Goal: Contribute content: Contribute content

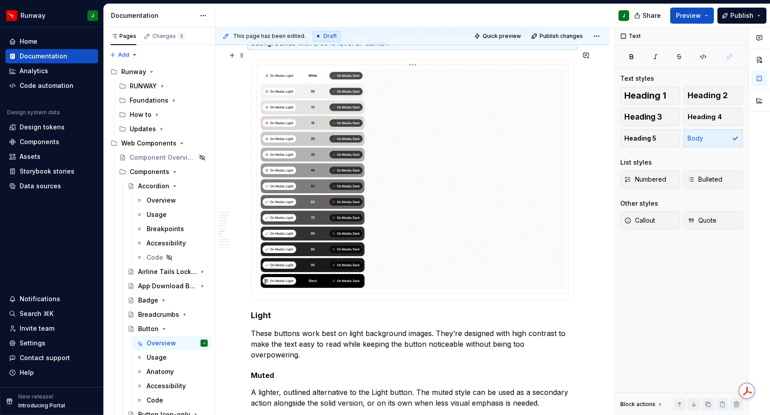
click at [458, 174] on img "To enrich screen reader interactions, please activate Accessibility in Grammarl…" at bounding box center [413, 178] width 304 height 219
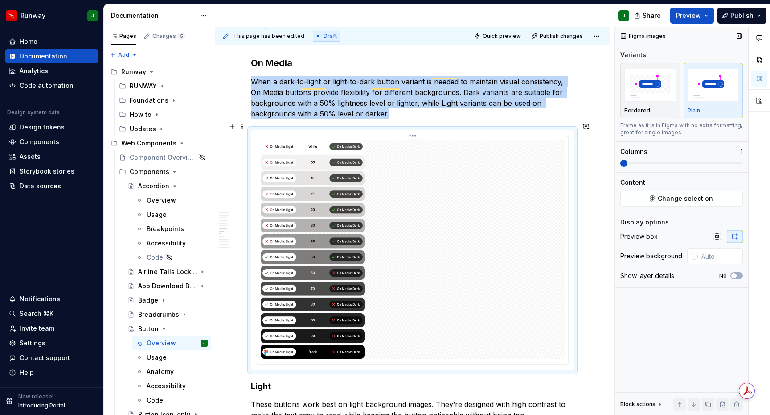
scroll to position [939, 0]
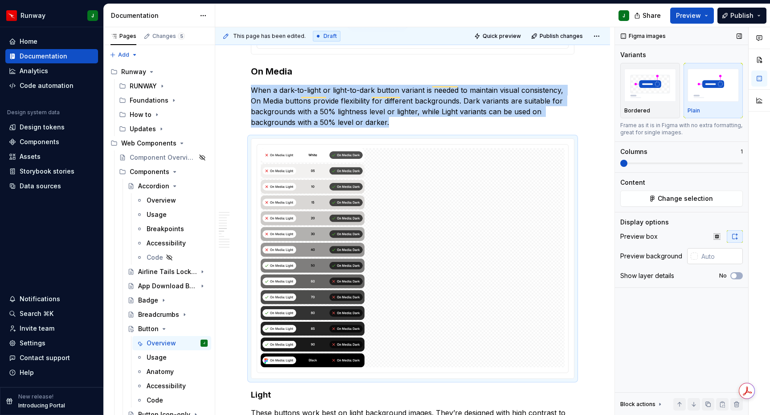
drag, startPoint x: 720, startPoint y: 100, endPoint x: 726, endPoint y: 255, distance: 155.3
click at [720, 100] on img "button" at bounding box center [714, 85] width 52 height 33
click at [722, 257] on input "text" at bounding box center [720, 256] width 45 height 16
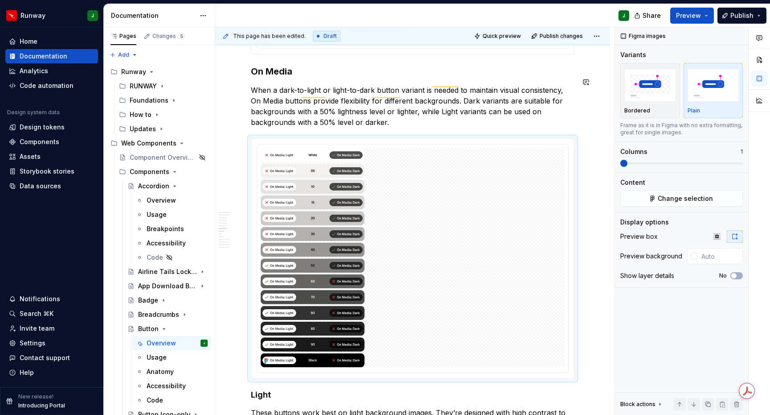
click at [469, 181] on img "To enrich screen reader interactions, please activate Accessibility in Grammarl…" at bounding box center [413, 257] width 304 height 219
drag, startPoint x: 650, startPoint y: 189, endPoint x: 655, endPoint y: 197, distance: 9.6
click at [651, 191] on div "Content Change selection" at bounding box center [682, 192] width 123 height 29
click at [655, 197] on button "Change selection" at bounding box center [682, 198] width 123 height 16
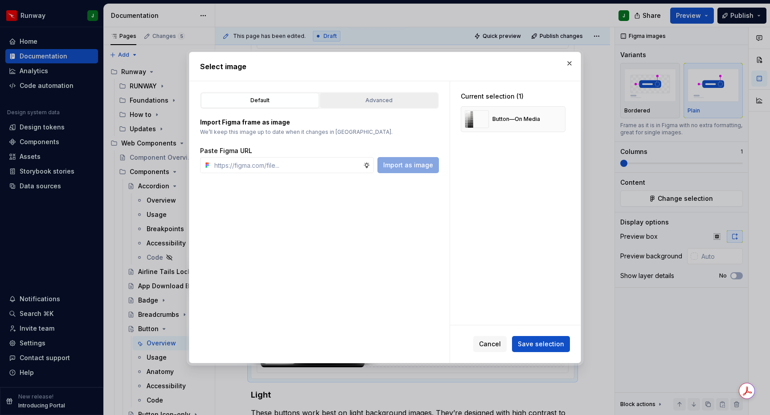
click at [366, 103] on div "Advanced" at bounding box center [379, 100] width 112 height 9
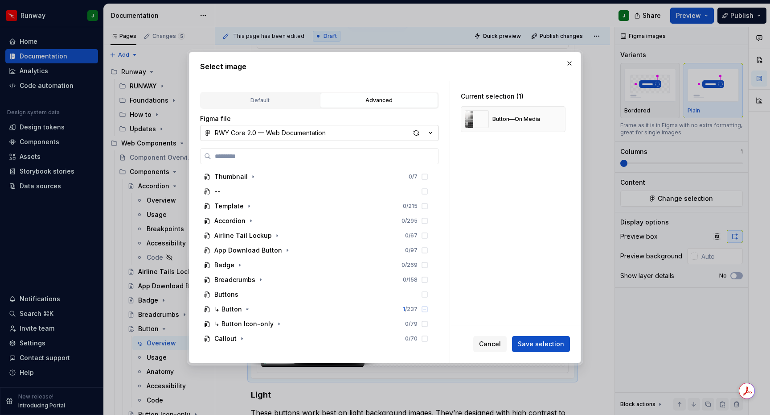
click at [301, 135] on div "RWY Core 2.0 — Web Documentation" at bounding box center [270, 132] width 111 height 9
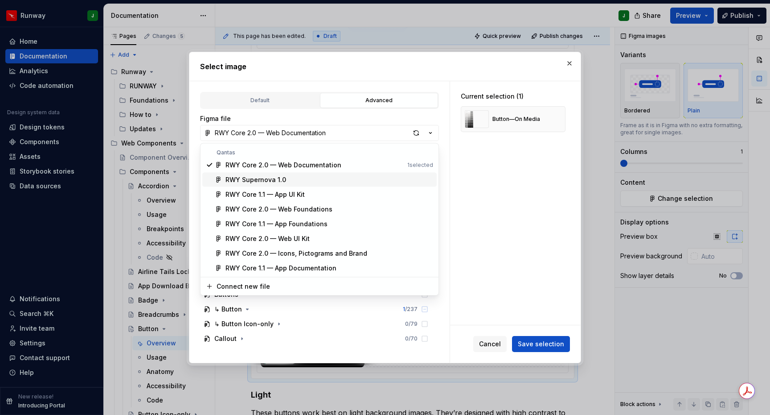
click at [255, 179] on div "RWY Supernova 1.0" at bounding box center [256, 179] width 61 height 9
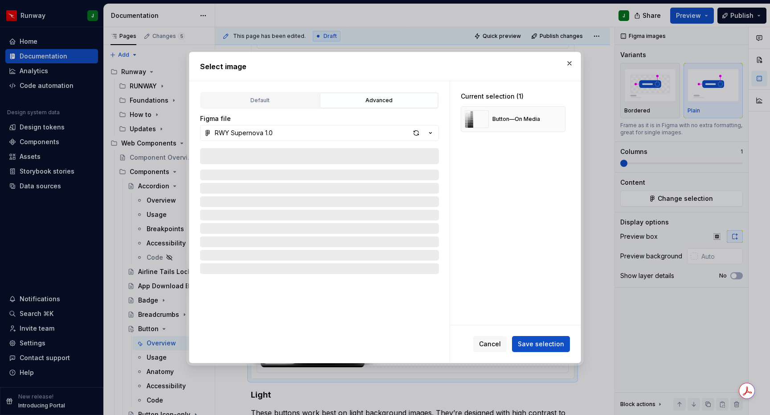
type textarea "*"
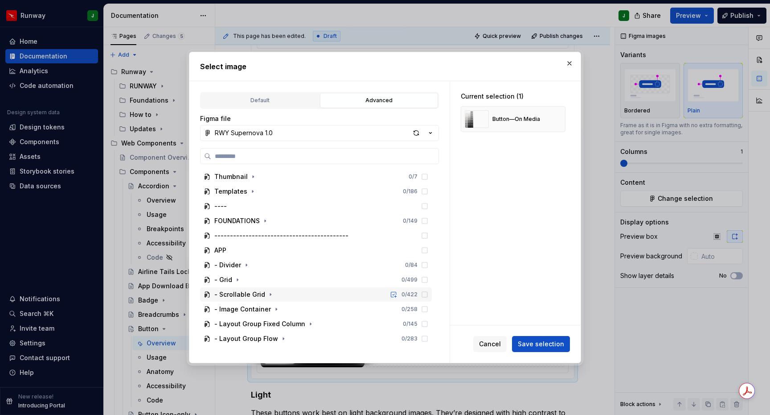
scroll to position [145, 0]
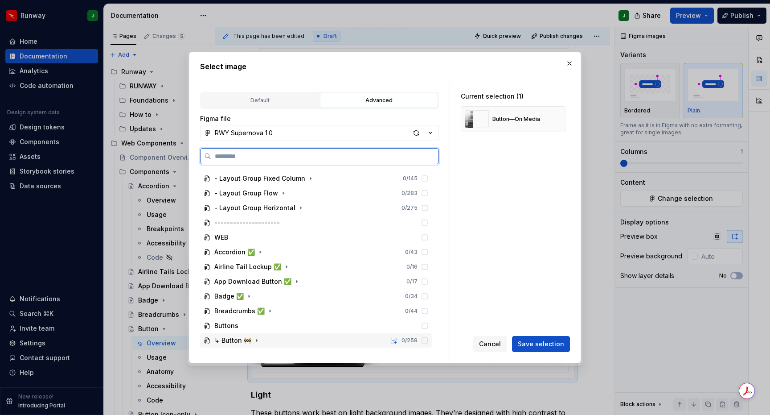
click at [284, 337] on div "↳ Button 🚧 0 / 259" at bounding box center [316, 340] width 232 height 14
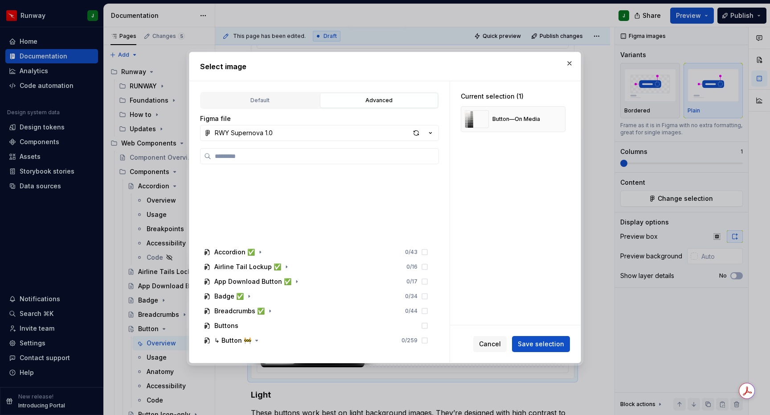
scroll to position [454, 0]
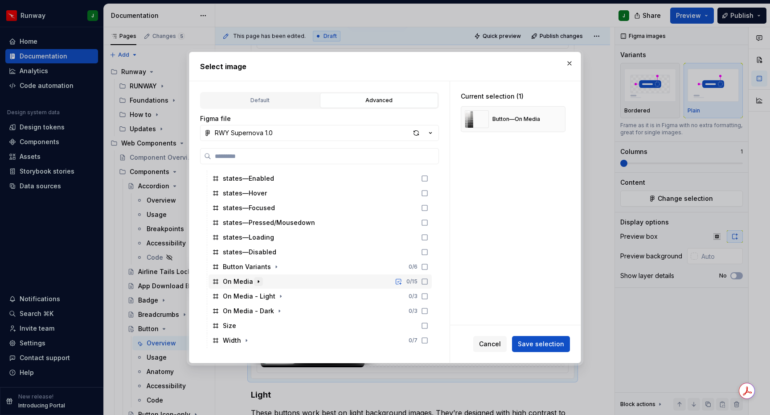
click at [258, 282] on icon "button" at bounding box center [258, 281] width 7 height 7
click at [428, 281] on icon at bounding box center [424, 281] width 7 height 7
click at [562, 120] on button "button" at bounding box center [555, 119] width 12 height 12
click at [545, 348] on span "Save selection" at bounding box center [541, 343] width 46 height 9
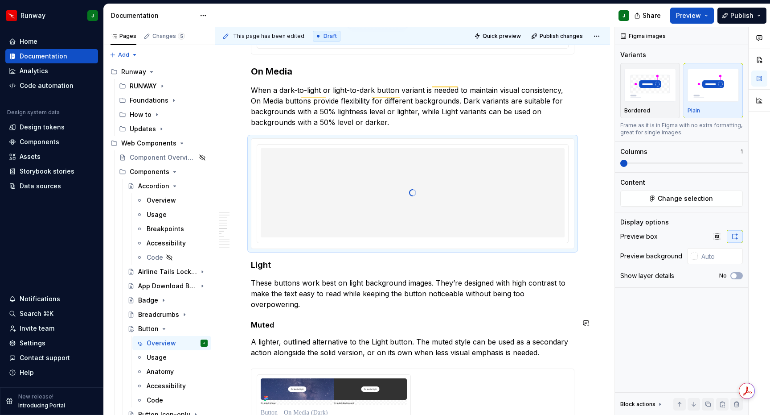
click at [0, 0] on span "*" at bounding box center [0, 0] width 0 height 0
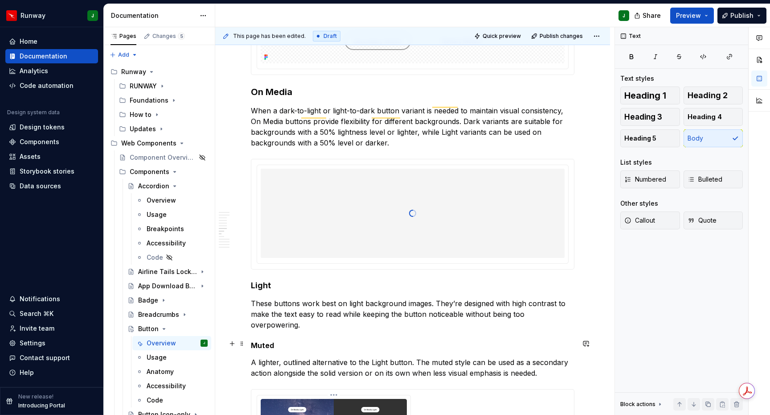
scroll to position [946, 0]
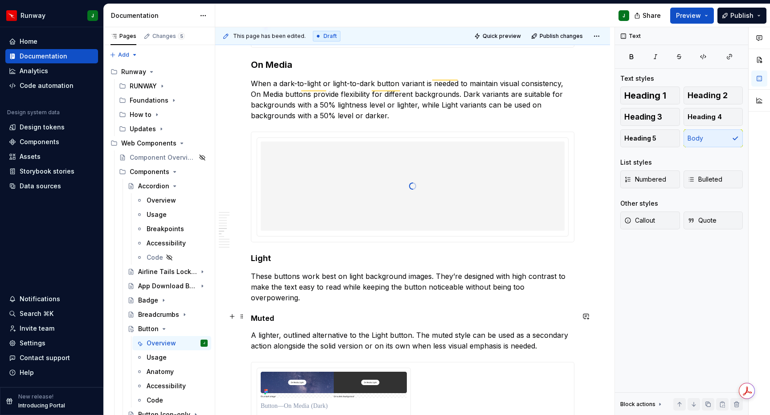
click at [450, 329] on p "A lighter, outlined alternative to the Light button. The muted style can be use…" at bounding box center [413, 339] width 324 height 21
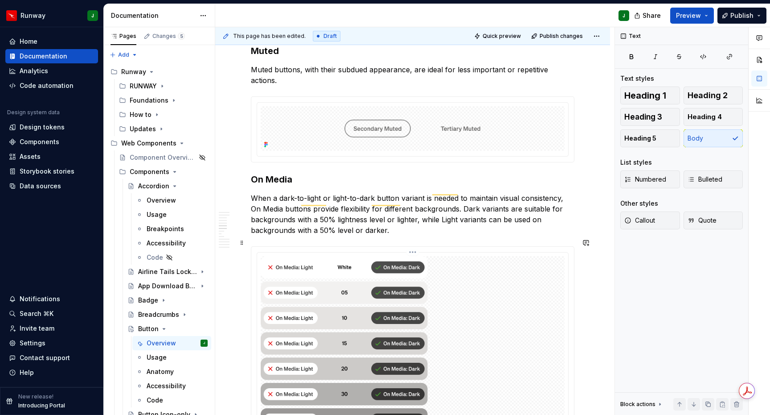
scroll to position [828, 0]
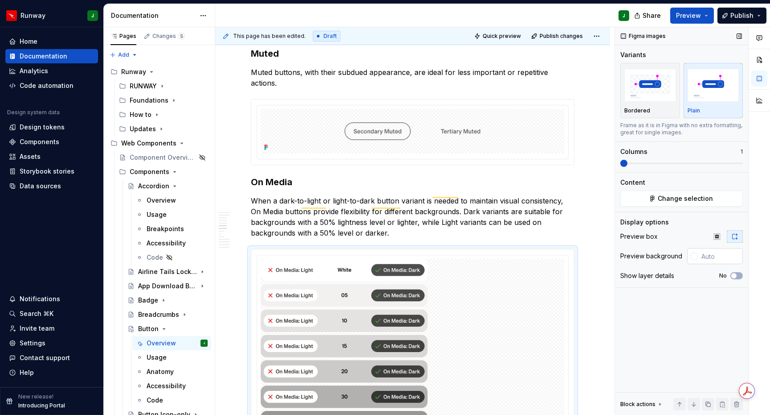
click at [707, 261] on input "text" at bounding box center [720, 256] width 45 height 16
type input "#FFFFFF"
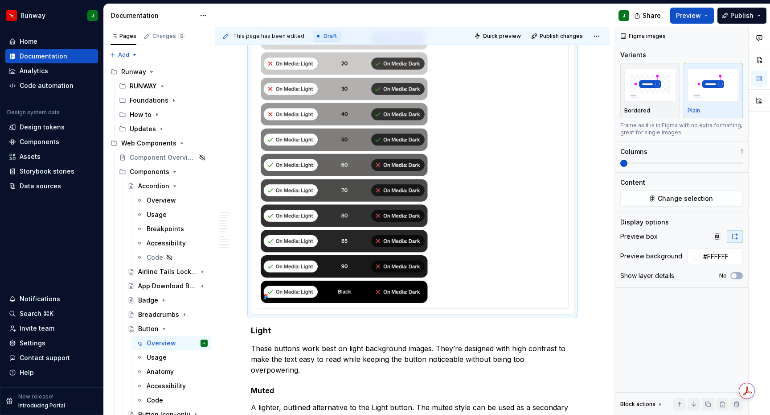
scroll to position [1188, 0]
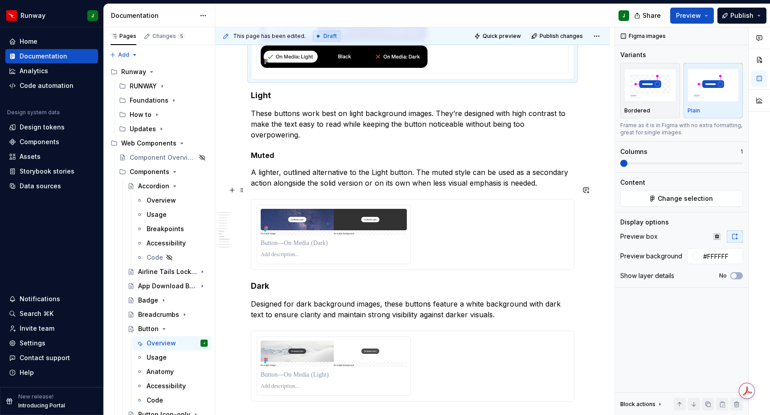
click at [464, 234] on div "To enrich screen reader interactions, please activate Accessibility in Grammarl…" at bounding box center [413, 234] width 312 height 59
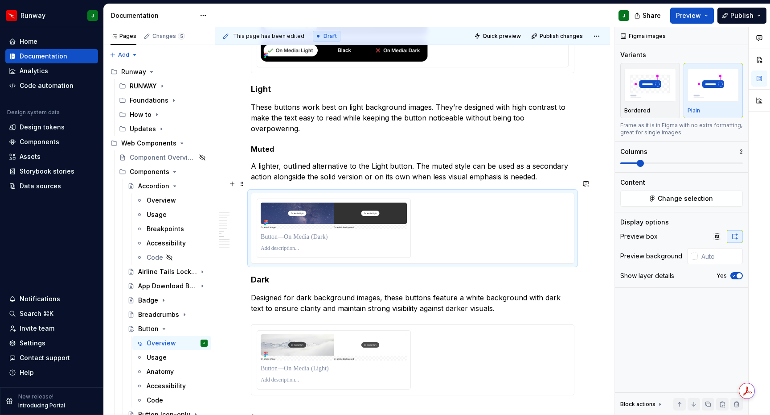
click at [481, 226] on div "To enrich screen reader interactions, please activate Accessibility in Grammarl…" at bounding box center [413, 227] width 312 height 59
click at [669, 198] on span "Change selection" at bounding box center [685, 198] width 55 height 9
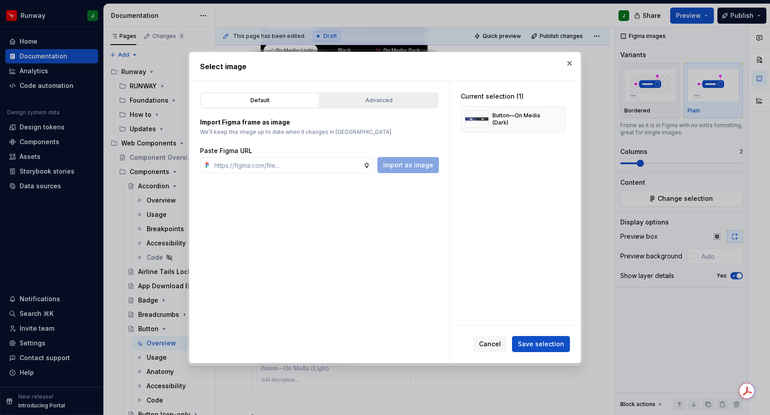
click at [351, 97] on div "Advanced" at bounding box center [379, 100] width 112 height 9
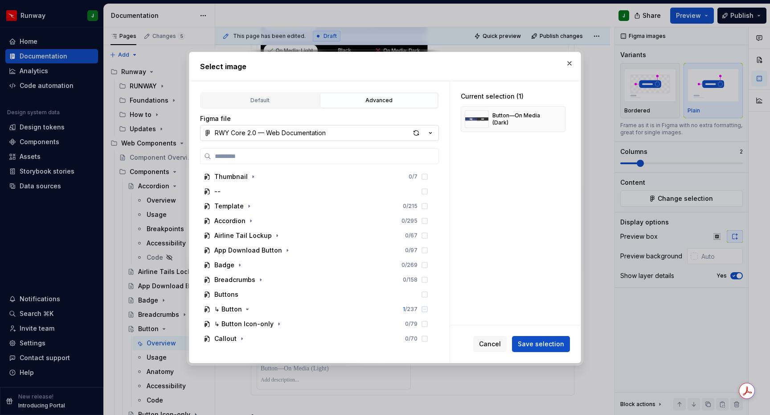
click at [319, 134] on div "RWY Core 2.0 — Web Documentation" at bounding box center [270, 132] width 111 height 9
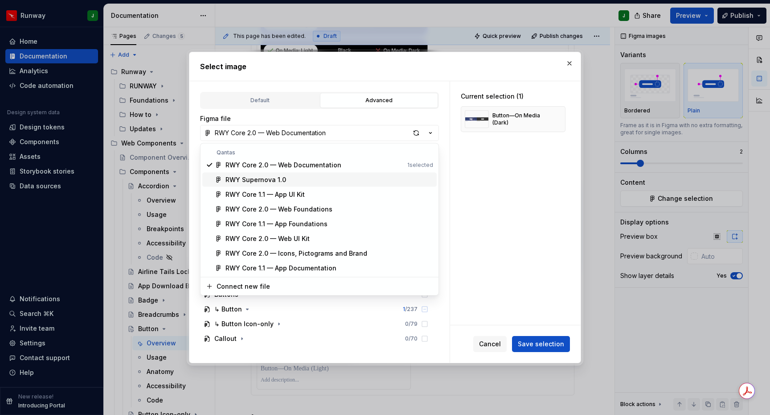
click at [276, 179] on div "RWY Supernova 1.0" at bounding box center [256, 179] width 61 height 9
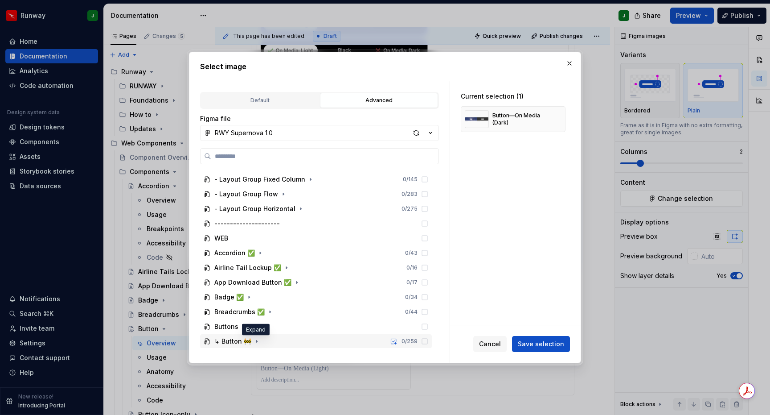
drag, startPoint x: 256, startPoint y: 341, endPoint x: 260, endPoint y: 338, distance: 4.8
click at [256, 341] on icon "button" at bounding box center [256, 341] width 1 height 2
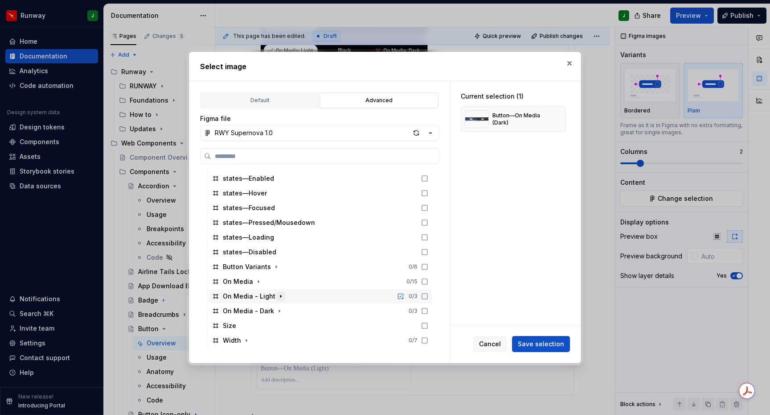
click at [280, 297] on icon "button" at bounding box center [280, 295] width 7 height 7
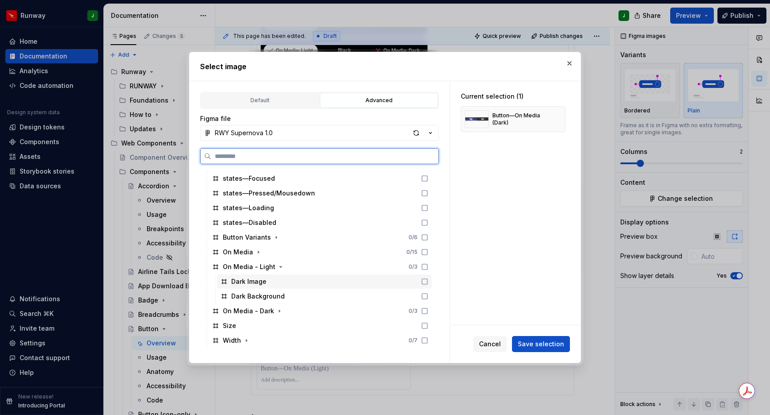
drag, startPoint x: 434, startPoint y: 283, endPoint x: 432, endPoint y: 288, distance: 6.2
click at [428, 283] on icon at bounding box center [424, 281] width 7 height 7
click at [428, 297] on div at bounding box center [423, 295] width 11 height 7
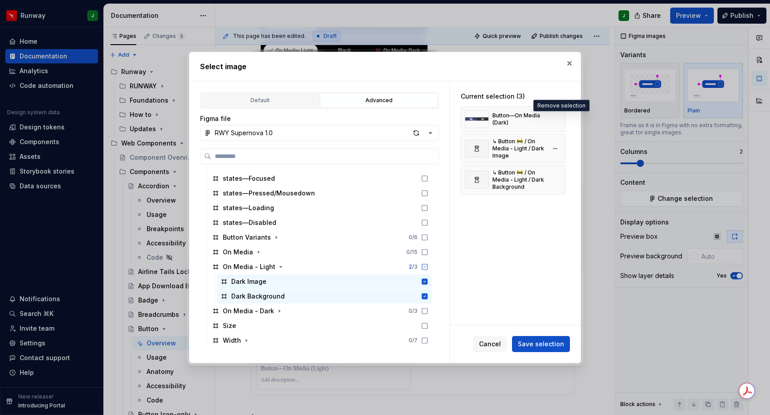
click at [561, 119] on button "button" at bounding box center [555, 119] width 12 height 12
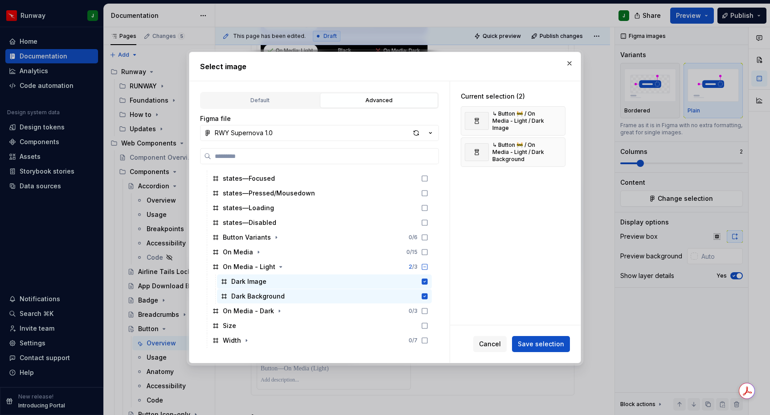
click at [546, 346] on span "Save selection" at bounding box center [541, 343] width 46 height 9
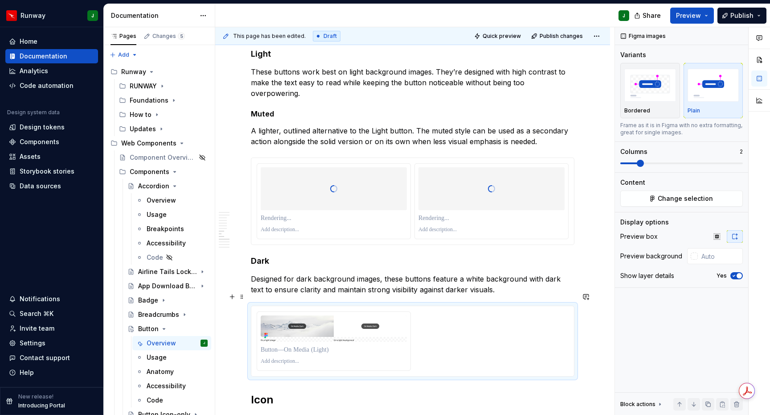
drag, startPoint x: 527, startPoint y: 323, endPoint x: 518, endPoint y: 324, distance: 9.4
click at [527, 323] on div "To enrich screen reader interactions, please activate Accessibility in Grammarl…" at bounding box center [413, 340] width 312 height 59
click at [684, 206] on div "Change selection" at bounding box center [682, 198] width 123 height 16
click at [691, 197] on span "Change selection" at bounding box center [685, 198] width 55 height 9
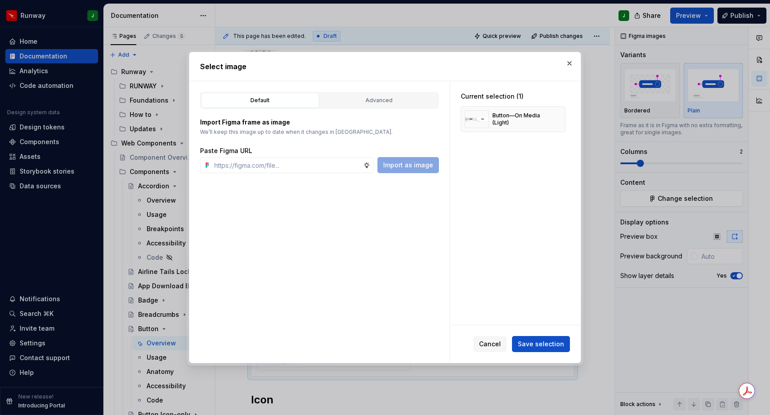
drag, startPoint x: 379, startPoint y: 98, endPoint x: 332, endPoint y: 130, distance: 56.9
click at [379, 98] on div "Advanced" at bounding box center [379, 100] width 112 height 9
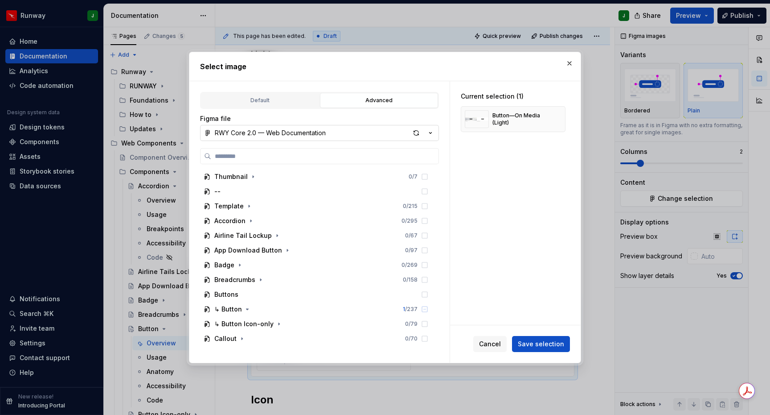
click at [347, 133] on button "RWY Core 2.0 — Web Documentation" at bounding box center [319, 133] width 239 height 16
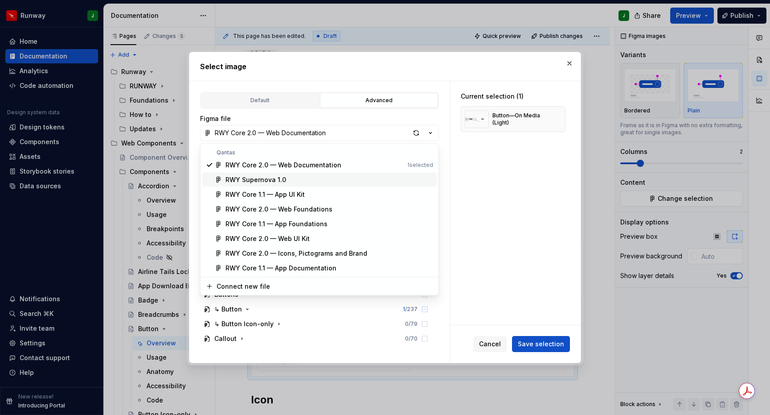
click at [256, 179] on div "RWY Supernova 1.0" at bounding box center [256, 179] width 61 height 9
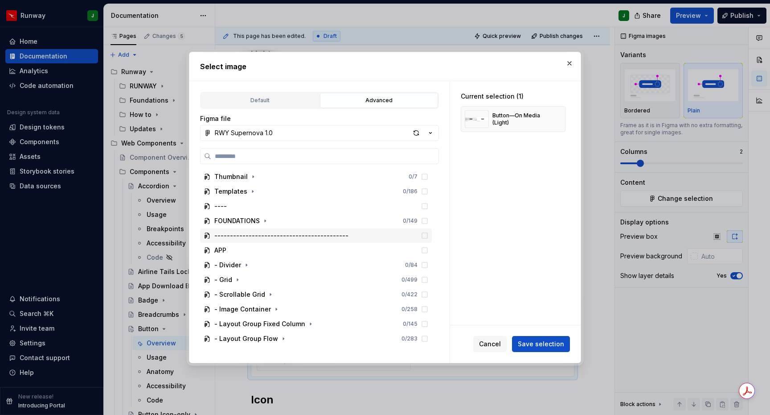
scroll to position [145, 0]
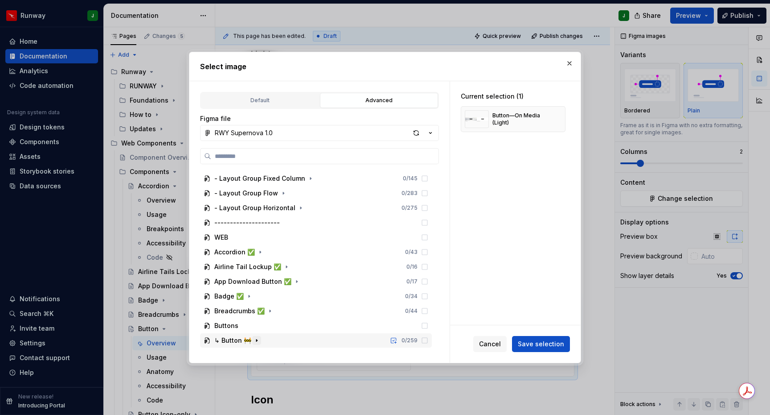
click at [255, 338] on icon "button" at bounding box center [256, 340] width 7 height 7
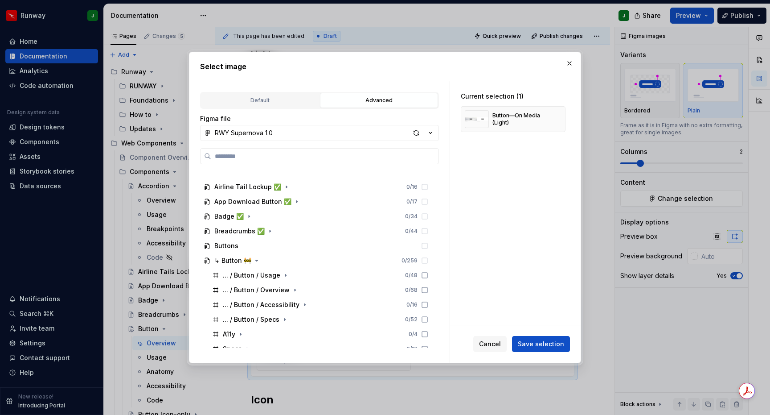
scroll to position [454, 0]
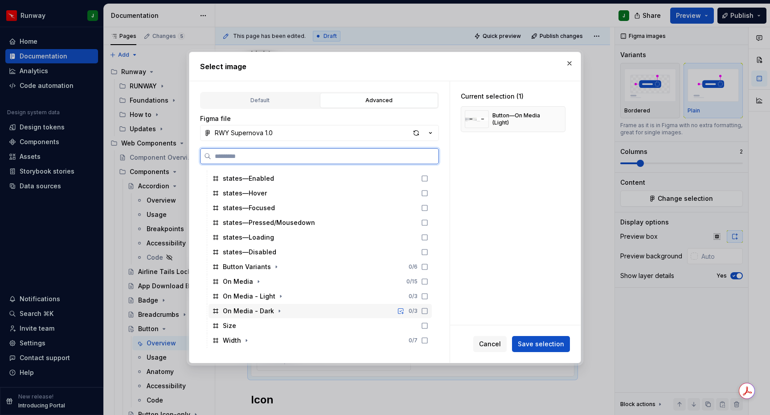
click at [428, 311] on icon at bounding box center [424, 310] width 7 height 7
drag, startPoint x: 432, startPoint y: 310, endPoint x: 410, endPoint y: 311, distance: 22.3
click at [428, 310] on icon at bounding box center [425, 311] width 6 height 6
click at [279, 313] on icon "button" at bounding box center [279, 310] width 7 height 7
drag, startPoint x: 432, startPoint y: 325, endPoint x: 435, endPoint y: 341, distance: 15.4
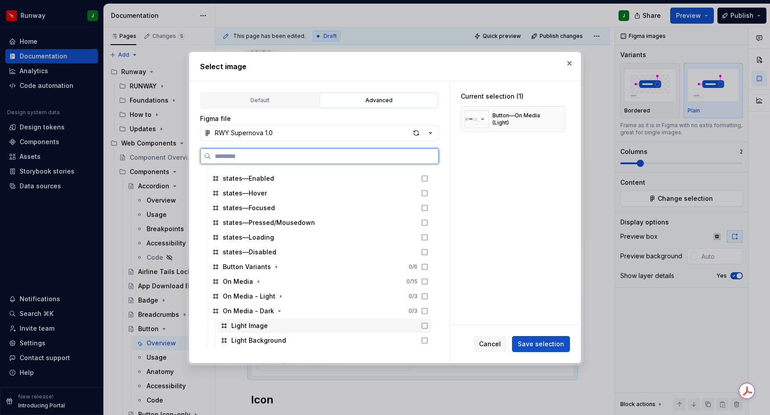
click at [428, 326] on icon at bounding box center [424, 325] width 7 height 7
click at [428, 341] on icon at bounding box center [424, 340] width 7 height 7
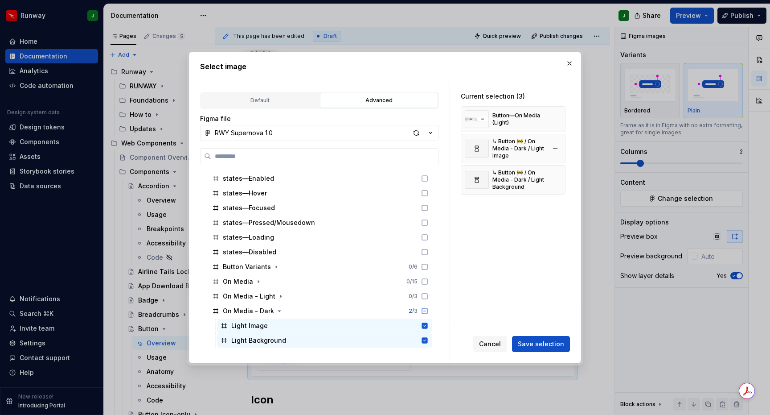
drag, startPoint x: 558, startPoint y: 120, endPoint x: 556, endPoint y: 129, distance: 9.0
click at [558, 120] on button "button" at bounding box center [555, 119] width 12 height 12
drag, startPoint x: 541, startPoint y: 342, endPoint x: 537, endPoint y: 339, distance: 5.0
click at [541, 342] on span "Save selection" at bounding box center [541, 343] width 46 height 9
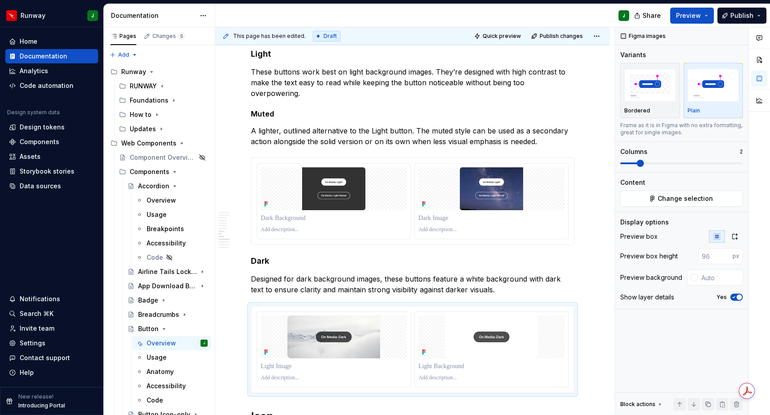
type textarea "*"
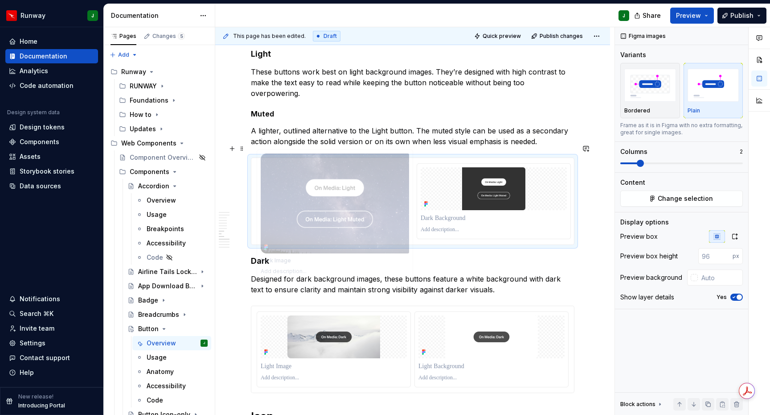
drag, startPoint x: 512, startPoint y: 188, endPoint x: 328, endPoint y: 185, distance: 183.7
click at [328, 185] on body "Runway J Home Documentation Analytics Code automation Design system data Design…" at bounding box center [385, 207] width 770 height 415
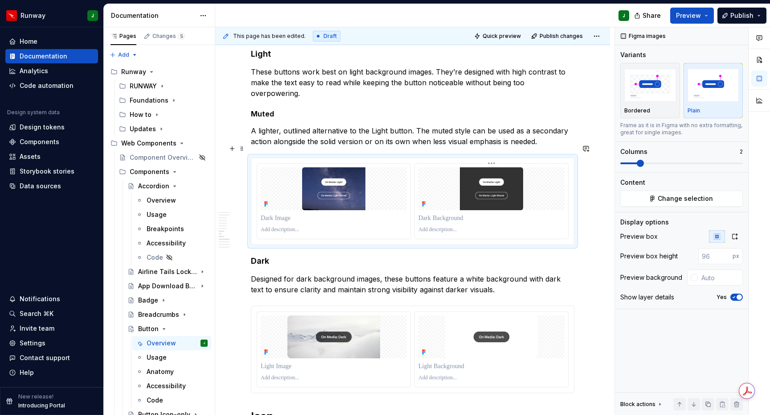
click at [564, 226] on p "To enrich screen reader interactions, please activate Accessibility in Grammarl…" at bounding box center [492, 229] width 146 height 7
click at [736, 238] on icon "button" at bounding box center [735, 236] width 5 height 5
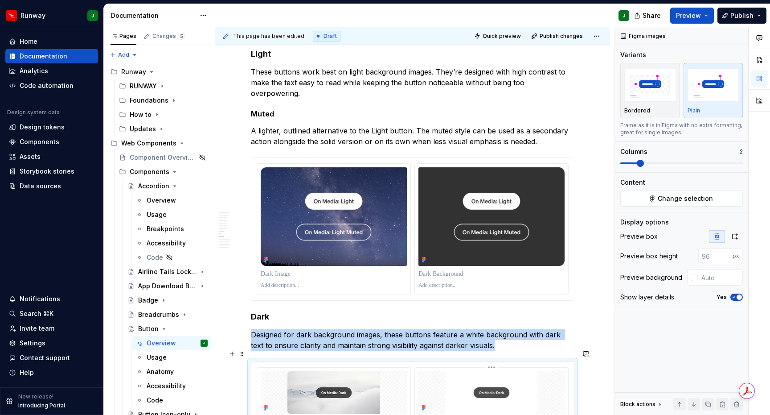
drag, startPoint x: 553, startPoint y: 364, endPoint x: 557, endPoint y: 359, distance: 6.1
click at [553, 371] on img "To enrich screen reader interactions, please activate Accessibility in Grammarl…" at bounding box center [492, 392] width 146 height 43
click at [736, 239] on icon "button" at bounding box center [735, 236] width 7 height 7
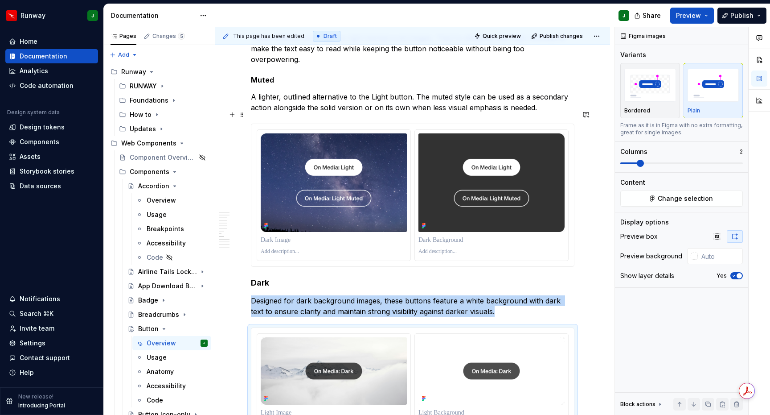
scroll to position [1478, 0]
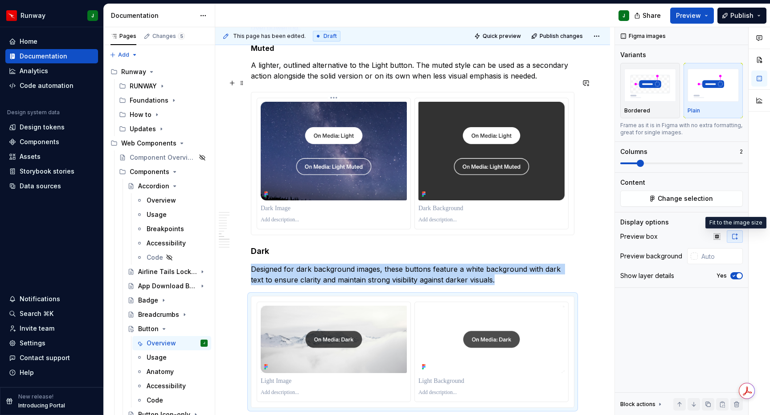
click at [333, 85] on html "Runway J Home Documentation Analytics Code automation Design system data Design…" at bounding box center [385, 207] width 770 height 415
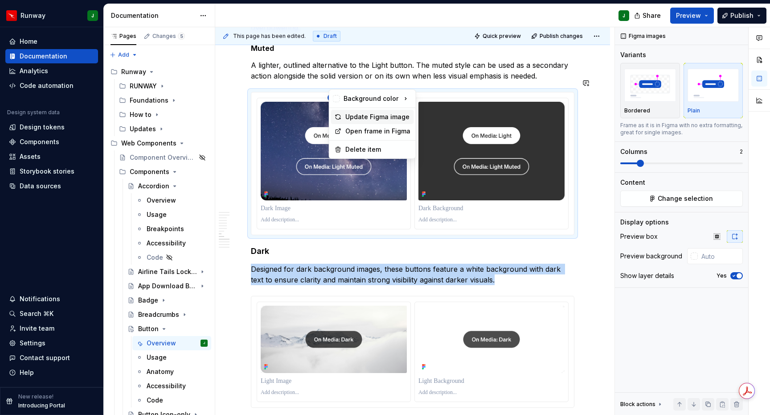
drag, startPoint x: 358, startPoint y: 116, endPoint x: 494, endPoint y: 88, distance: 138.8
click at [359, 116] on div "Update Figma image" at bounding box center [378, 116] width 65 height 9
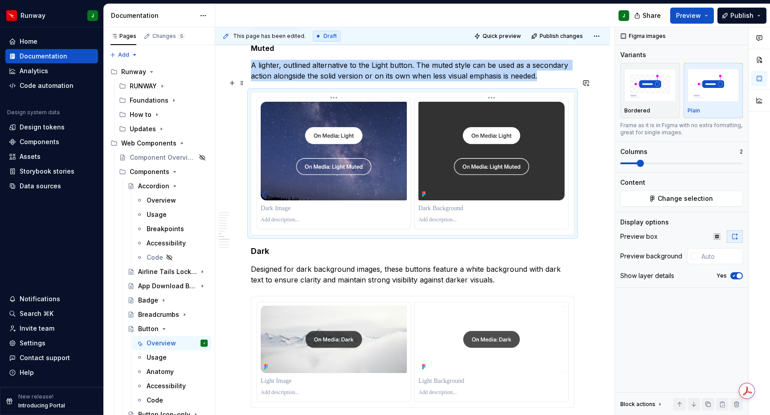
click at [495, 102] on img "To enrich screen reader interactions, please activate Accessibility in Grammarl…" at bounding box center [492, 151] width 146 height 99
click at [494, 83] on html "Runway J Home Documentation Analytics Code automation Design system data Design…" at bounding box center [385, 207] width 770 height 415
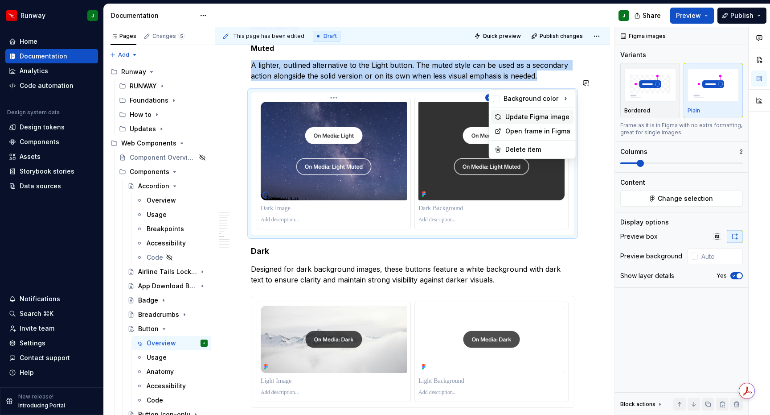
drag, startPoint x: 520, startPoint y: 116, endPoint x: 331, endPoint y: 304, distance: 266.4
click at [520, 116] on div "Update Figma image" at bounding box center [538, 116] width 65 height 9
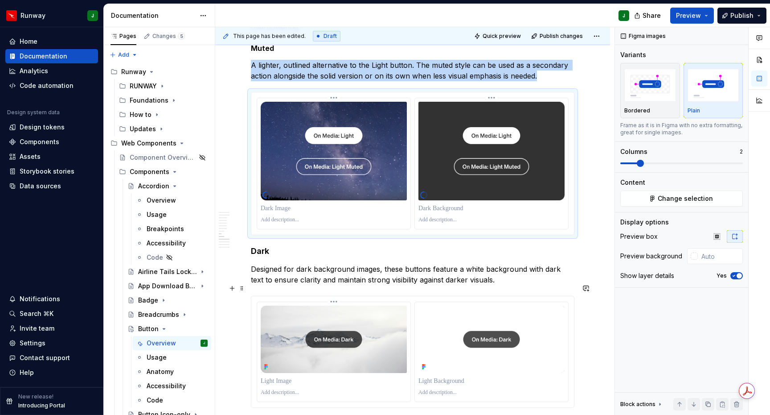
click at [335, 289] on html "Runway J Home Documentation Analytics Code automation Design system data Design…" at bounding box center [385, 207] width 770 height 415
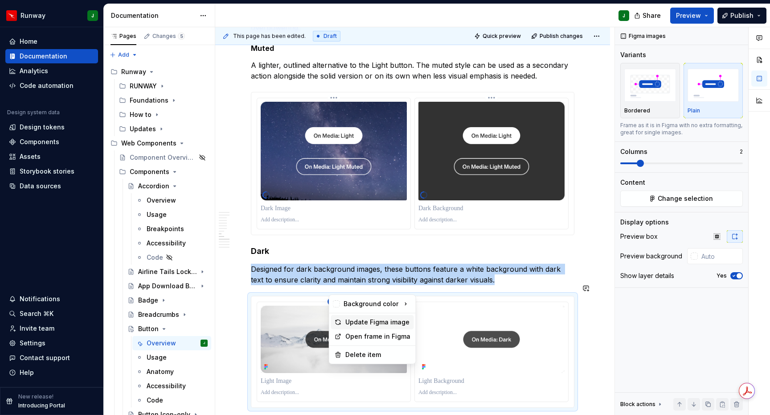
drag, startPoint x: 365, startPoint y: 321, endPoint x: 489, endPoint y: 292, distance: 127.1
click at [365, 321] on div "Update Figma image" at bounding box center [378, 321] width 65 height 9
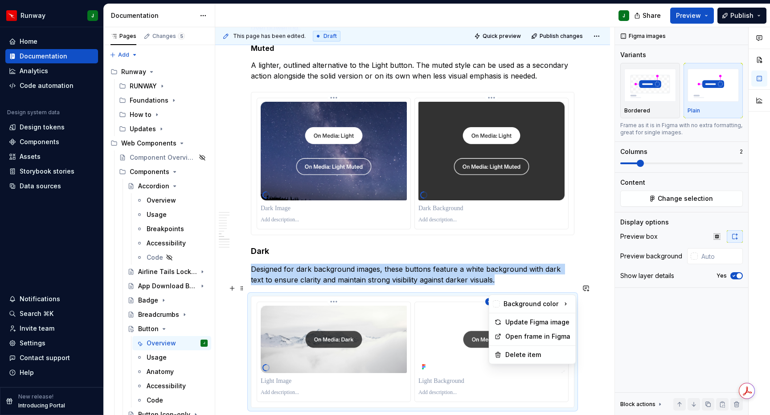
click at [494, 288] on html "Runway J Home Documentation Analytics Code automation Design system data Design…" at bounding box center [385, 207] width 770 height 415
click at [512, 320] on div "Update Figma image" at bounding box center [538, 321] width 65 height 9
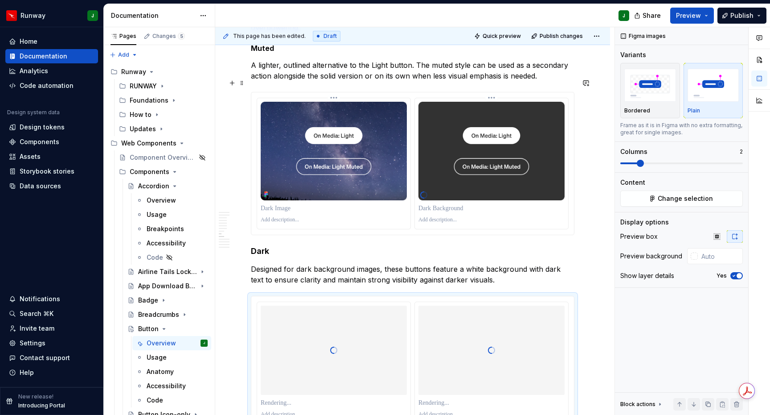
click at [286, 204] on p "To enrich screen reader interactions, please activate Accessibility in Grammarl…" at bounding box center [334, 208] width 146 height 9
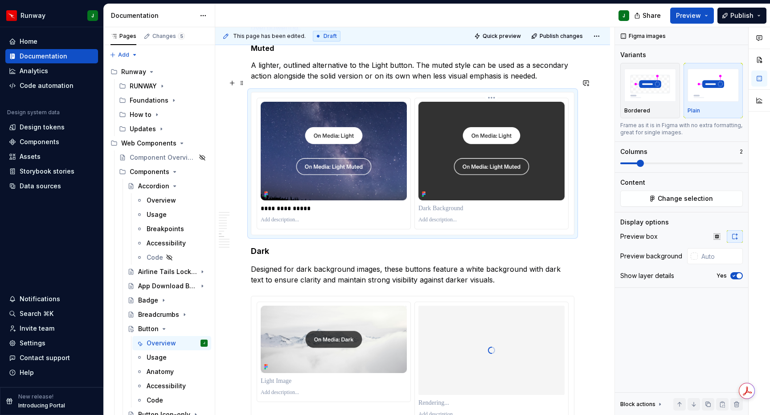
click at [439, 204] on p "To enrich screen reader interactions, please activate Accessibility in Grammarl…" at bounding box center [492, 208] width 146 height 9
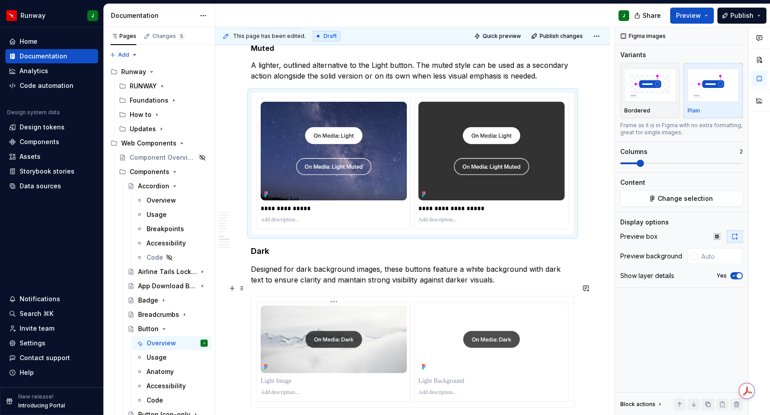
scroll to position [1546, 0]
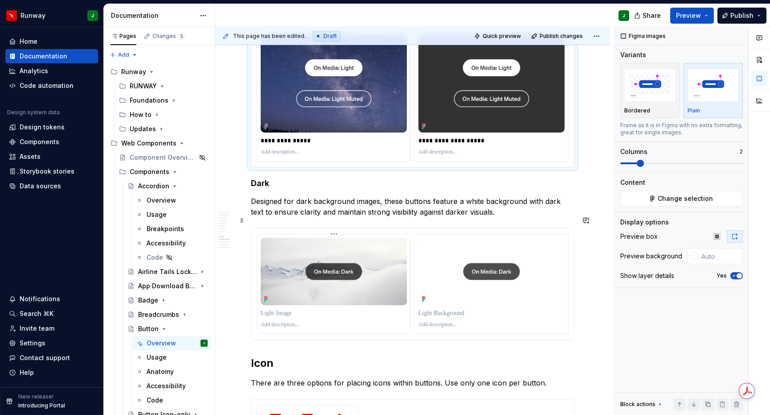
click at [277, 309] on p "To enrich screen reader interactions, please activate Accessibility in Grammarl…" at bounding box center [334, 313] width 146 height 9
click at [340, 196] on p "Designed for dark background images, these buttons feature a white background w…" at bounding box center [413, 206] width 324 height 21
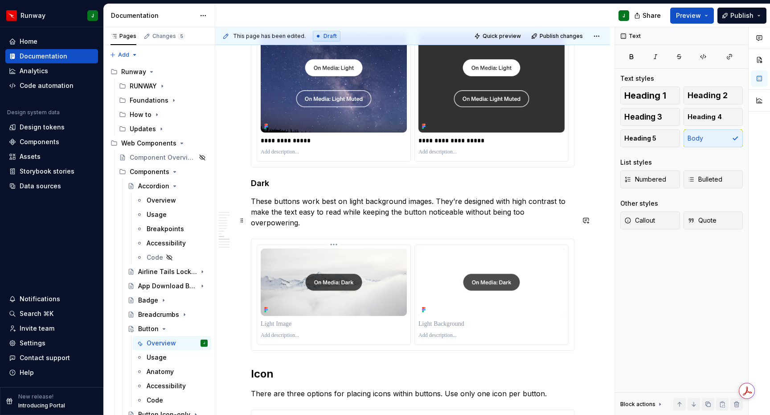
click at [283, 319] on p "To enrich screen reader interactions, please activate Accessibility in Grammarl…" at bounding box center [334, 323] width 146 height 9
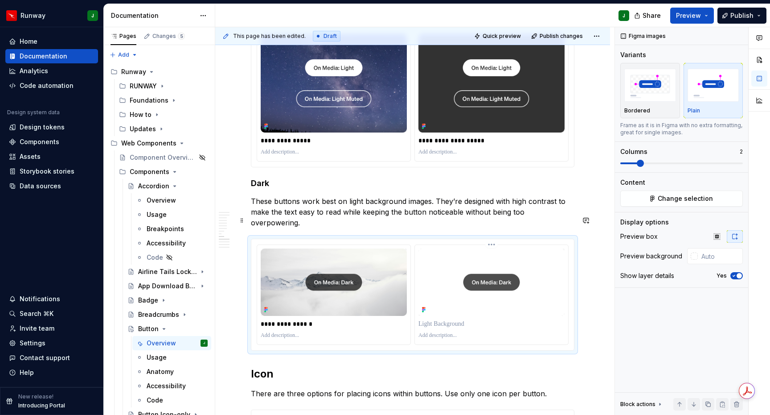
click at [436, 319] on p "To enrich screen reader interactions, please activate Accessibility in Grammarl…" at bounding box center [492, 323] width 146 height 9
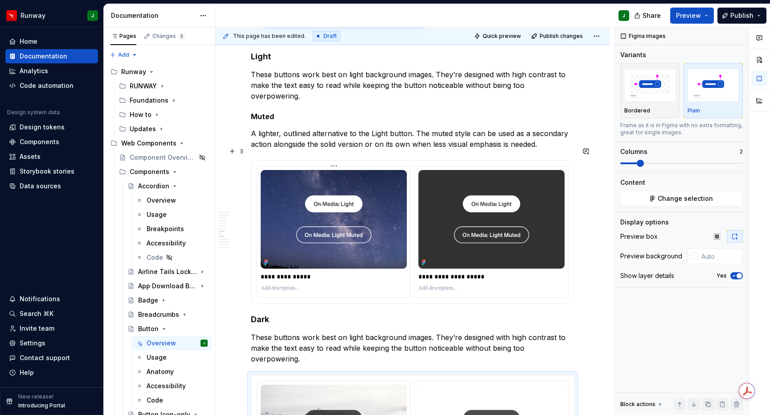
scroll to position [1394, 0]
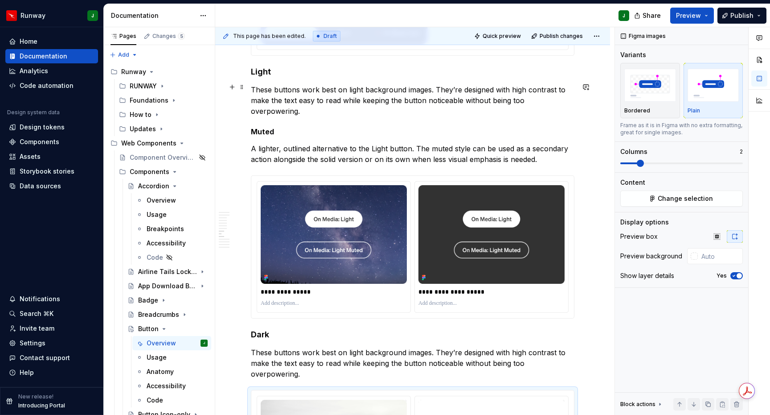
click at [318, 87] on p "These buttons work best on light background images. They’re designed with high …" at bounding box center [413, 100] width 324 height 32
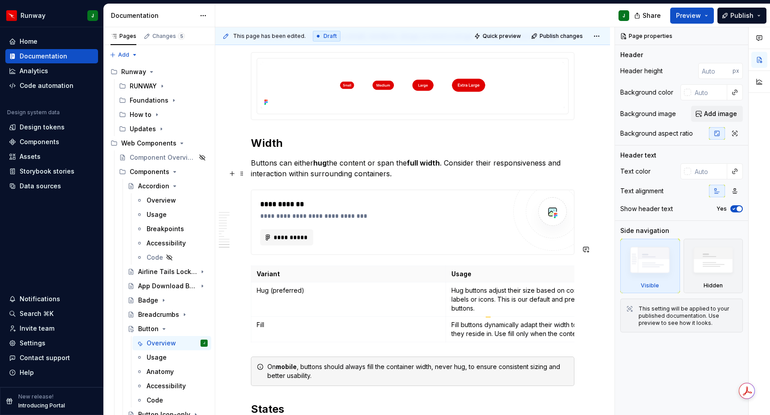
scroll to position [1971, 0]
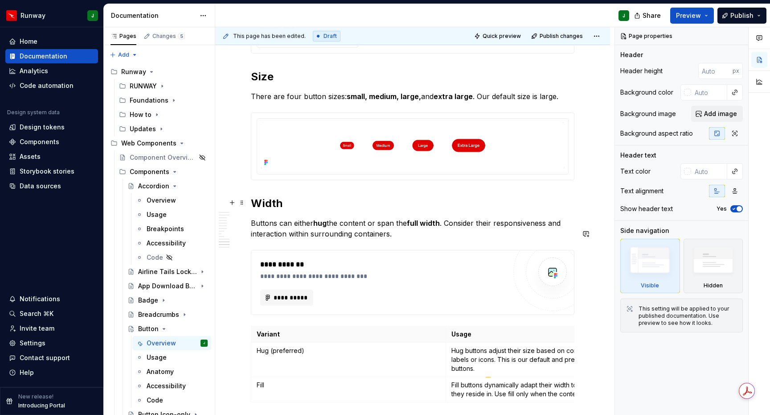
type textarea "*"
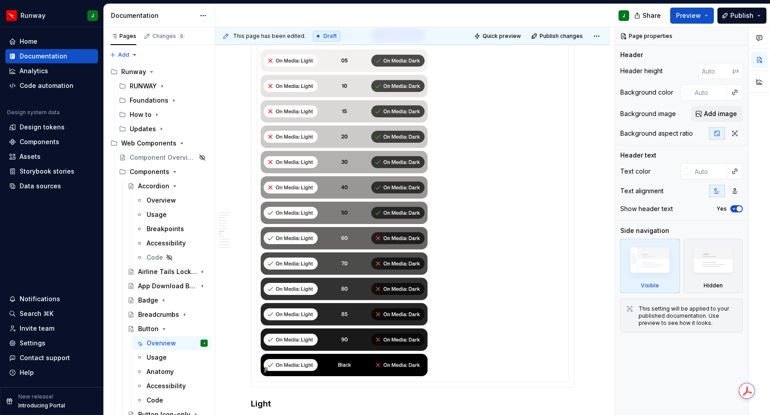
scroll to position [1045, 0]
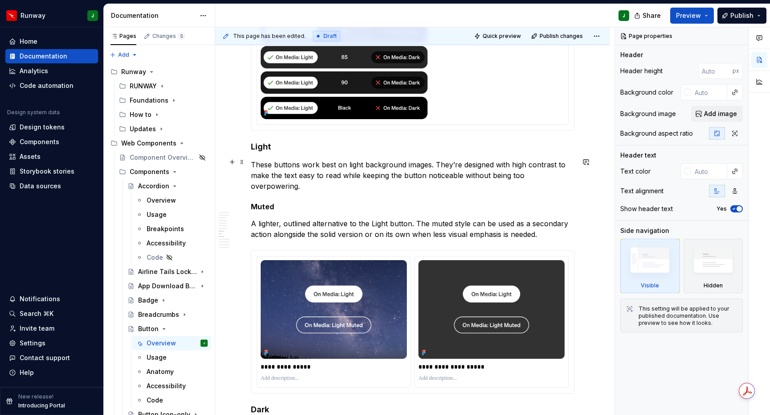
click at [328, 175] on p "These buttons work best on light background images. They’re designed with high …" at bounding box center [413, 175] width 324 height 32
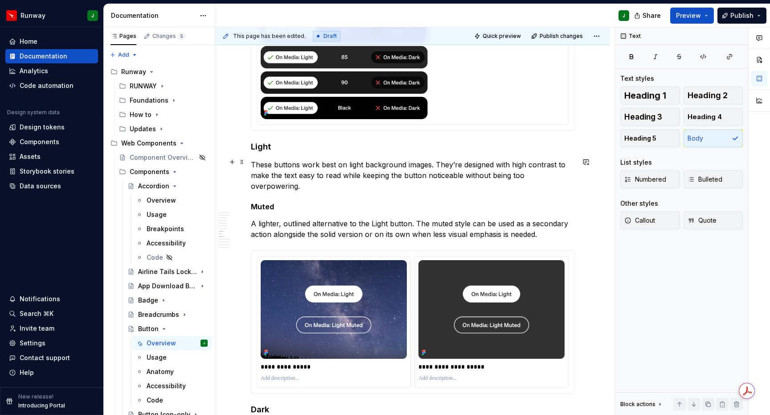
click at [327, 163] on p "These buttons work best on light background images. They’re designed with high …" at bounding box center [413, 175] width 324 height 32
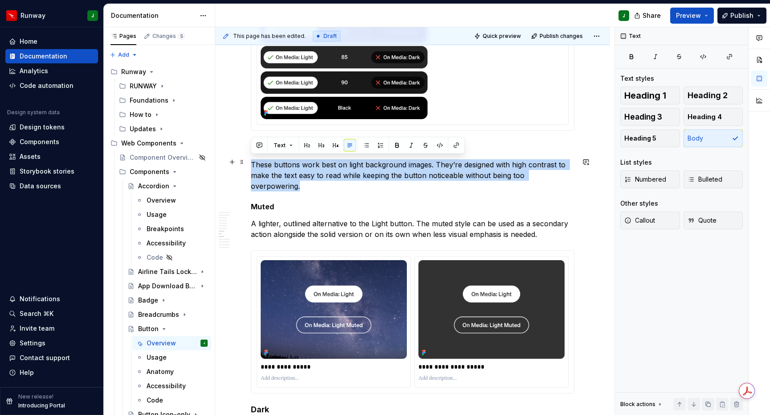
click at [327, 163] on p "These buttons work best on light background images. They’re designed with high …" at bounding box center [413, 175] width 324 height 32
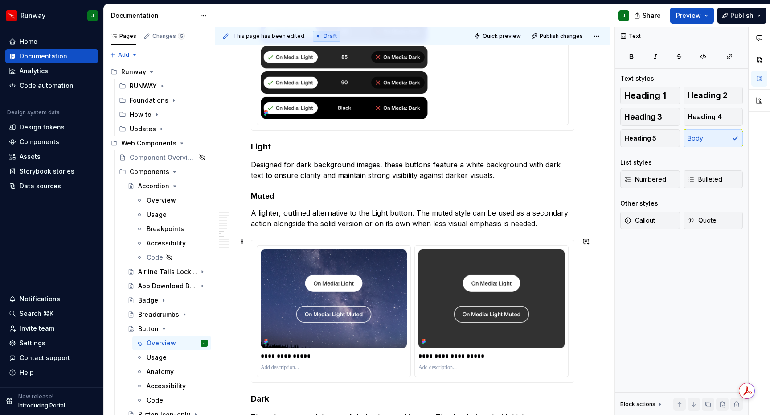
click at [598, 273] on div "Anatomy ******* ********* ******** Label Icon (optional): Leading and training …" at bounding box center [412, 161] width 395 height 2544
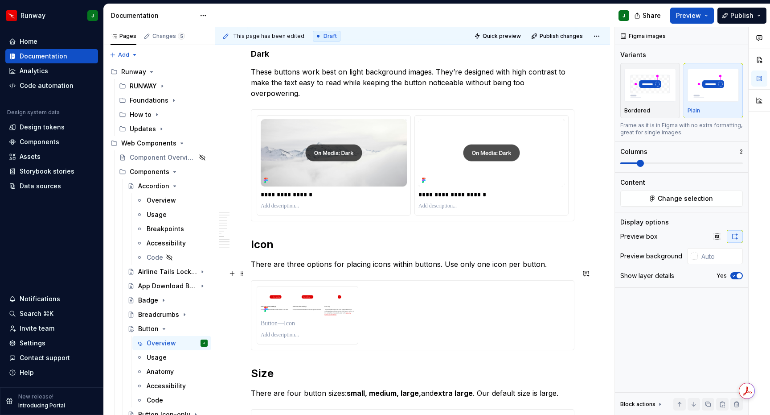
type input "#FFFFFF"
click at [451, 304] on div "To enrich screen reader interactions, please activate Accessibility in Grammarl…" at bounding box center [413, 315] width 312 height 58
click at [432, 303] on div "To enrich screen reader interactions, please activate Accessibility in Grammarl…" at bounding box center [413, 315] width 312 height 58
click at [683, 198] on span "Change selection" at bounding box center [685, 198] width 55 height 9
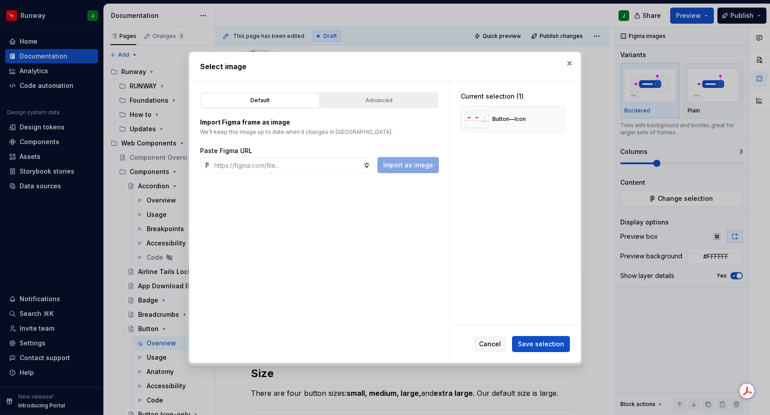
click at [377, 99] on div "Advanced" at bounding box center [379, 100] width 112 height 9
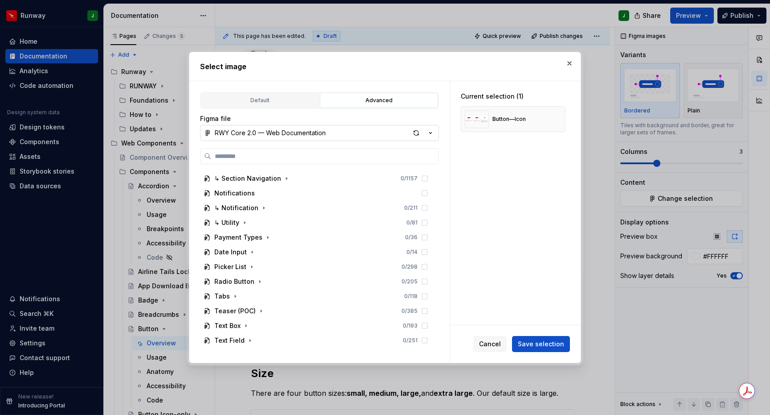
click at [330, 133] on button "RWY Core 2.0 — Web Documentation" at bounding box center [319, 133] width 239 height 16
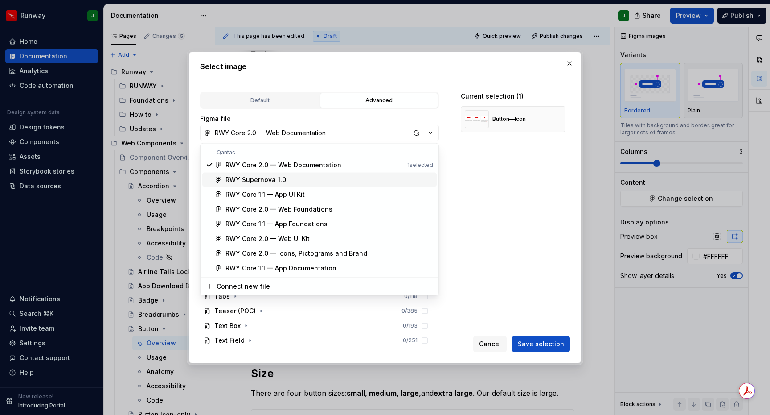
click at [266, 181] on div "RWY Supernova 1.0" at bounding box center [256, 179] width 61 height 9
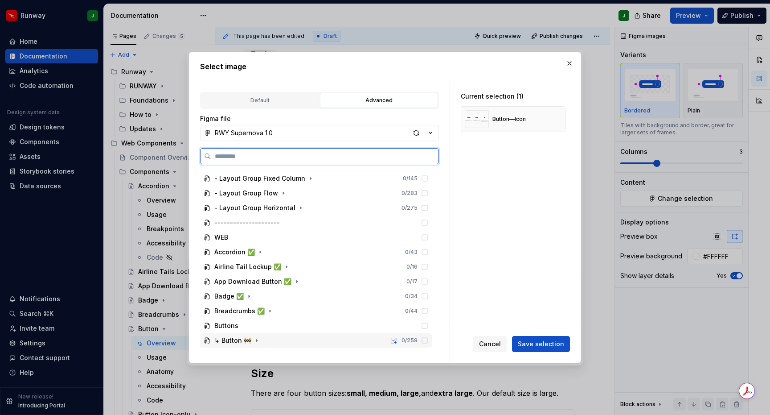
click at [261, 339] on div "↳ Button 🚧 0 / 259" at bounding box center [316, 340] width 232 height 14
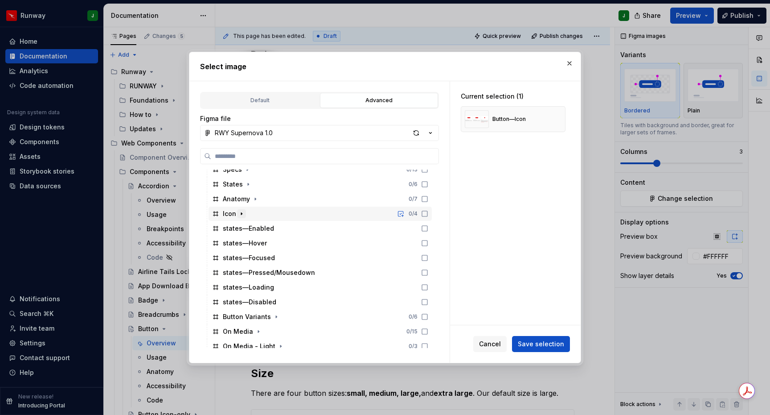
click at [241, 213] on icon "button" at bounding box center [241, 213] width 7 height 7
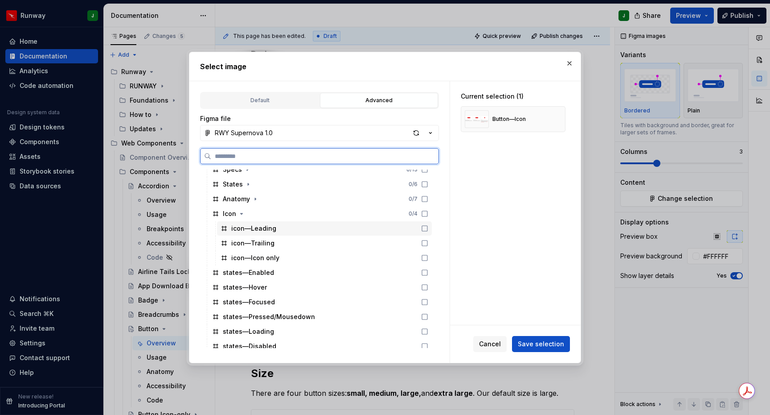
drag, startPoint x: 434, startPoint y: 228, endPoint x: 431, endPoint y: 235, distance: 7.2
click at [428, 228] on icon at bounding box center [424, 228] width 7 height 7
click at [431, 238] on div "icon—Trailing" at bounding box center [324, 243] width 215 height 14
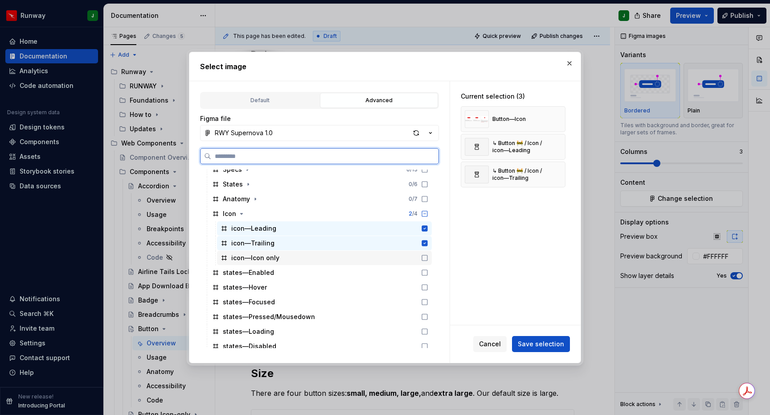
click at [428, 258] on icon at bounding box center [424, 257] width 7 height 7
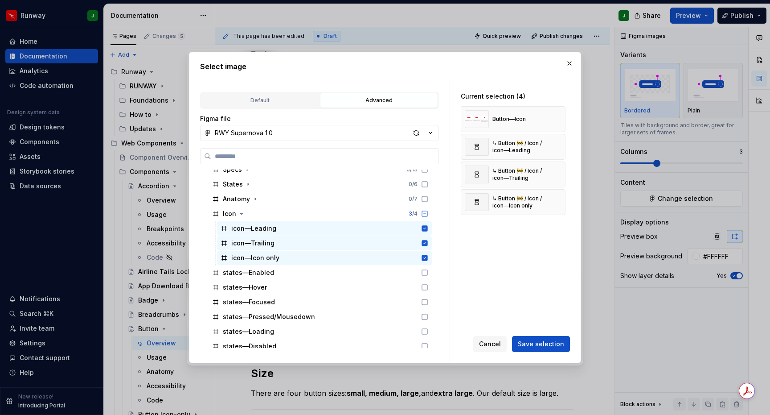
type textarea "*"
drag, startPoint x: 559, startPoint y: 118, endPoint x: 559, endPoint y: 123, distance: 4.9
click at [559, 118] on button "button" at bounding box center [555, 119] width 12 height 12
click at [541, 347] on span "Save selection" at bounding box center [541, 343] width 46 height 9
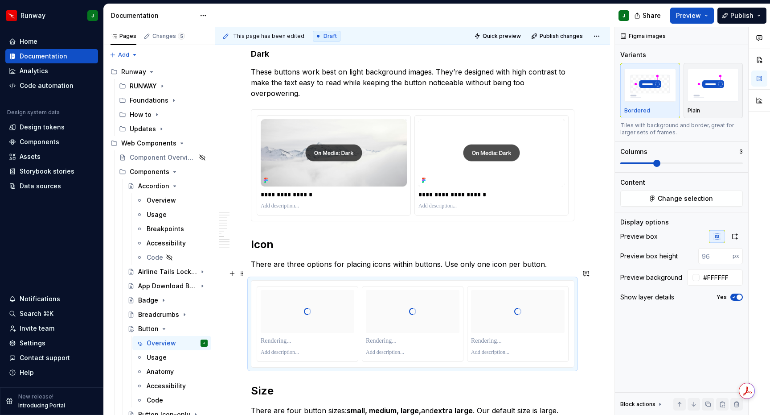
click at [277, 336] on p "To enrich screen reader interactions, please activate Accessibility in Grammarl…" at bounding box center [308, 340] width 94 height 9
click at [392, 336] on p "To enrich screen reader interactions, please activate Accessibility in Grammarl…" at bounding box center [413, 340] width 94 height 9
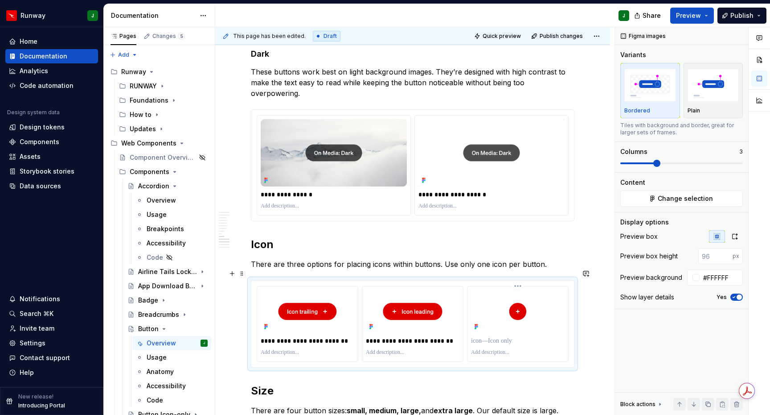
click at [491, 336] on p "To enrich screen reader interactions, please activate Accessibility in Grammarl…" at bounding box center [518, 340] width 94 height 9
click at [283, 349] on p "To enrich screen reader interactions, please activate Accessibility in Grammarl…" at bounding box center [308, 352] width 94 height 7
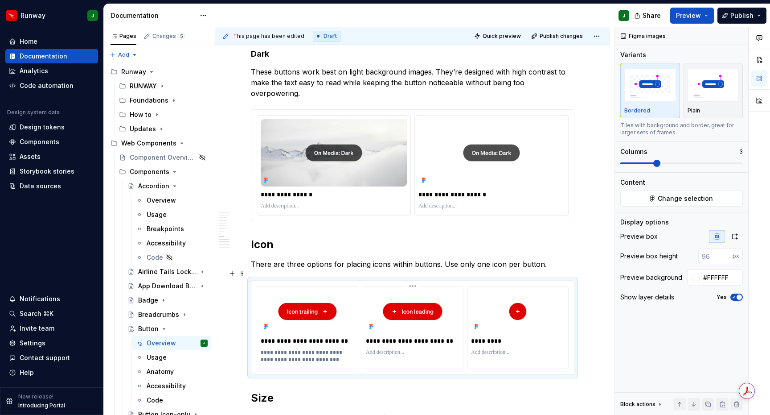
click at [392, 349] on p "To enrich screen reader interactions, please activate Accessibility in Grammarl…" at bounding box center [413, 352] width 94 height 7
click at [495, 349] on p "To enrich screen reader interactions, please activate Accessibility in Grammarl…" at bounding box center [518, 352] width 94 height 7
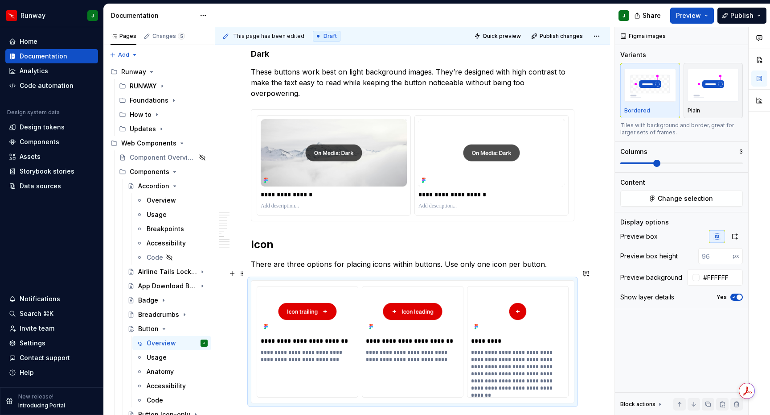
click at [0, 0] on span "*******" at bounding box center [0, 0] width 0 height 0
click at [0, 0] on span "**********" at bounding box center [0, 0] width 0 height 0
click at [0, 0] on span "******" at bounding box center [0, 0] width 0 height 0
click at [0, 0] on div "***" at bounding box center [0, 0] width 0 height 0
type textarea "*"
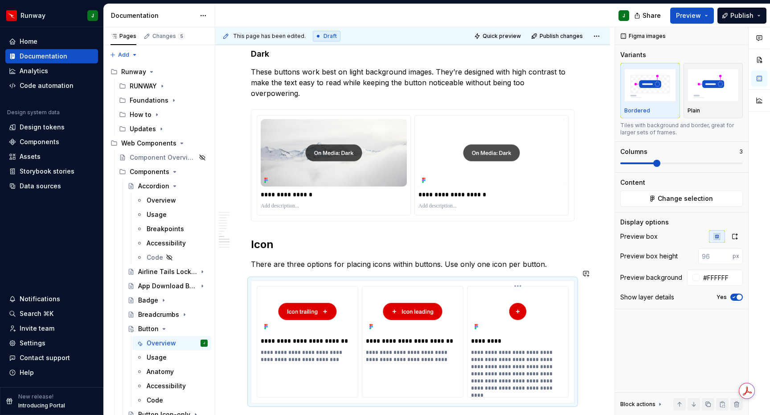
click at [495, 360] on p "**********" at bounding box center [518, 370] width 95 height 43
click at [0, 0] on span "**********" at bounding box center [0, 0] width 0 height 0
click at [412, 349] on p "**********" at bounding box center [413, 356] width 95 height 14
click at [526, 362] on p "**********" at bounding box center [518, 370] width 95 height 43
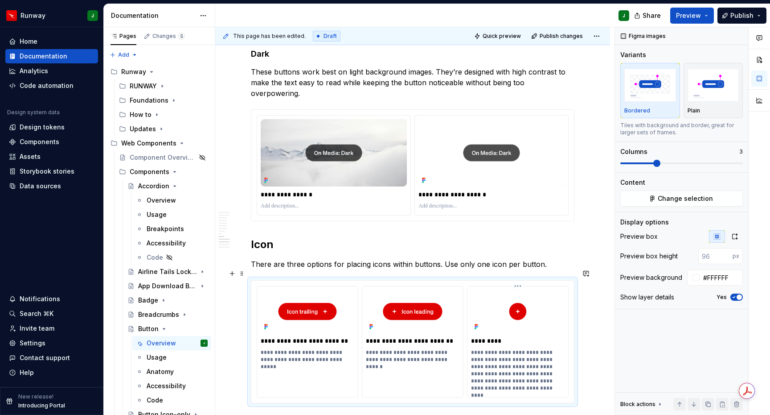
click at [506, 353] on p "**********" at bounding box center [518, 370] width 95 height 43
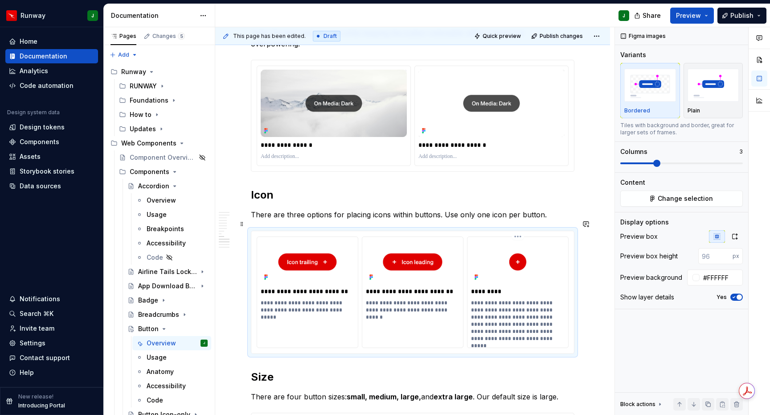
scroll to position [1719, 0]
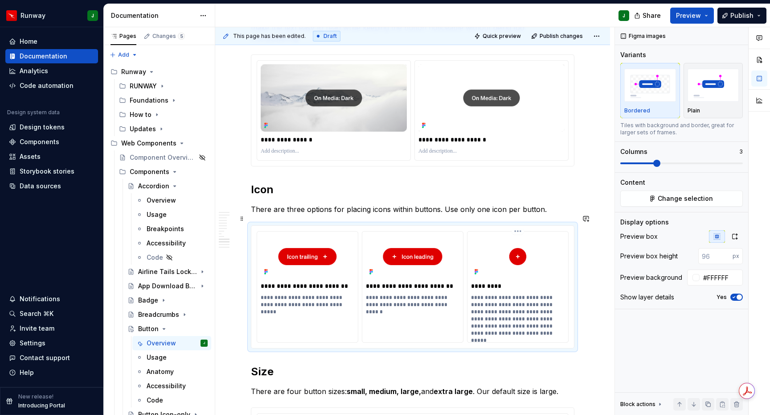
click at [504, 315] on p "**********" at bounding box center [518, 315] width 95 height 43
click at [523, 316] on p "**********" at bounding box center [518, 315] width 95 height 43
drag, startPoint x: 527, startPoint y: 316, endPoint x: 503, endPoint y: 316, distance: 23.6
click at [503, 316] on p "**********" at bounding box center [518, 315] width 95 height 43
click at [530, 323] on p "**********" at bounding box center [518, 315] width 95 height 43
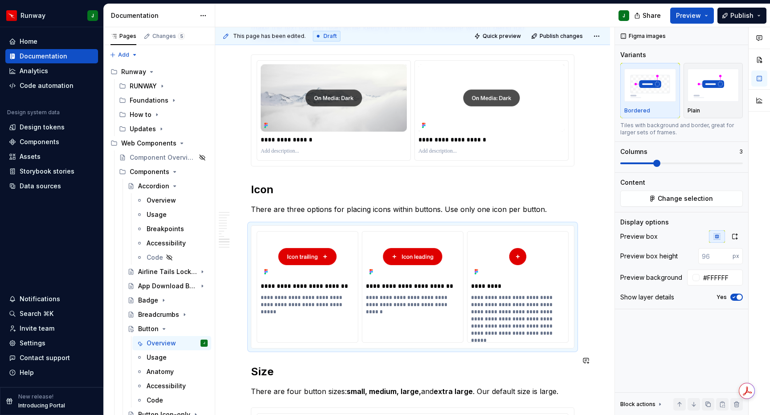
drag, startPoint x: 527, startPoint y: 345, endPoint x: 521, endPoint y: 350, distance: 7.9
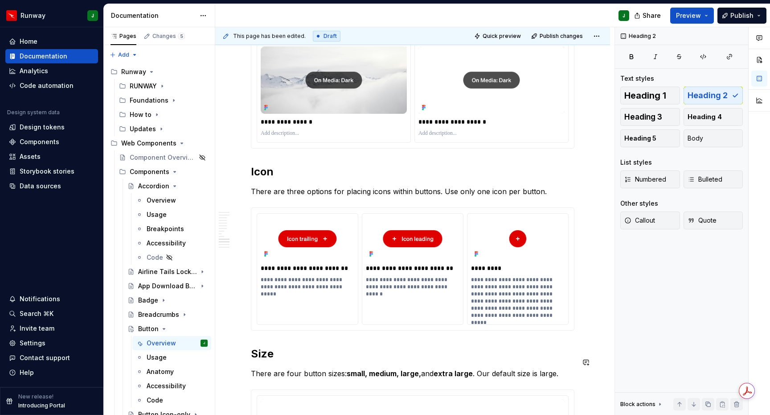
scroll to position [1760, 0]
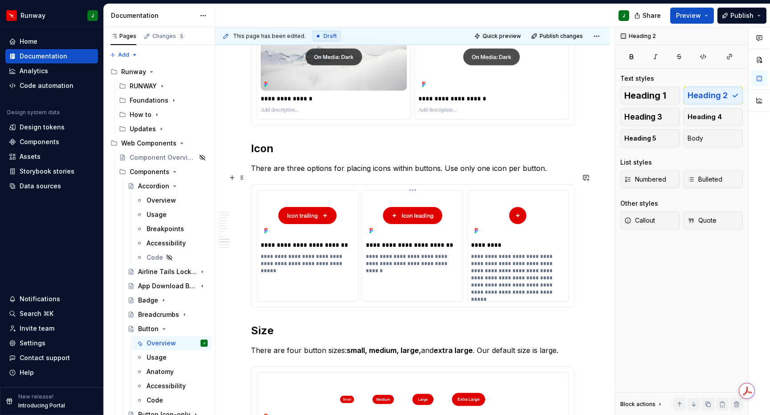
click at [385, 190] on div "**********" at bounding box center [412, 231] width 101 height 82
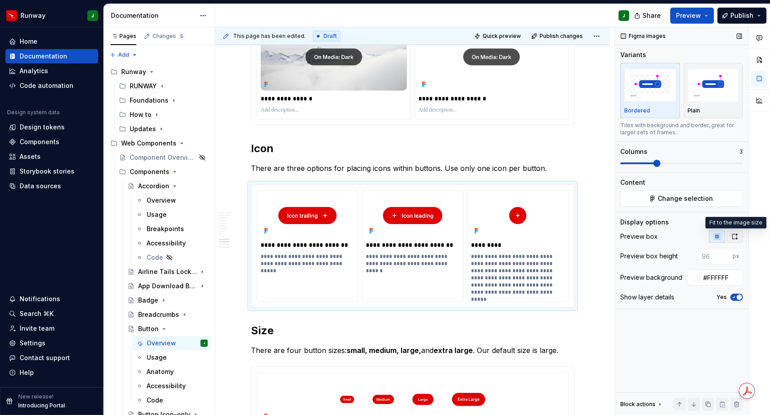
click at [736, 235] on icon "button" at bounding box center [735, 236] width 7 height 7
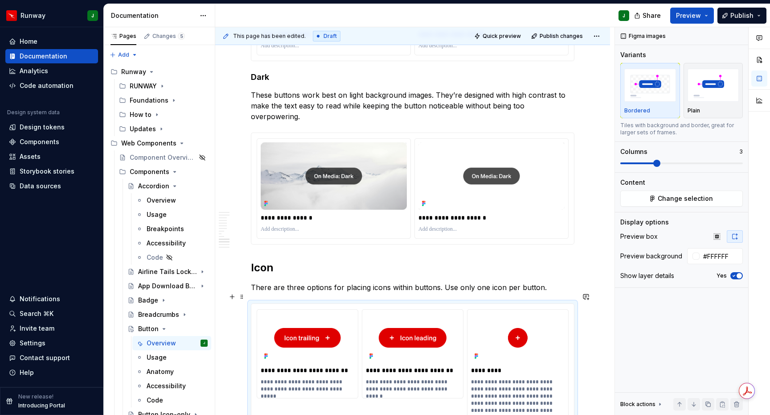
scroll to position [1623, 0]
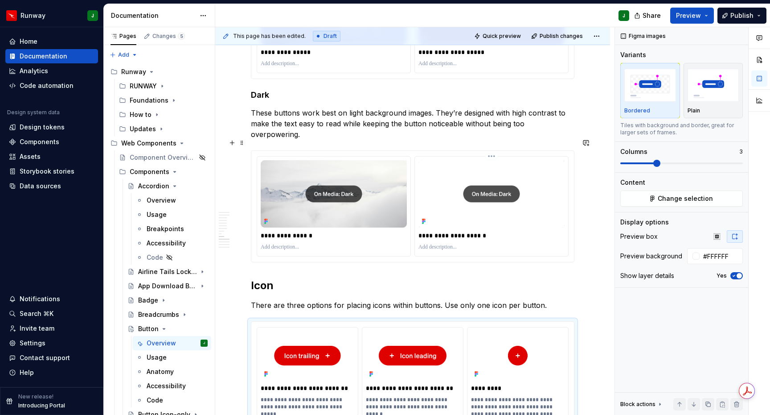
click at [441, 180] on img "To enrich screen reader interactions, please activate Accessibility in Grammarl…" at bounding box center [492, 193] width 146 height 67
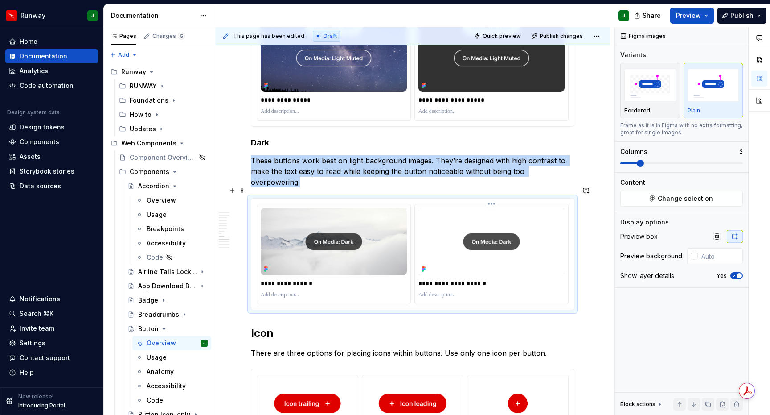
scroll to position [1462, 0]
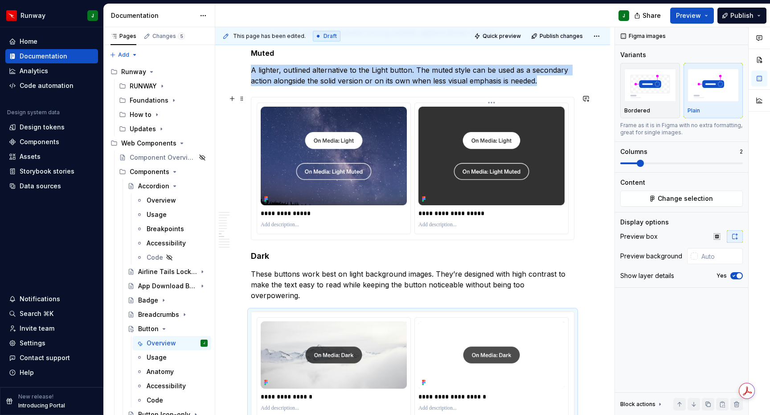
click at [440, 190] on img "To enrich screen reader interactions, please activate Accessibility in Grammarl…" at bounding box center [492, 156] width 146 height 99
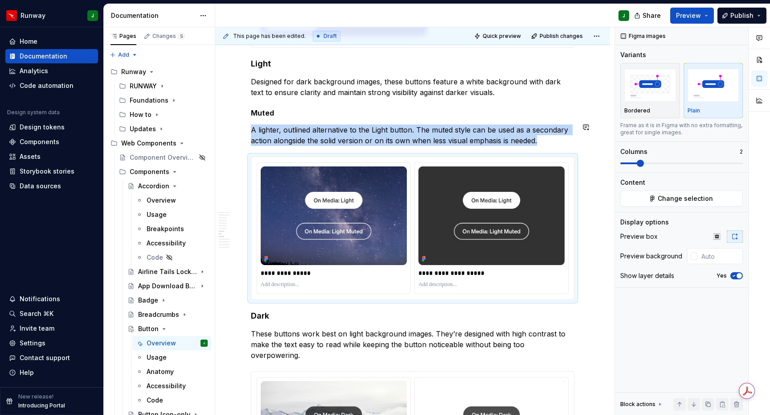
scroll to position [1292, 0]
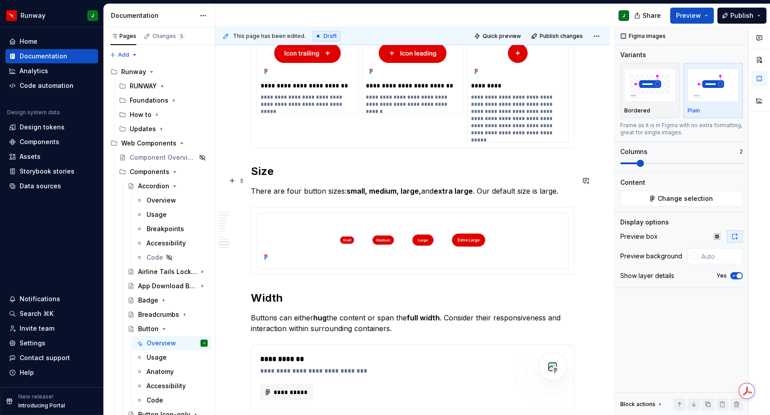
click at [550, 185] on p "There are four button sizes: small, medium, large, and extra large . Our defaul…" at bounding box center [413, 190] width 324 height 11
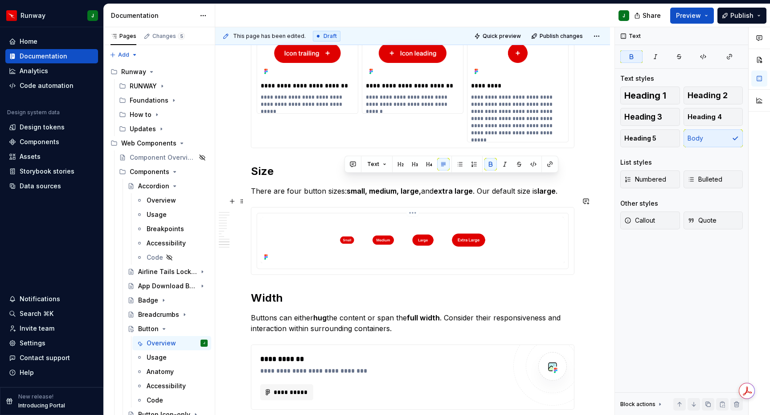
click at [534, 217] on img "To enrich screen reader interactions, please activate Accessibility in Grammarl…" at bounding box center [413, 240] width 304 height 46
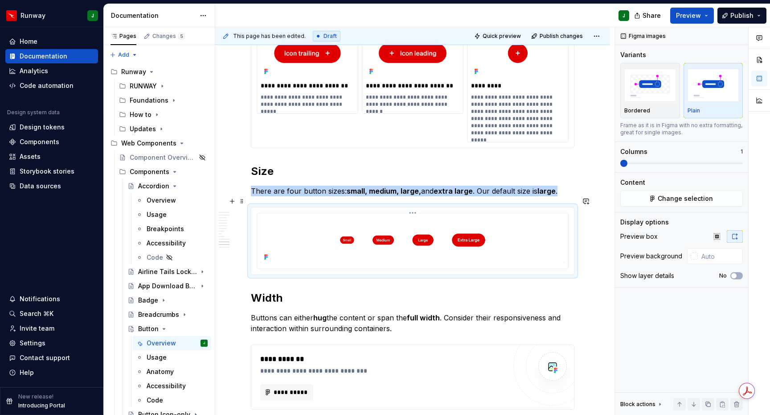
drag, startPoint x: 481, startPoint y: 210, endPoint x: 468, endPoint y: 210, distance: 12.9
click at [481, 217] on img "To enrich screen reader interactions, please activate Accessibility in Grammarl…" at bounding box center [413, 240] width 304 height 46
click at [660, 200] on span "Change selection" at bounding box center [685, 198] width 55 height 9
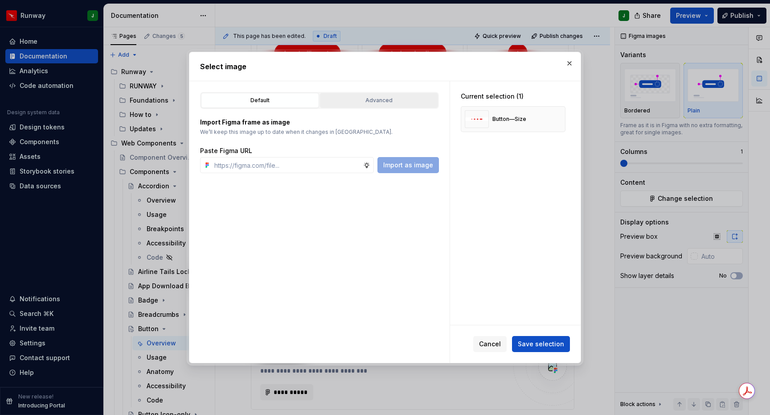
click at [387, 101] on div "Advanced" at bounding box center [379, 100] width 112 height 9
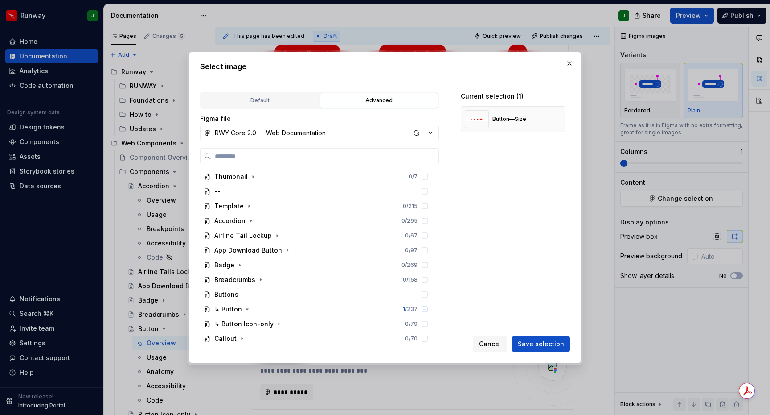
type textarea "*"
click at [365, 136] on button "RWY Core 2.0 — Web Documentation" at bounding box center [319, 133] width 239 height 16
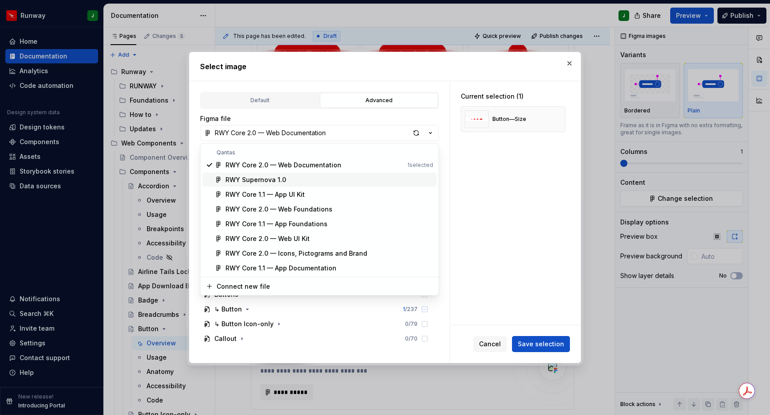
click at [242, 181] on div "RWY Supernova 1.0" at bounding box center [256, 179] width 61 height 9
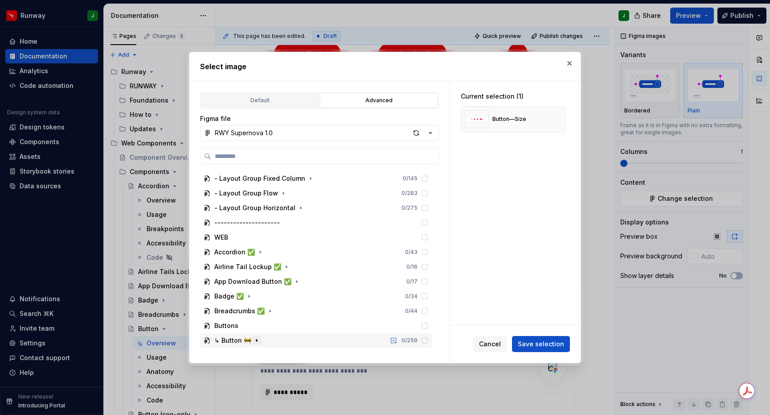
click at [259, 341] on button "button" at bounding box center [256, 340] width 9 height 9
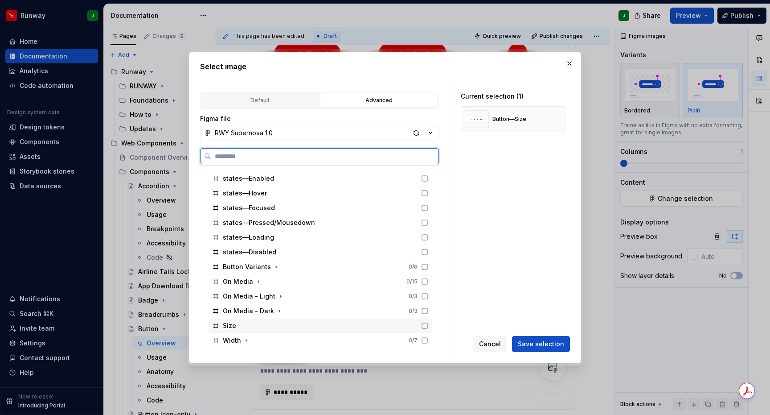
click at [428, 329] on icon at bounding box center [424, 325] width 7 height 7
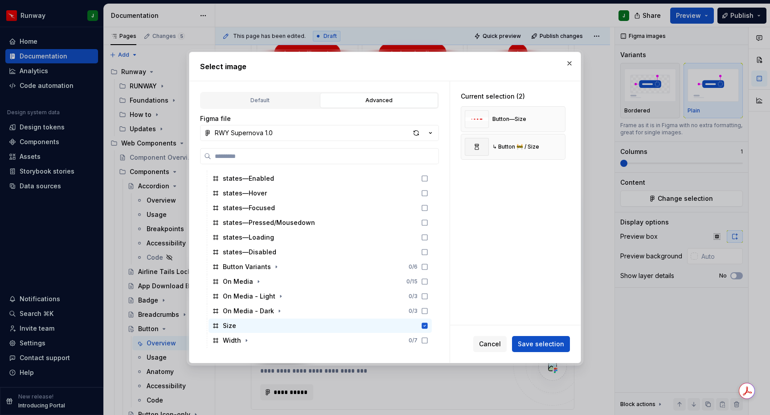
drag, startPoint x: 564, startPoint y: 119, endPoint x: 555, endPoint y: 165, distance: 47.1
click at [562, 119] on button "button" at bounding box center [555, 119] width 12 height 12
click at [547, 343] on span "Save selection" at bounding box center [541, 343] width 46 height 9
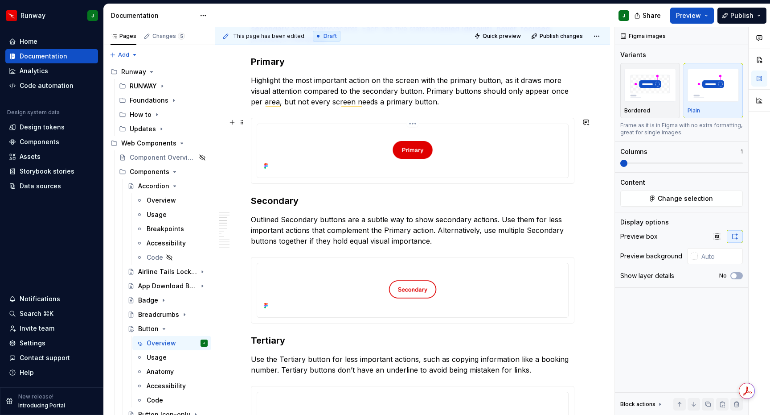
click at [519, 160] on img "To enrich screen reader interactions, please activate Accessibility in Grammarl…" at bounding box center [413, 150] width 304 height 45
type input "#FFFFFF"
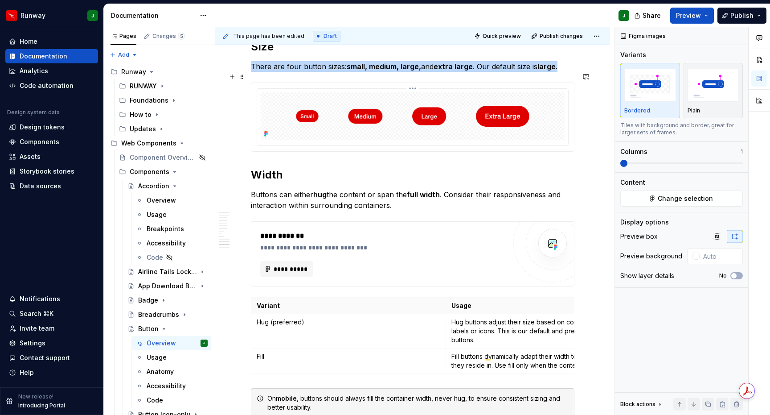
click at [561, 119] on img "To enrich screen reader interactions, please activate Accessibility in Grammarl…" at bounding box center [413, 116] width 304 height 48
click at [712, 257] on input "text" at bounding box center [720, 256] width 45 height 16
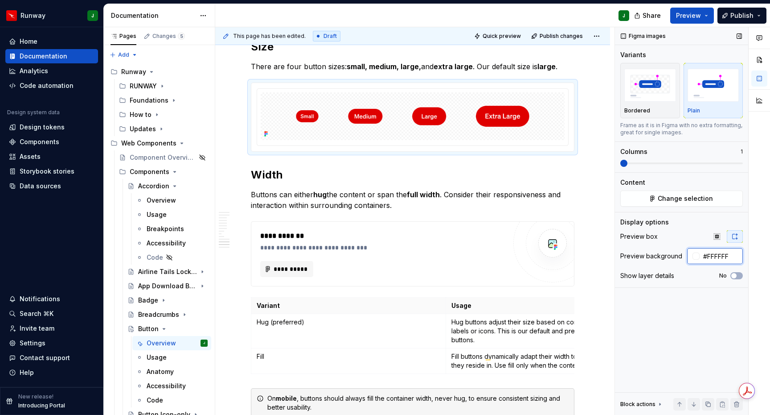
type input "#FFFFFF"
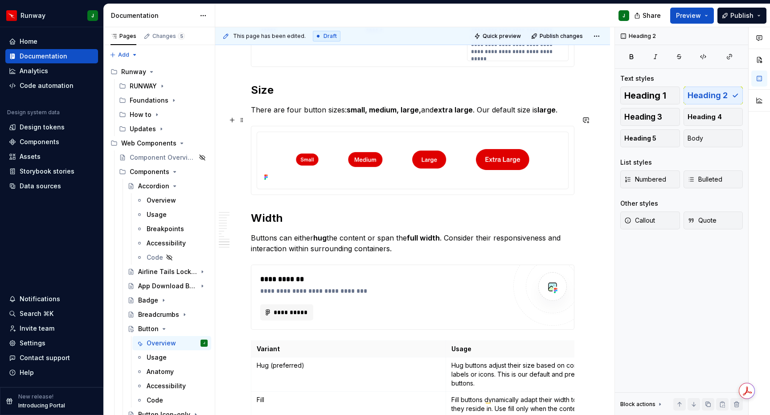
type textarea "*"
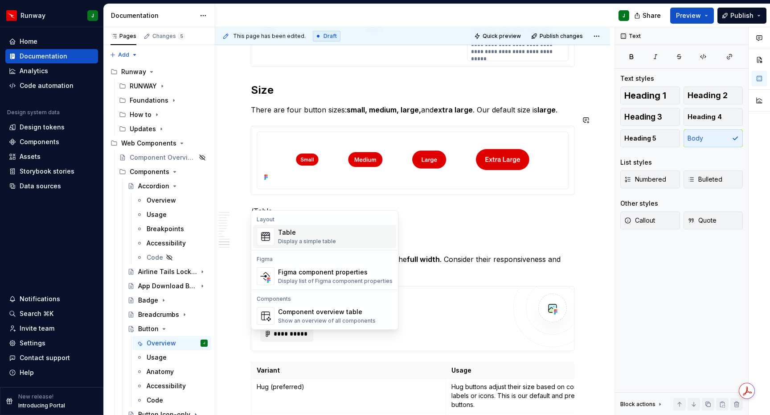
click at [341, 242] on div "Table Display a simple table" at bounding box center [335, 236] width 115 height 18
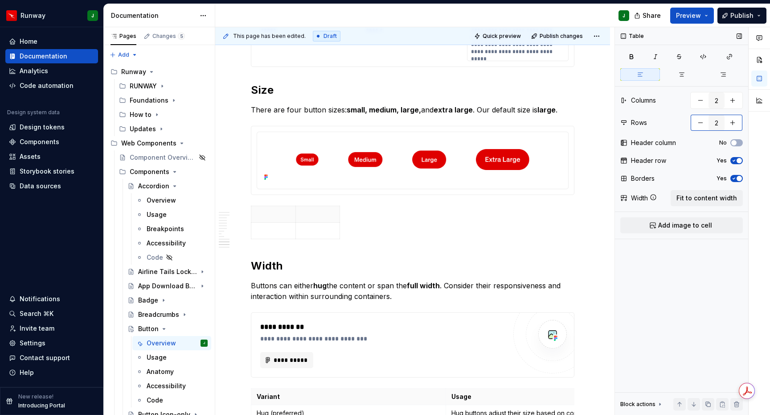
click at [736, 121] on button "button" at bounding box center [733, 123] width 16 height 16
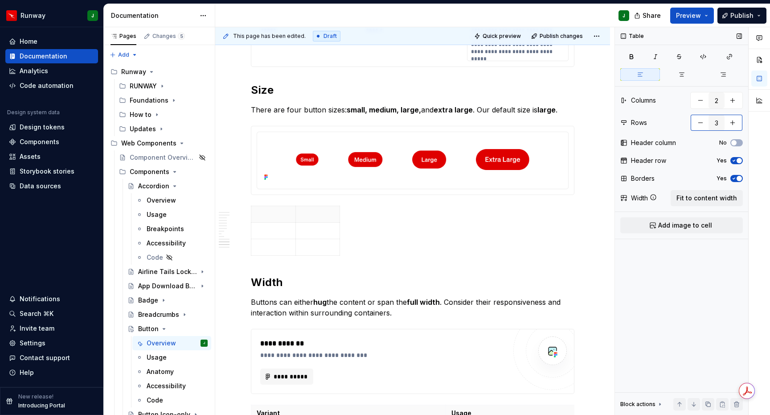
click at [736, 121] on button "button" at bounding box center [733, 123] width 16 height 16
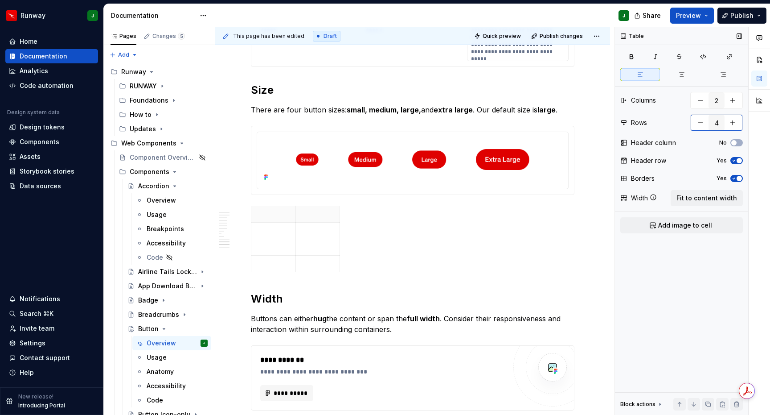
click at [736, 121] on button "button" at bounding box center [733, 123] width 16 height 16
type input "5"
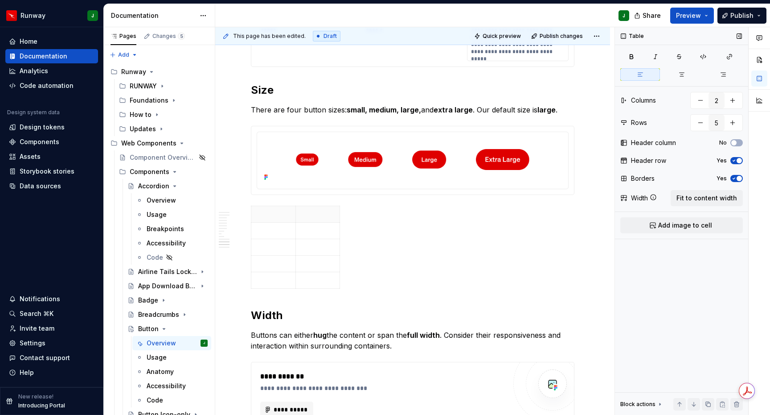
click at [734, 178] on icon "button" at bounding box center [734, 178] width 2 height 1
click at [713, 197] on span "Fit to content width" at bounding box center [707, 197] width 61 height 9
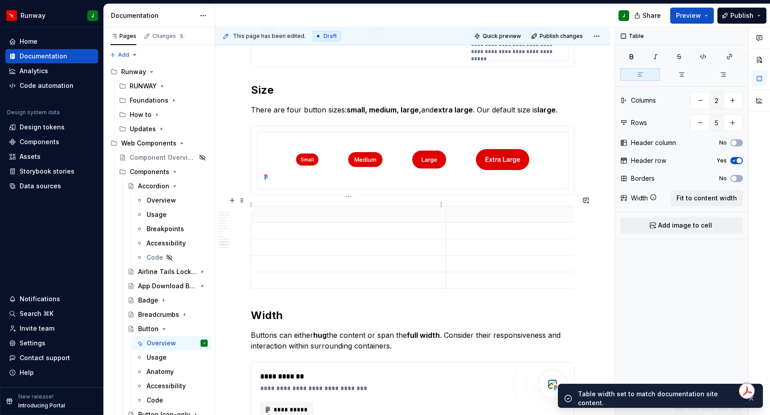
click at [288, 210] on p "To enrich screen reader interactions, please activate Accessibility in Grammarl…" at bounding box center [349, 214] width 184 height 9
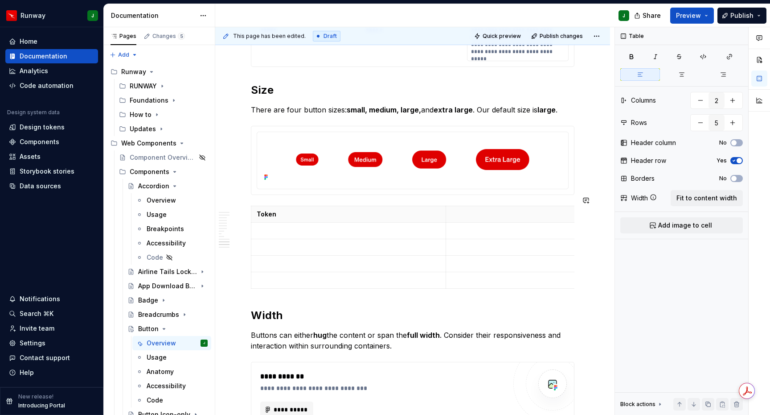
type textarea "*"
click at [469, 209] on th "To enrich screen reader interactions, please activate Accessibility in Grammarl…" at bounding box center [543, 214] width 195 height 16
click at [317, 210] on p "Token name" at bounding box center [349, 214] width 184 height 9
click at [731, 104] on button "button" at bounding box center [733, 100] width 16 height 16
type input "3"
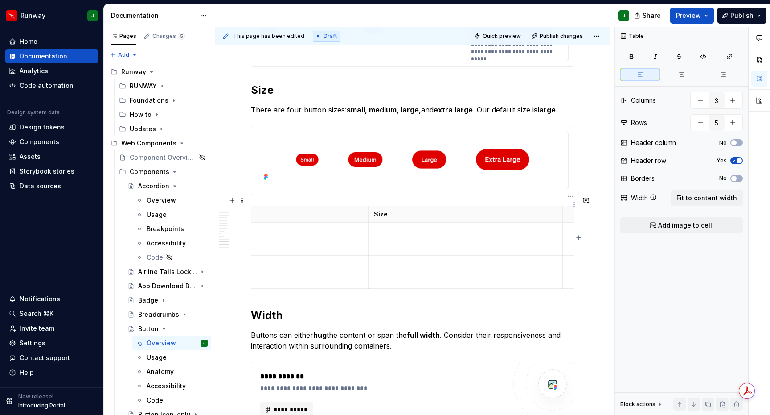
click at [572, 204] on html "Runway J Home Documentation Analytics Code automation Design system data Design…" at bounding box center [385, 207] width 770 height 415
click at [523, 203] on html "Runway J Home Documentation Analytics Code automation Design system data Design…" at bounding box center [385, 207] width 770 height 415
click at [526, 204] on html "Runway J Home Documentation Analytics Code automation Design system data Design…" at bounding box center [385, 207] width 770 height 415
click at [510, 226] on p "To enrich screen reader interactions, please activate Accessibility in Grammarl…" at bounding box center [465, 230] width 183 height 9
click at [508, 210] on p "Size" at bounding box center [465, 214] width 183 height 9
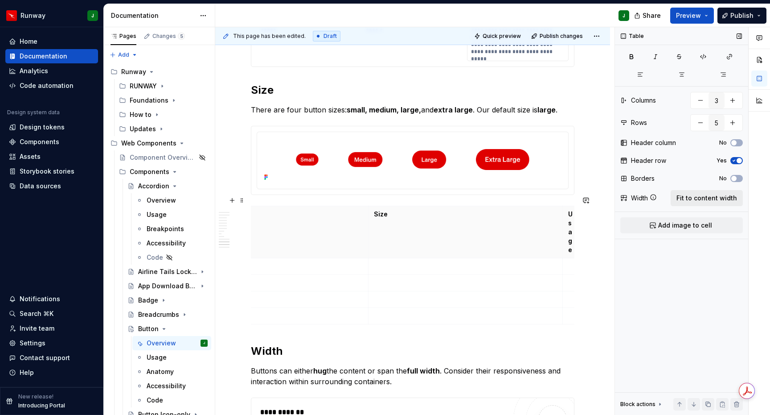
click at [472, 222] on th "Size" at bounding box center [465, 232] width 194 height 52
click at [704, 199] on span "Fit to content width" at bounding box center [707, 197] width 61 height 9
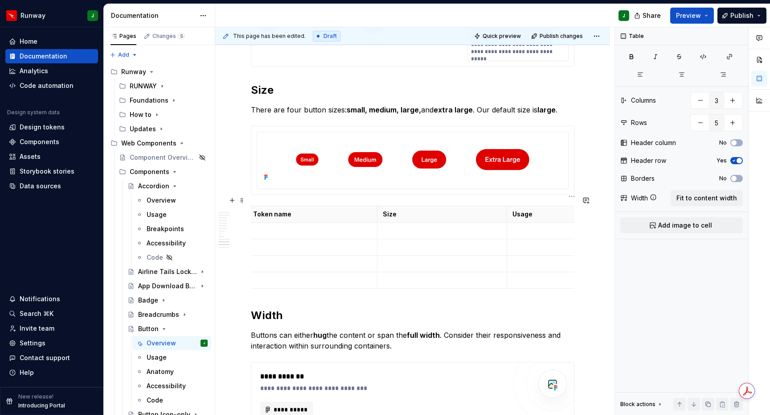
click at [525, 226] on p "To enrich screen reader interactions, please activate Accessibility in Grammarl…" at bounding box center [572, 230] width 119 height 9
click at [519, 243] on p "To enrich screen reader interactions, please activate Accessibility in Grammarl…" at bounding box center [572, 247] width 119 height 9
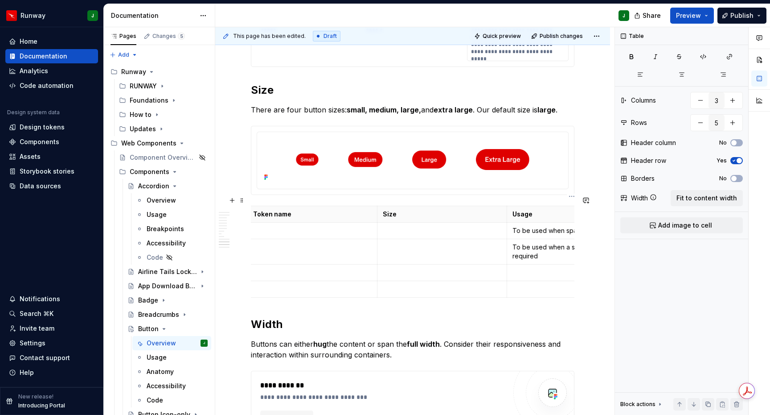
click at [521, 268] on p "To enrich screen reader interactions, please activate Accessibility in Grammarl…" at bounding box center [572, 272] width 119 height 9
click at [530, 284] on p "To enrich screen reader interactions, please activate Accessibility in Grammarl…" at bounding box center [572, 288] width 119 height 9
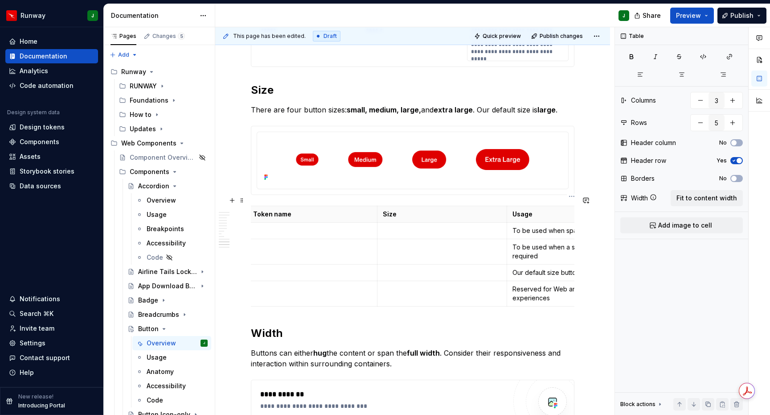
click at [552, 268] on p "Our default size button" at bounding box center [572, 272] width 119 height 9
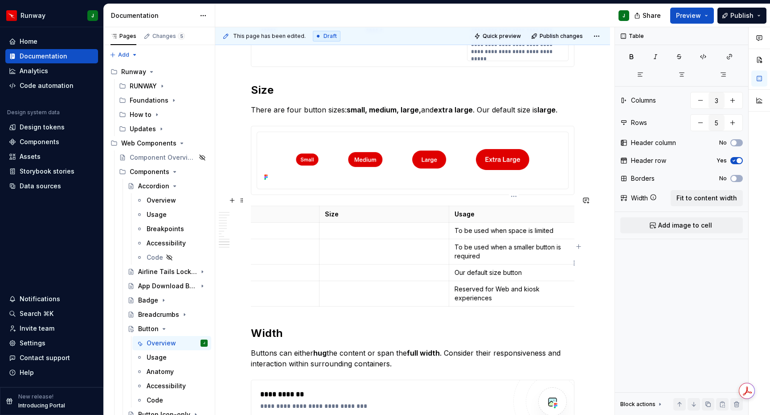
click at [0, 0] on div "*****" at bounding box center [0, 0] width 0 height 0
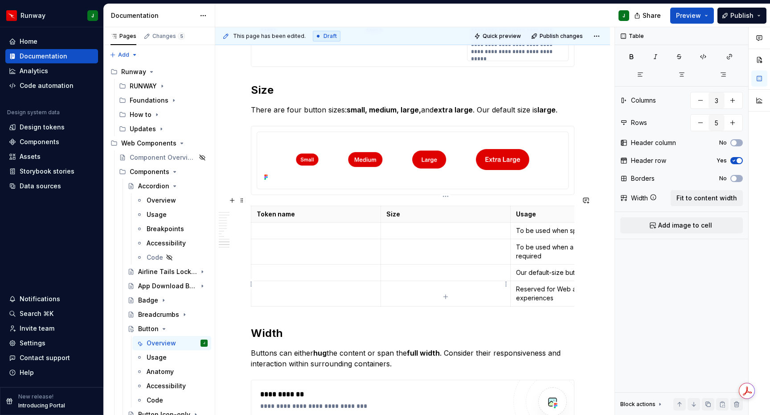
click at [400, 284] on td "To enrich screen reader interactions, please activate Accessibility in Grammarl…" at bounding box center [446, 293] width 130 height 25
click at [408, 268] on p "To enrich screen reader interactions, please activate Accessibility in Grammarl…" at bounding box center [446, 272] width 119 height 9
drag, startPoint x: 411, startPoint y: 245, endPoint x: 406, endPoint y: 244, distance: 5.5
click at [411, 245] on td "To enrich screen reader interactions, please activate Accessibility in Grammarl…" at bounding box center [446, 251] width 130 height 25
click at [413, 226] on p "To enrich screen reader interactions, please activate Accessibility in Grammarl…" at bounding box center [446, 230] width 119 height 9
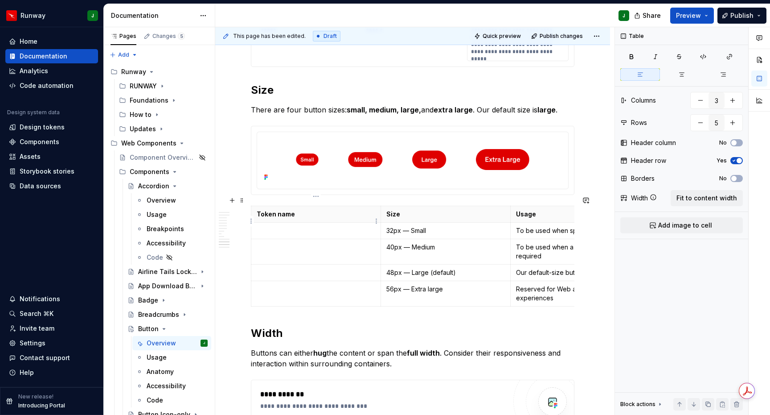
click at [274, 226] on p "To enrich screen reader interactions, please activate Accessibility in Grammarl…" at bounding box center [316, 230] width 119 height 9
click at [287, 243] on p "To enrich screen reader interactions, please activate Accessibility in Grammarl…" at bounding box center [316, 247] width 119 height 9
drag, startPoint x: 283, startPoint y: 263, endPoint x: 282, endPoint y: 269, distance: 6.3
click at [283, 268] on p "To enrich screen reader interactions, please activate Accessibility in Grammarl…" at bounding box center [316, 272] width 119 height 9
click at [283, 286] on td "To enrich screen reader interactions, please activate Accessibility in Grammarl…" at bounding box center [316, 293] width 130 height 25
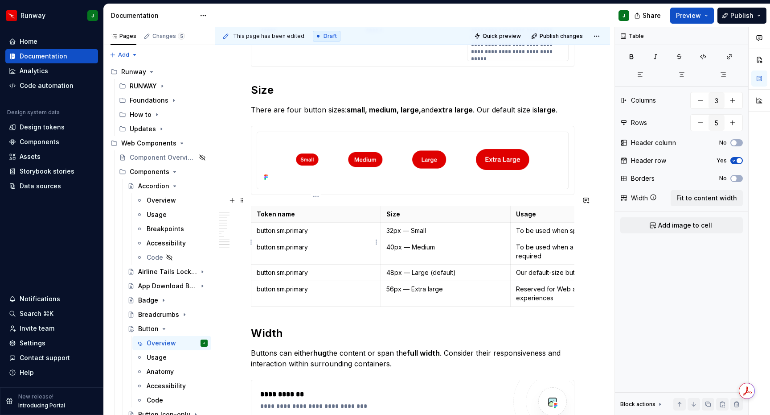
click at [281, 243] on p "button.sm.primary" at bounding box center [316, 247] width 119 height 9
click at [285, 268] on p "button.sm.primary" at bounding box center [316, 272] width 119 height 9
click at [284, 284] on p "button.sm.primary" at bounding box center [316, 288] width 119 height 9
click at [343, 326] on h2 "Width" at bounding box center [413, 333] width 324 height 14
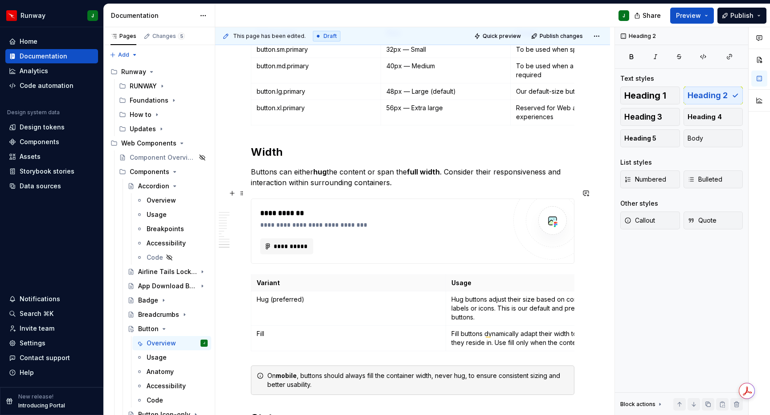
scroll to position [2189, 0]
drag, startPoint x: 476, startPoint y: 213, endPoint x: 463, endPoint y: 214, distance: 12.9
click at [476, 219] on div "**********" at bounding box center [385, 223] width 251 height 9
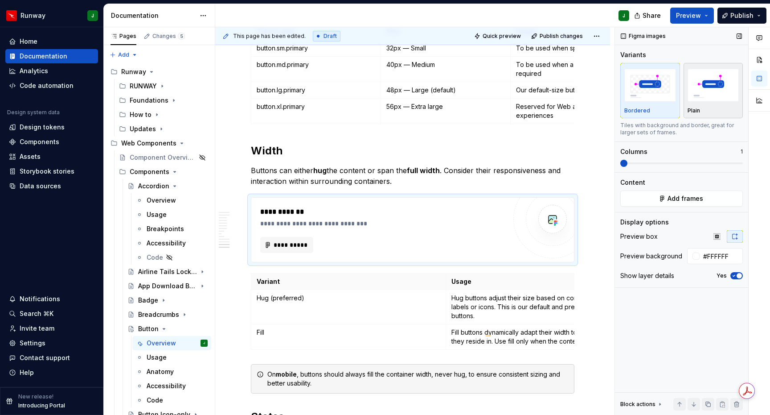
click at [698, 102] on div "button" at bounding box center [714, 85] width 52 height 37
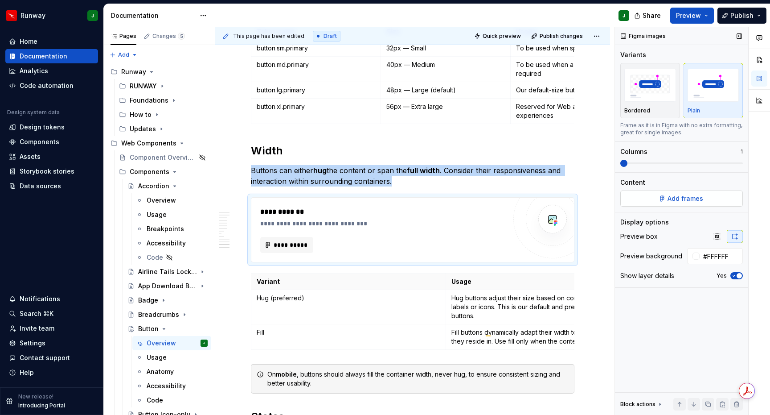
click at [684, 200] on span "Add frames" at bounding box center [686, 198] width 36 height 9
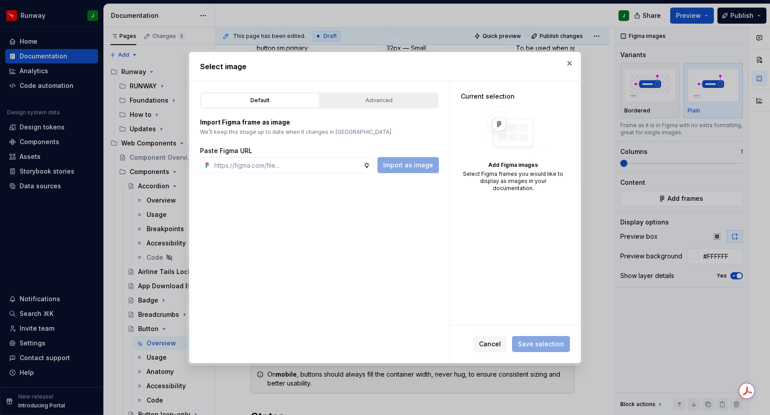
click at [361, 99] on div "Advanced" at bounding box center [379, 100] width 112 height 9
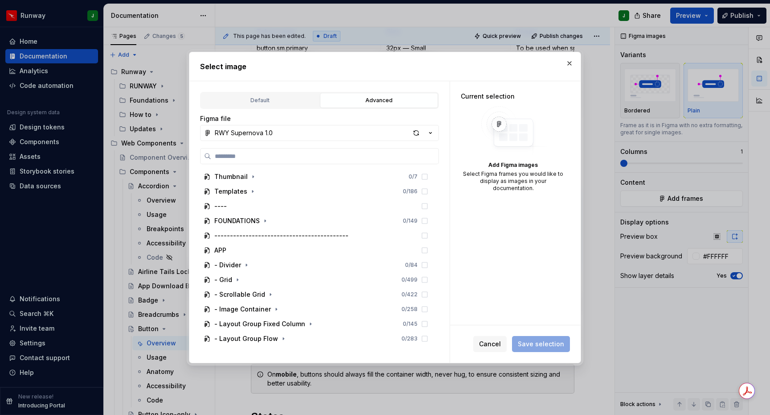
scroll to position [145, 0]
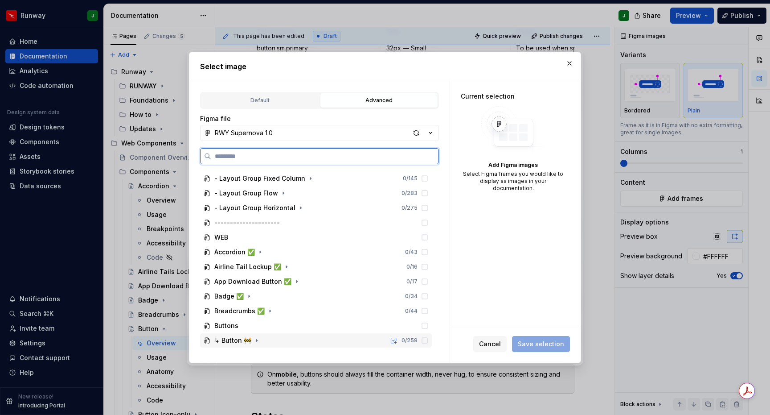
click at [274, 341] on div "↳ Button 🚧 0 / 259" at bounding box center [316, 340] width 232 height 14
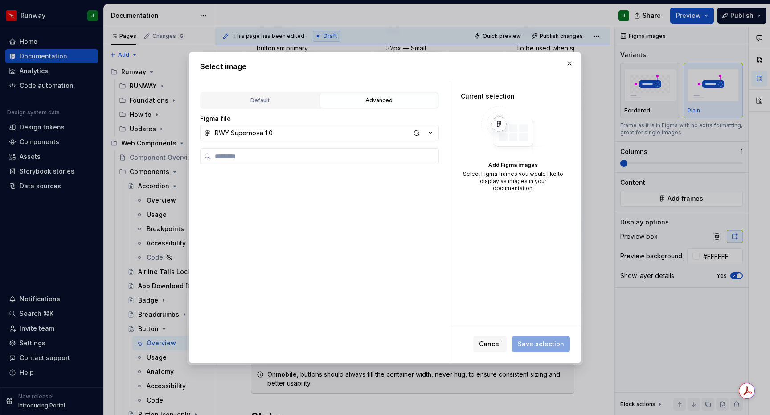
scroll to position [454, 0]
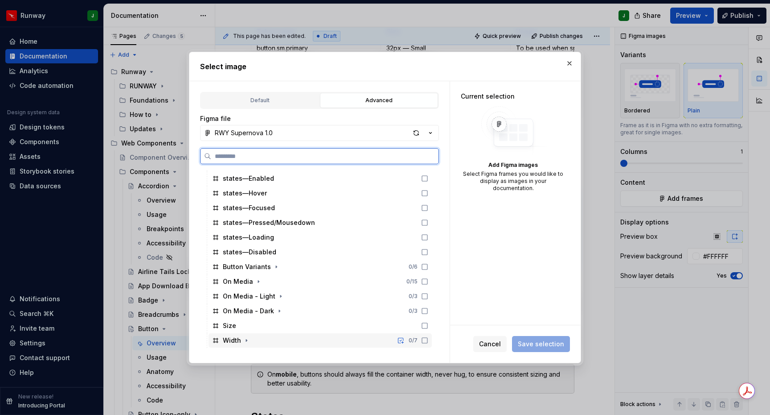
click at [432, 341] on div "Width 0 / 7" at bounding box center [320, 340] width 223 height 14
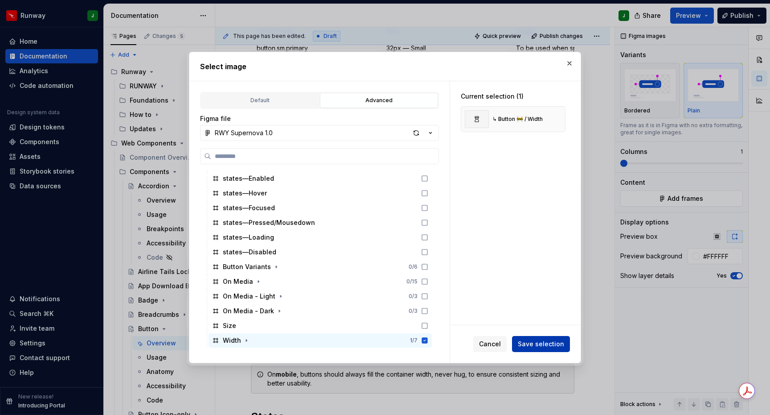
click at [546, 344] on span "Save selection" at bounding box center [541, 343] width 46 height 9
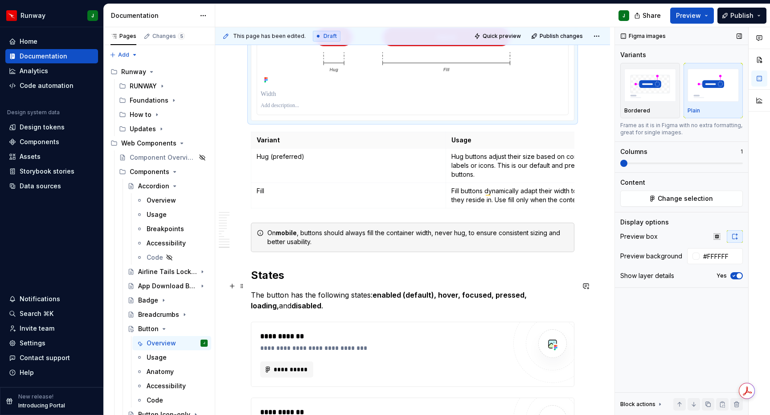
scroll to position [2446, 0]
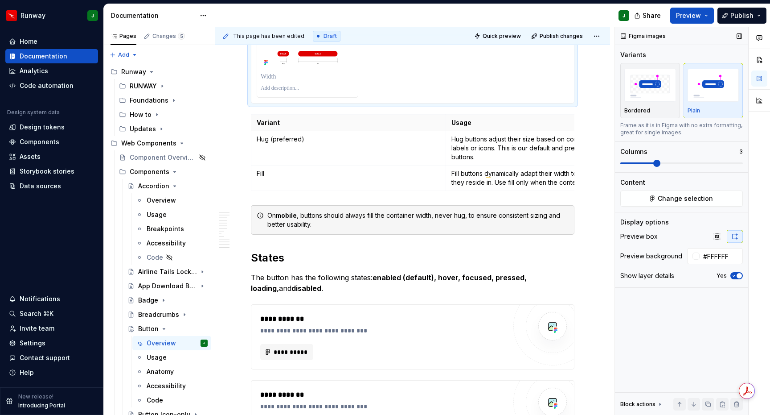
click at [658, 164] on span at bounding box center [657, 163] width 7 height 7
click at [654, 103] on div "button" at bounding box center [651, 85] width 52 height 37
click at [668, 197] on span "Change selection" at bounding box center [685, 198] width 55 height 9
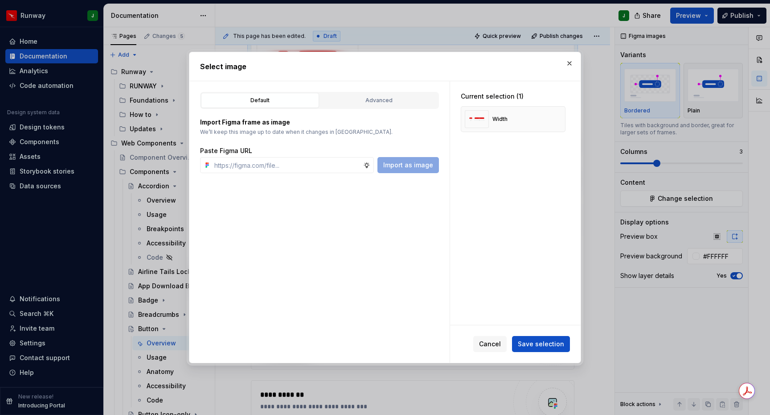
drag, startPoint x: 494, startPoint y: 338, endPoint x: 466, endPoint y: 147, distance: 192.9
click at [494, 338] on button "Cancel" at bounding box center [489, 344] width 33 height 16
click at [492, 345] on div "**********" at bounding box center [383, 352] width 246 height 16
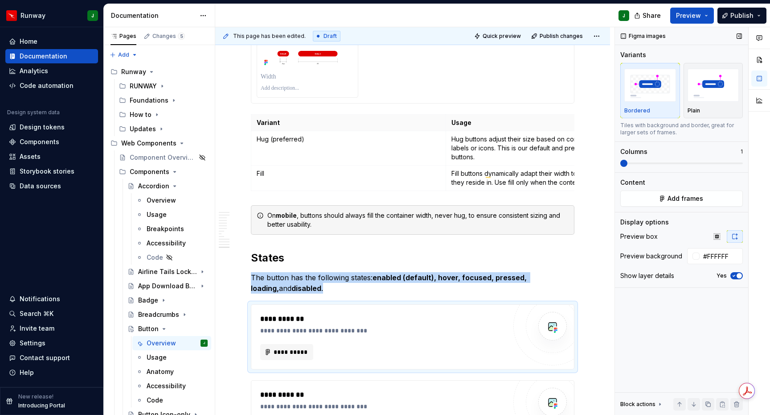
click at [628, 163] on span at bounding box center [624, 163] width 7 height 7
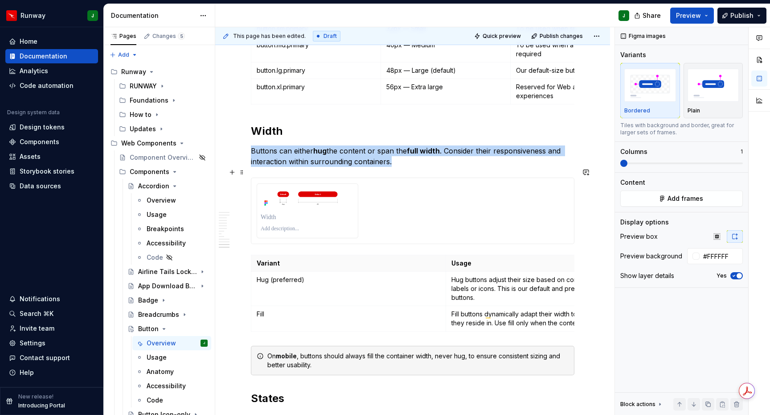
click at [495, 203] on div "To enrich screen reader interactions, please activate Accessibility in Grammarl…" at bounding box center [413, 210] width 312 height 55
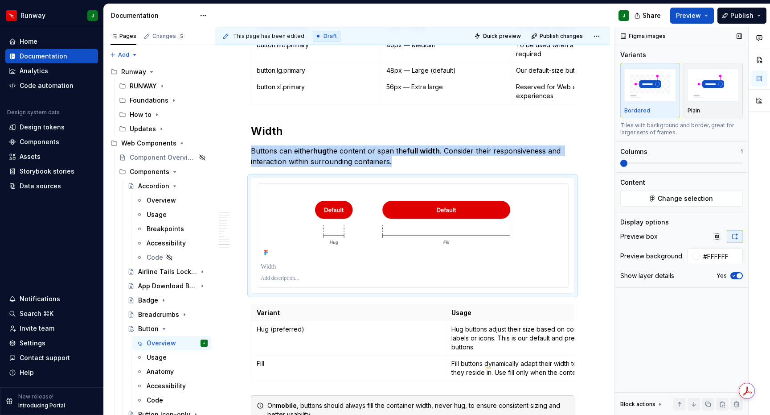
click at [628, 165] on span at bounding box center [624, 163] width 7 height 7
click at [737, 274] on span "button" at bounding box center [739, 275] width 5 height 5
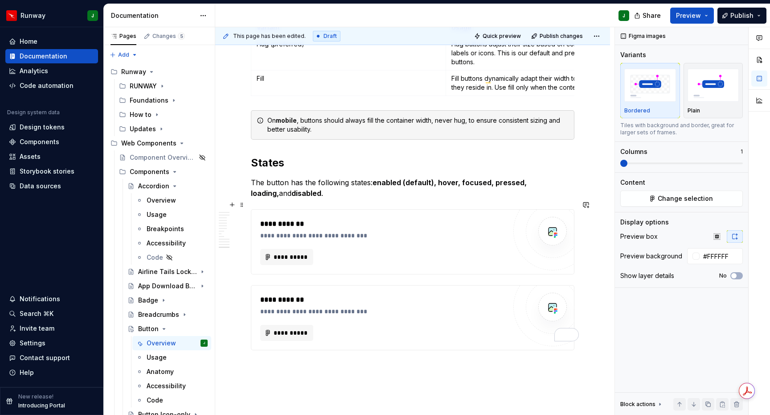
click at [394, 235] on div "**********" at bounding box center [383, 241] width 246 height 46
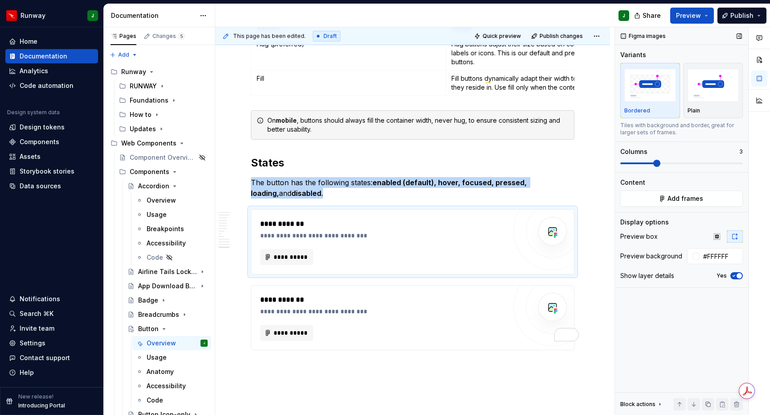
click at [654, 164] on span at bounding box center [657, 163] width 7 height 7
click at [664, 195] on button "Add frames" at bounding box center [682, 198] width 123 height 16
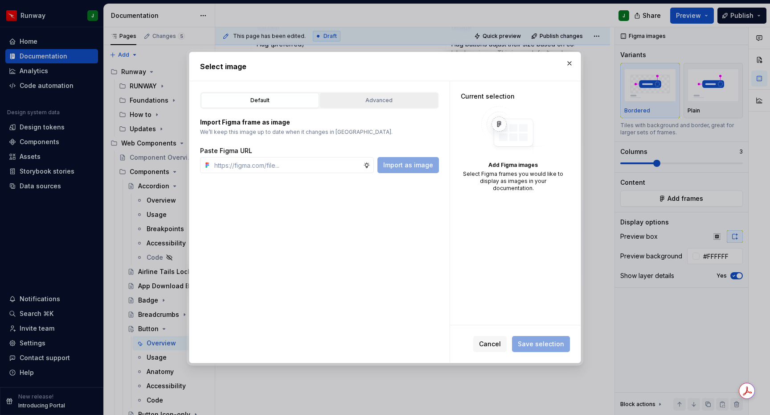
click at [373, 104] on div "Advanced" at bounding box center [379, 100] width 112 height 9
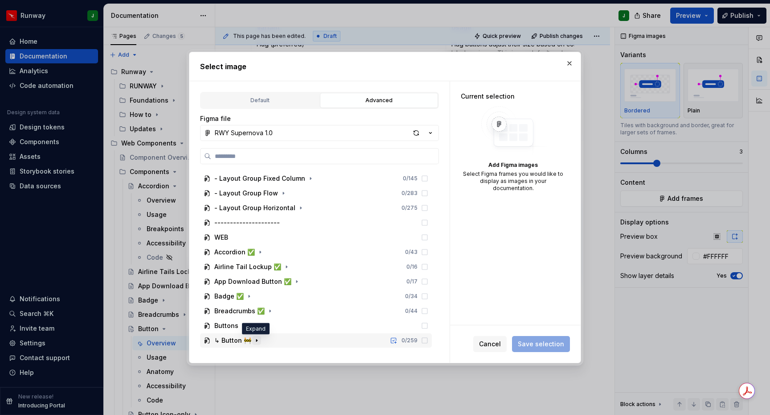
click at [257, 343] on icon "button" at bounding box center [256, 340] width 7 height 7
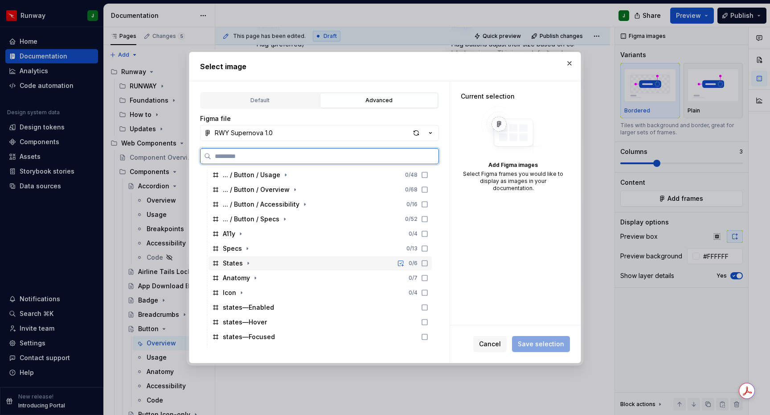
click at [319, 263] on div "States 0 / 6" at bounding box center [320, 263] width 223 height 14
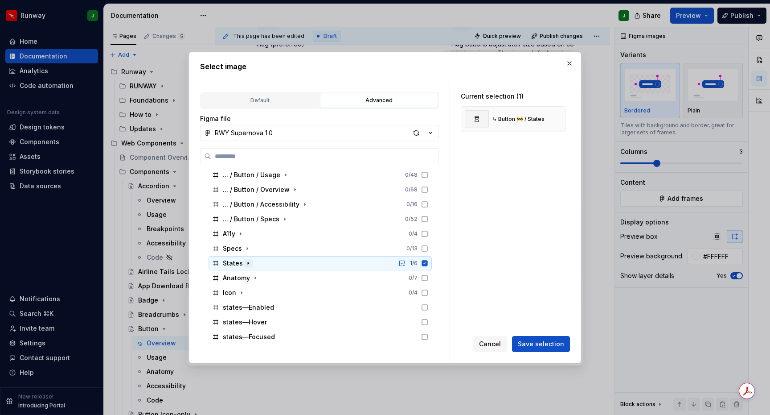
click at [248, 263] on icon "button" at bounding box center [248, 263] width 1 height 2
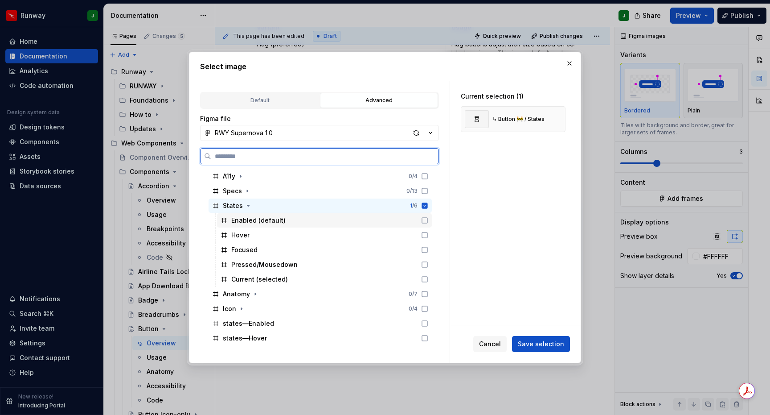
click at [428, 221] on icon at bounding box center [424, 220] width 7 height 7
click at [432, 230] on div "Hover" at bounding box center [324, 235] width 215 height 14
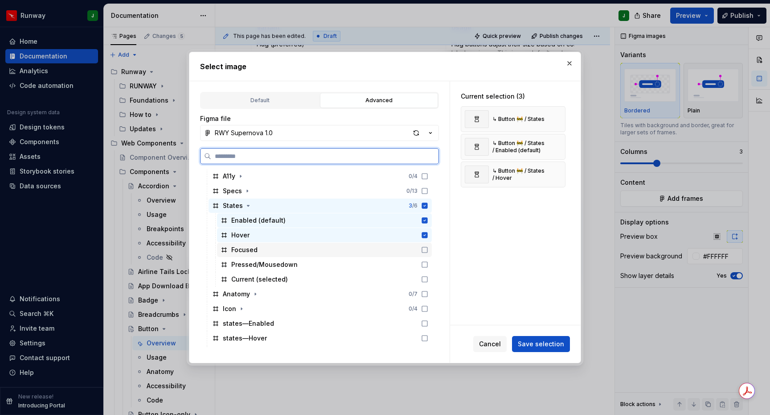
drag, startPoint x: 433, startPoint y: 247, endPoint x: 432, endPoint y: 254, distance: 6.7
click at [428, 247] on icon at bounding box center [424, 249] width 7 height 7
click at [428, 265] on icon at bounding box center [424, 264] width 7 height 7
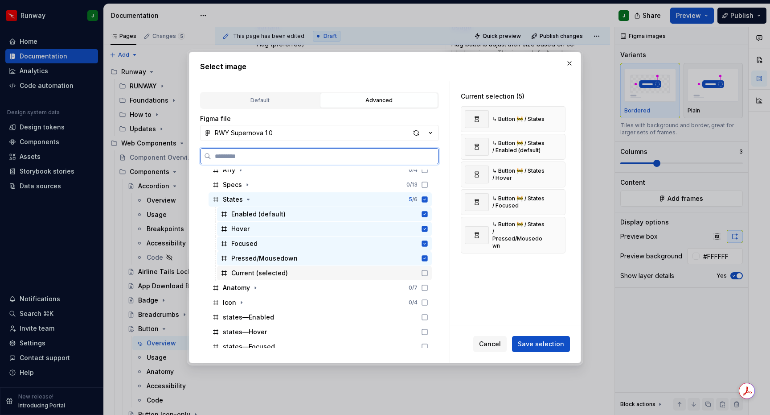
click at [428, 275] on icon at bounding box center [424, 272] width 7 height 7
click at [428, 274] on icon at bounding box center [425, 273] width 6 height 6
click at [428, 260] on icon at bounding box center [425, 258] width 6 height 6
click at [428, 260] on icon at bounding box center [424, 257] width 5 height 5
click at [428, 271] on icon at bounding box center [424, 272] width 7 height 7
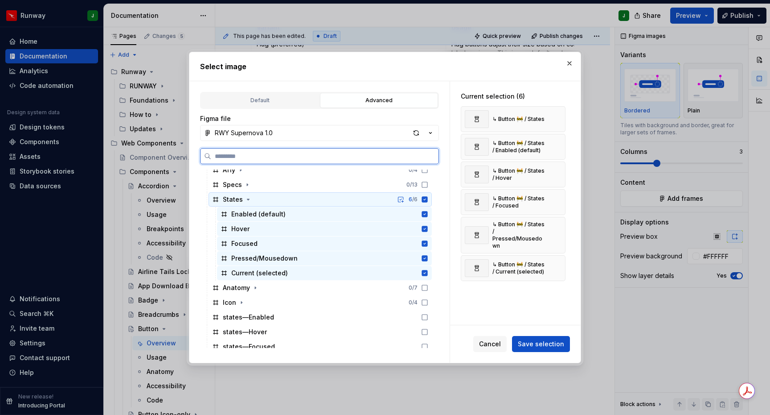
click at [428, 197] on icon at bounding box center [425, 200] width 6 height 6
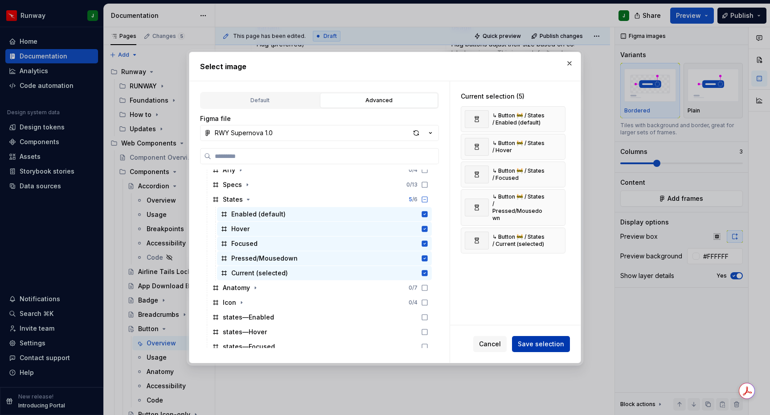
click at [541, 346] on span "Save selection" at bounding box center [541, 343] width 46 height 9
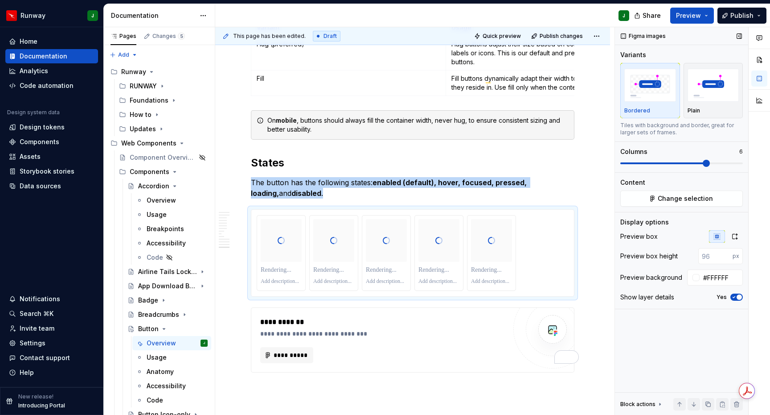
click at [703, 161] on span at bounding box center [706, 163] width 7 height 7
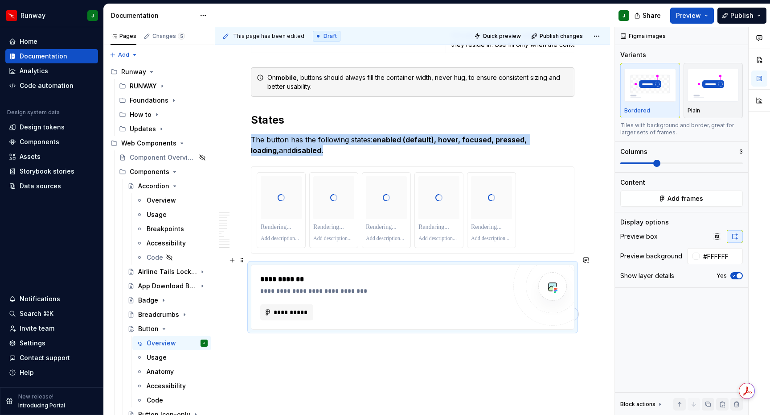
click at [413, 287] on div "**********" at bounding box center [383, 297] width 246 height 46
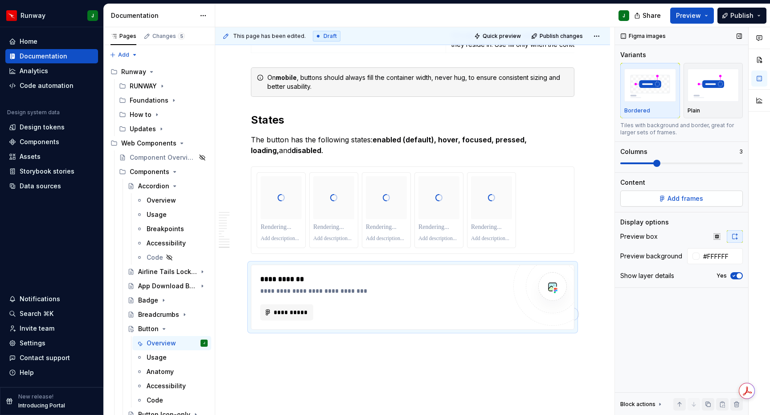
click at [655, 195] on button "Add frames" at bounding box center [682, 198] width 123 height 16
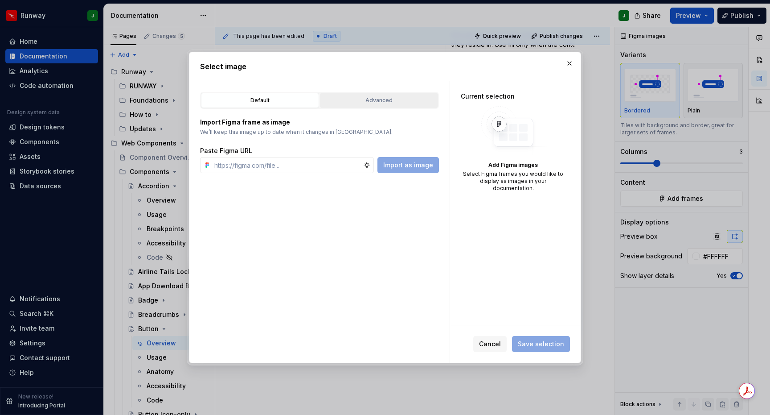
click at [387, 106] on button "Advanced" at bounding box center [379, 100] width 118 height 15
type textarea "*"
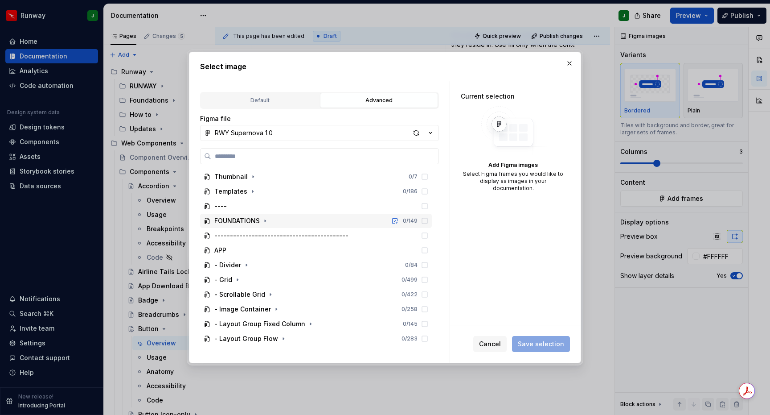
scroll to position [145, 0]
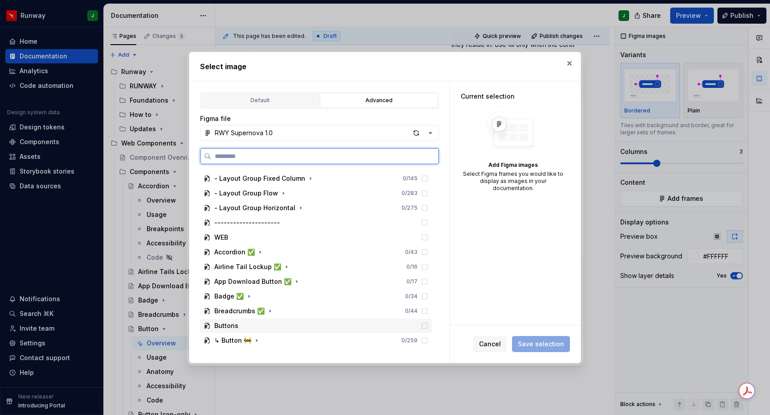
click at [300, 331] on div "Buttons" at bounding box center [316, 325] width 232 height 14
click at [296, 340] on div "↳ Button 🚧 0 / 259" at bounding box center [316, 340] width 232 height 14
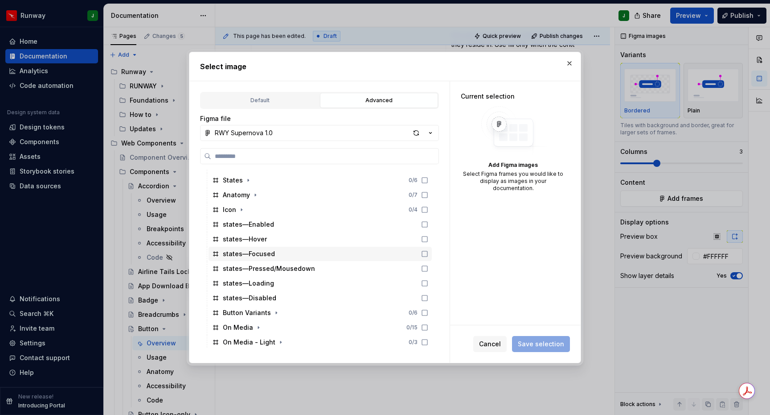
scroll to position [329, 0]
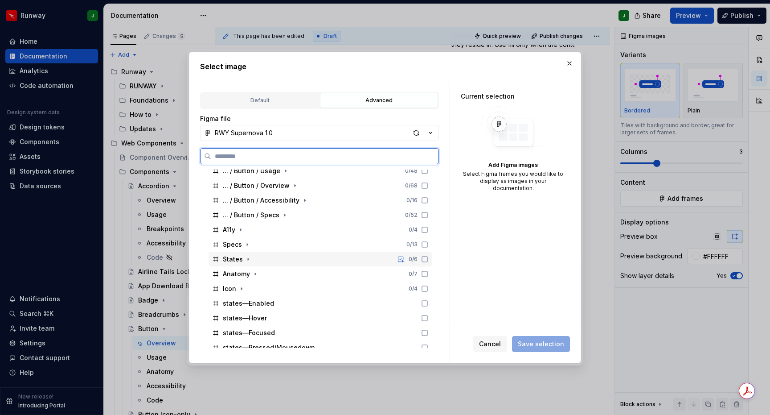
drag, startPoint x: 255, startPoint y: 259, endPoint x: 296, endPoint y: 257, distance: 41.1
click at [255, 259] on div "States 0 / 6" at bounding box center [320, 259] width 223 height 14
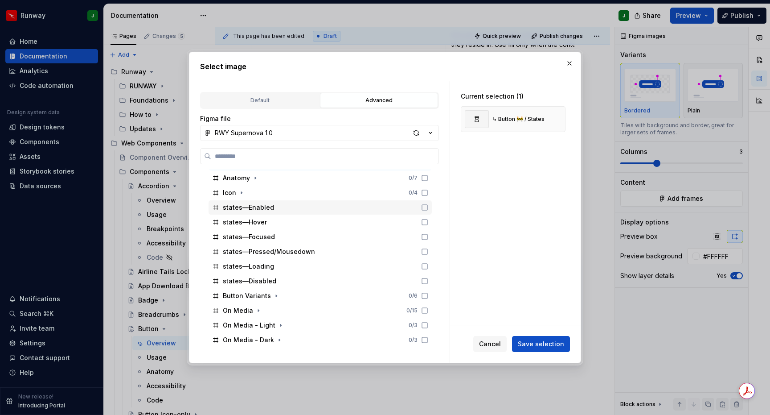
scroll to position [414, 0]
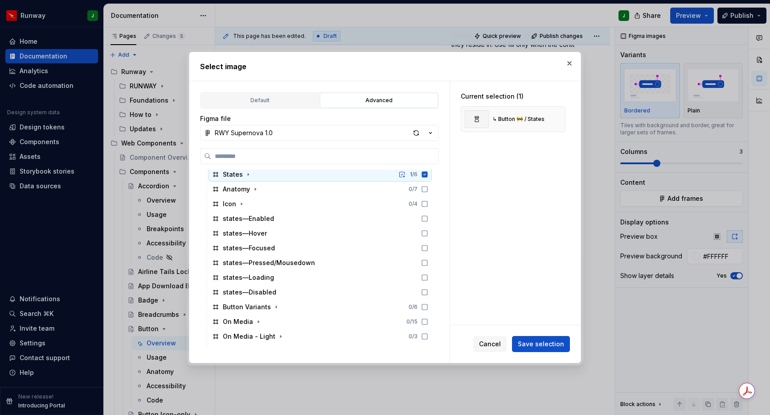
drag, startPoint x: 247, startPoint y: 176, endPoint x: 351, endPoint y: 179, distance: 103.9
click at [247, 176] on icon "button" at bounding box center [248, 174] width 7 height 7
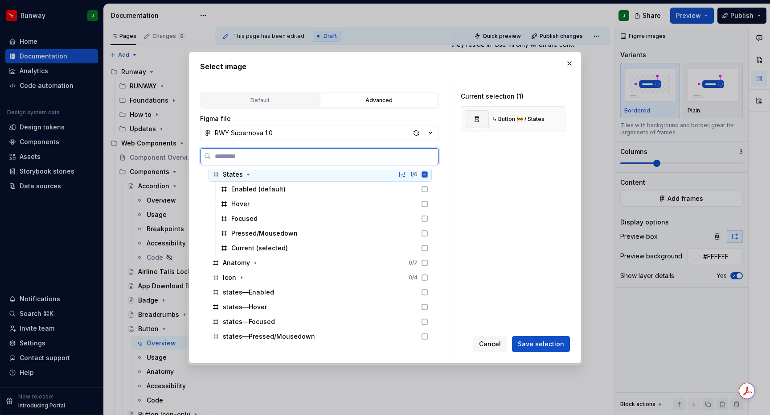
click at [428, 174] on icon at bounding box center [424, 174] width 7 height 7
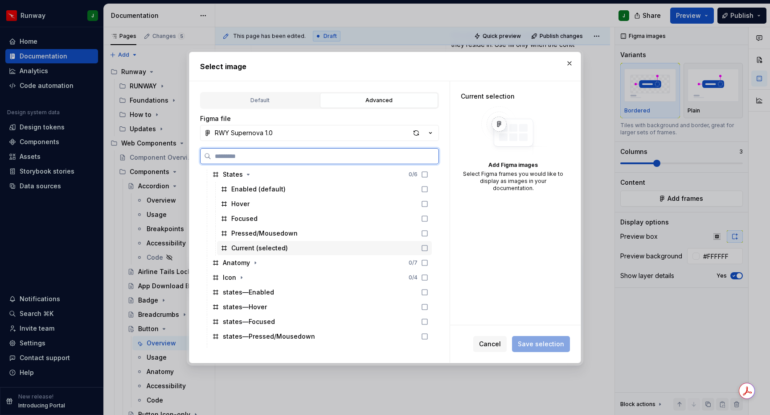
drag, startPoint x: 436, startPoint y: 246, endPoint x: 432, endPoint y: 236, distance: 10.3
click at [428, 246] on icon at bounding box center [424, 247] width 7 height 7
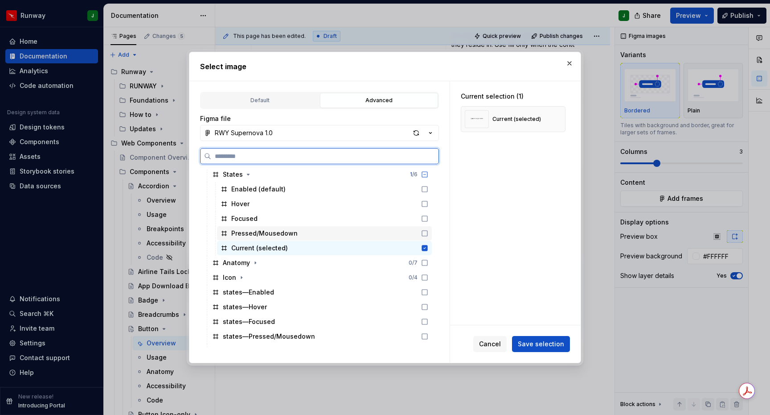
click at [428, 233] on icon at bounding box center [424, 233] width 7 height 7
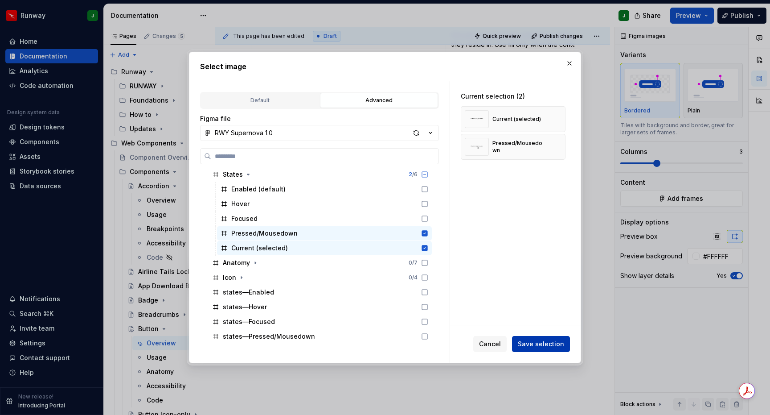
click at [550, 348] on span "Save selection" at bounding box center [541, 343] width 46 height 9
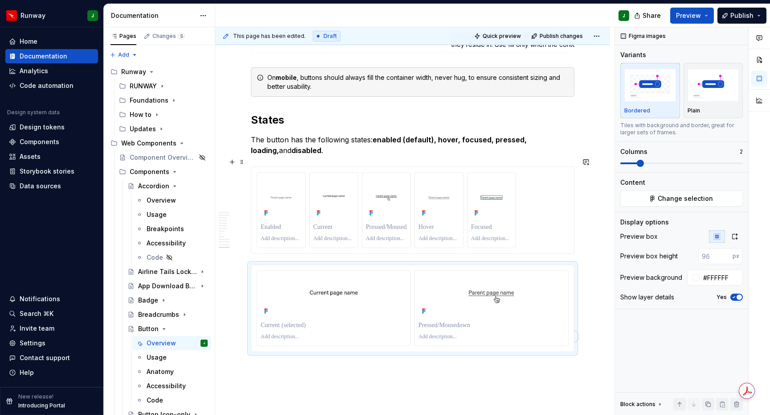
click at [560, 204] on div "To enrich screen reader interactions, please activate Accessibility in Grammarl…" at bounding box center [413, 210] width 312 height 76
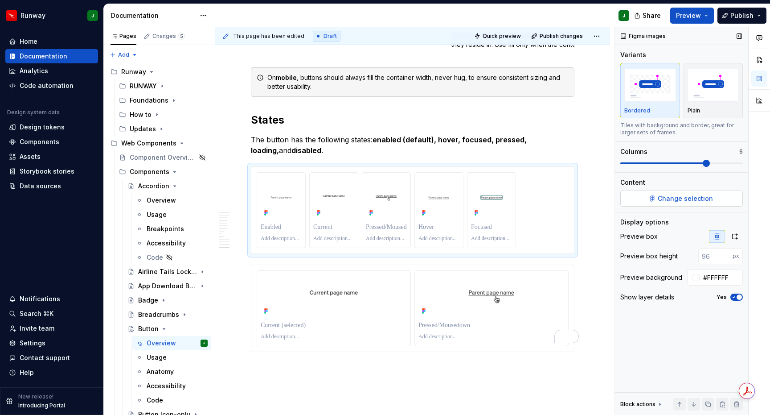
click at [681, 196] on span "Change selection" at bounding box center [685, 198] width 55 height 9
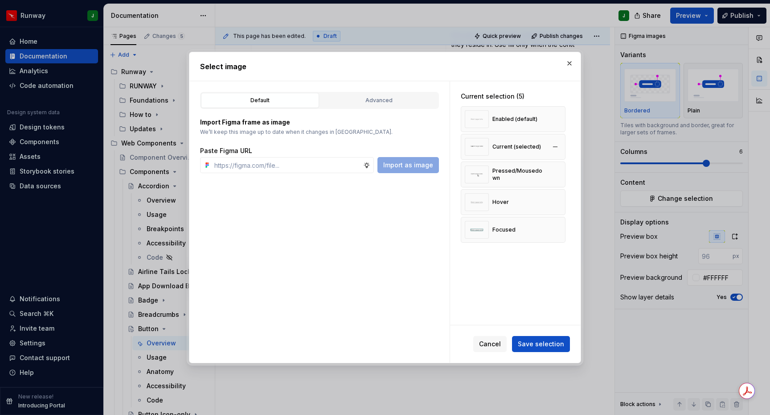
drag, startPoint x: 560, startPoint y: 174, endPoint x: 561, endPoint y: 157, distance: 17.4
click at [560, 173] on button "button" at bounding box center [555, 174] width 12 height 12
click at [562, 147] on button "button" at bounding box center [555, 146] width 12 height 12
click at [545, 343] on span "Save selection" at bounding box center [541, 343] width 46 height 9
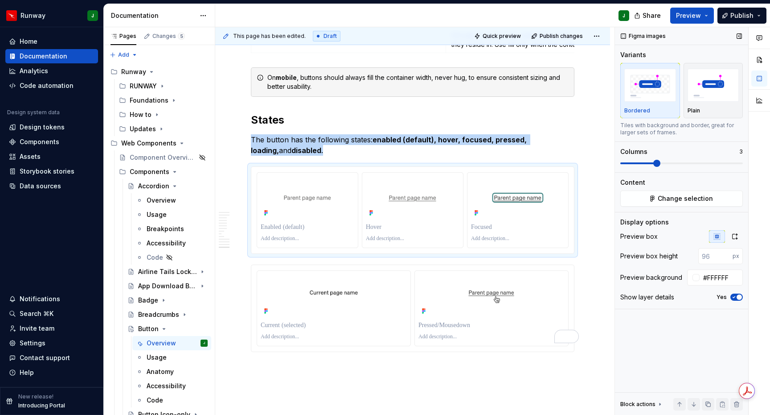
click at [654, 163] on span at bounding box center [657, 163] width 7 height 7
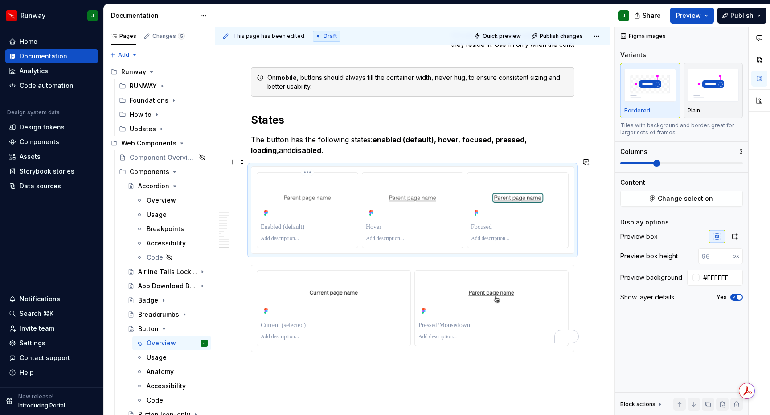
click at [298, 222] on p "To enrich screen reader interactions, please activate Accessibility in Grammarl…" at bounding box center [308, 226] width 94 height 9
click at [385, 222] on p "To enrich screen reader interactions, please activate Accessibility in Grammarl…" at bounding box center [413, 226] width 94 height 9
click at [489, 222] on p "To enrich screen reader interactions, please activate Accessibility in Grammarl…" at bounding box center [518, 226] width 94 height 9
click at [296, 321] on p "To enrich screen reader interactions, please activate Accessibility in Grammarl…" at bounding box center [334, 325] width 146 height 9
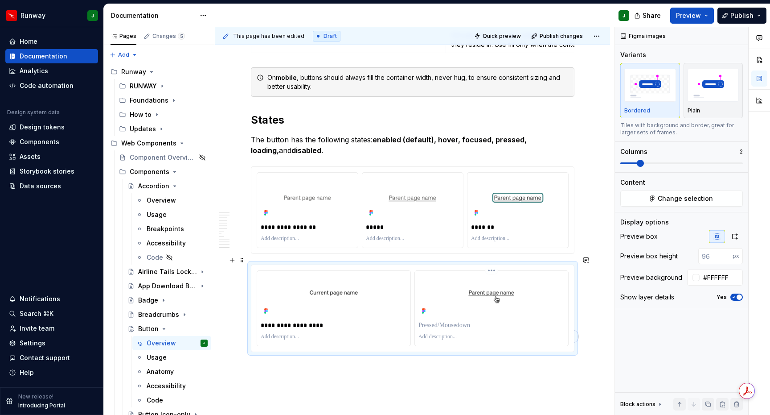
click at [443, 321] on p "To enrich screen reader interactions, please activate Accessibility in Grammarl…" at bounding box center [492, 325] width 146 height 9
type textarea "*"
drag, startPoint x: 653, startPoint y: 176, endPoint x: 644, endPoint y: 162, distance: 16.2
click at [662, 172] on div "Figma images Variants Bordered Plain Tiles with background and border, great fo…" at bounding box center [681, 221] width 133 height 388
click at [654, 163] on span at bounding box center [657, 163] width 7 height 7
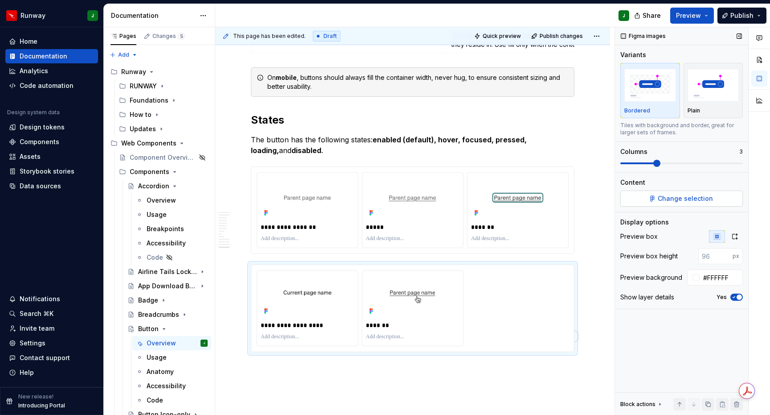
click at [643, 200] on button "Change selection" at bounding box center [682, 198] width 123 height 16
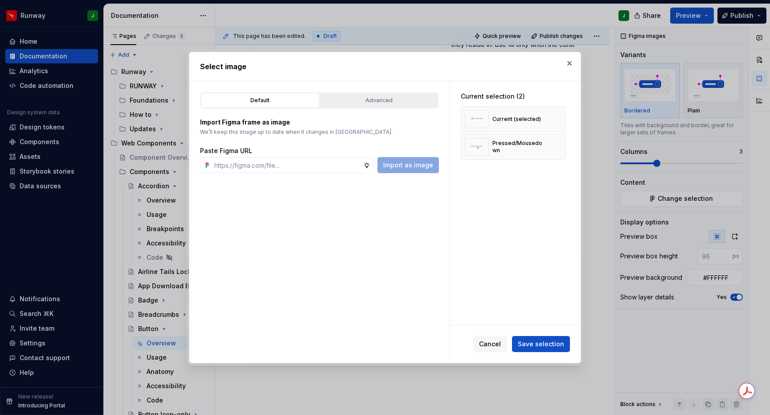
click at [372, 99] on div "Advanced" at bounding box center [379, 100] width 112 height 9
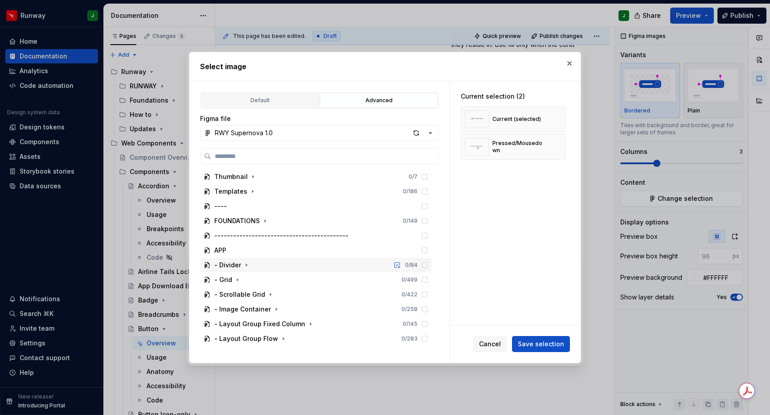
scroll to position [145, 0]
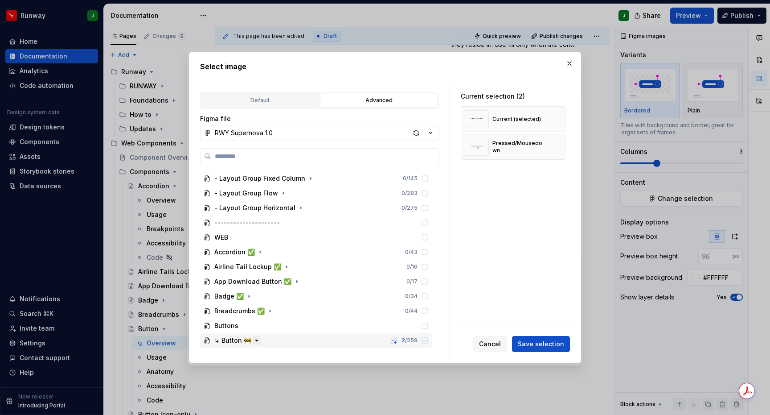
click at [258, 339] on icon "button" at bounding box center [256, 340] width 7 height 7
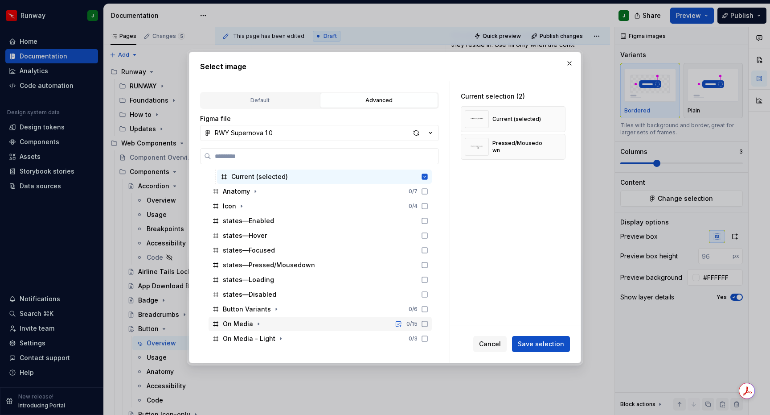
scroll to position [473, 0]
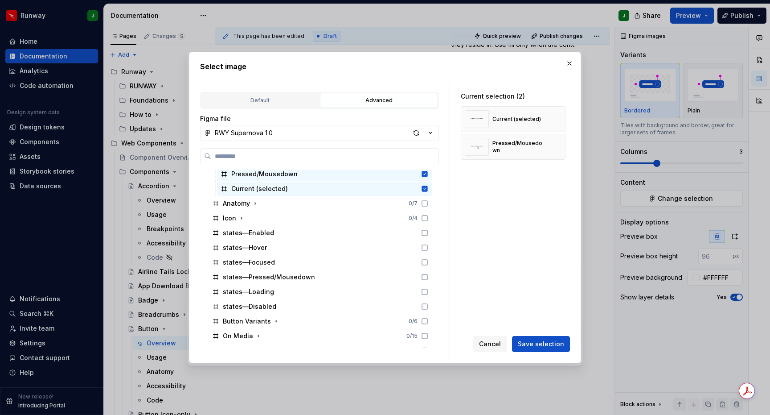
drag, startPoint x: 490, startPoint y: 344, endPoint x: 413, endPoint y: 410, distance: 101.4
click at [489, 344] on span "Cancel" at bounding box center [490, 343] width 22 height 9
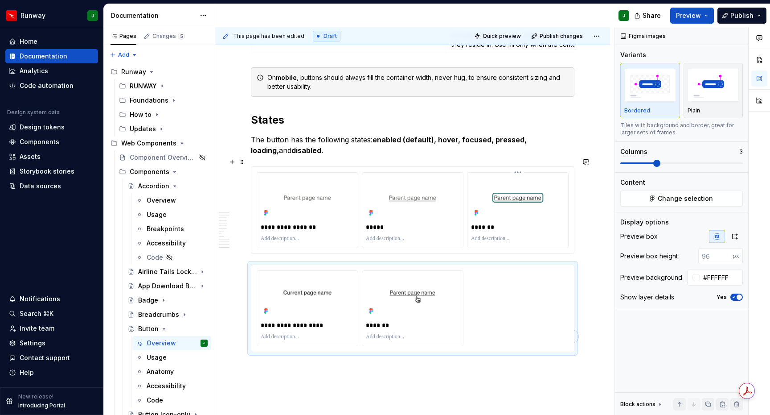
click at [555, 172] on div "*******" at bounding box center [518, 210] width 102 height 76
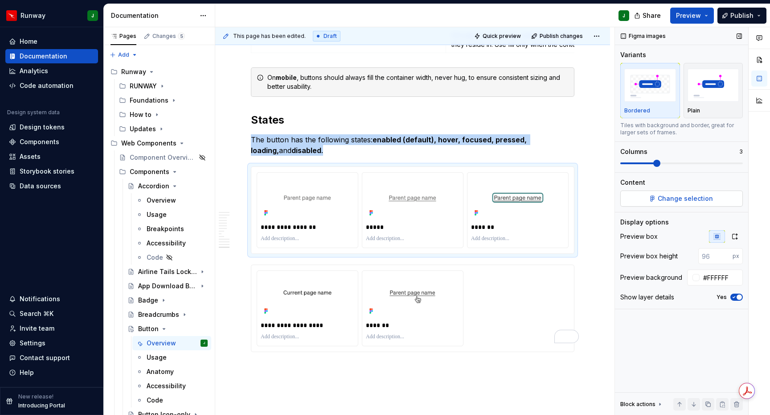
click at [659, 201] on button "Change selection" at bounding box center [682, 198] width 123 height 16
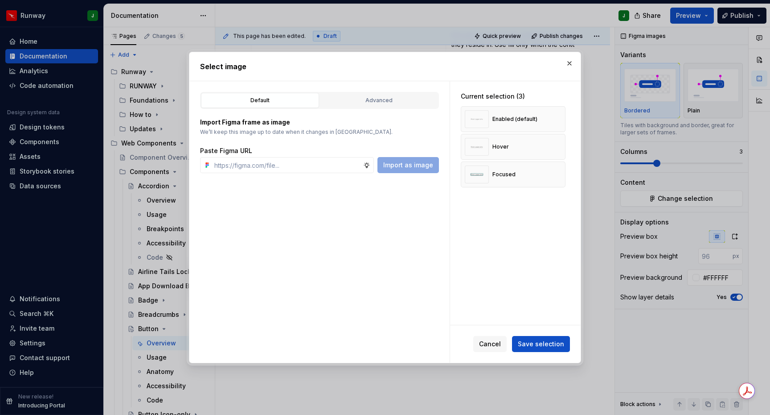
drag, startPoint x: 359, startPoint y: 99, endPoint x: 352, endPoint y: 113, distance: 15.6
click at [359, 99] on div "Advanced" at bounding box center [379, 100] width 112 height 9
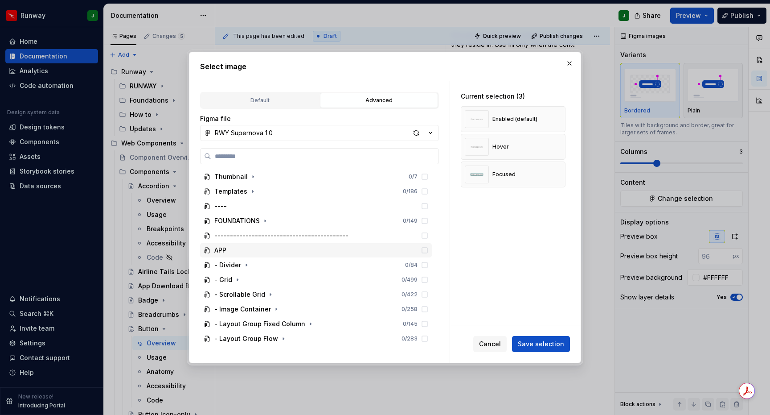
scroll to position [145, 0]
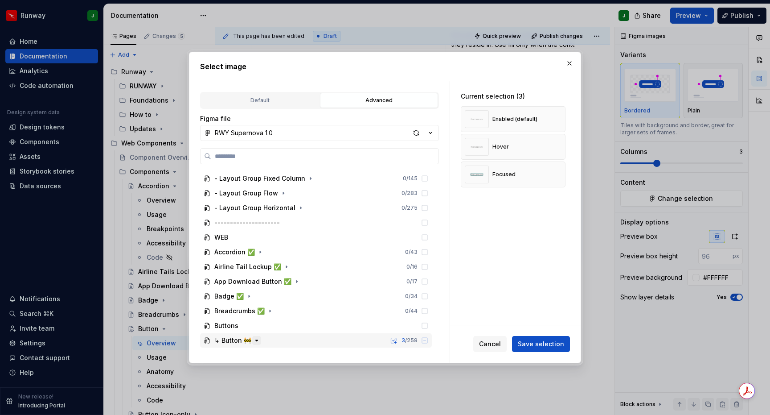
click at [256, 341] on icon "button" at bounding box center [256, 340] width 7 height 7
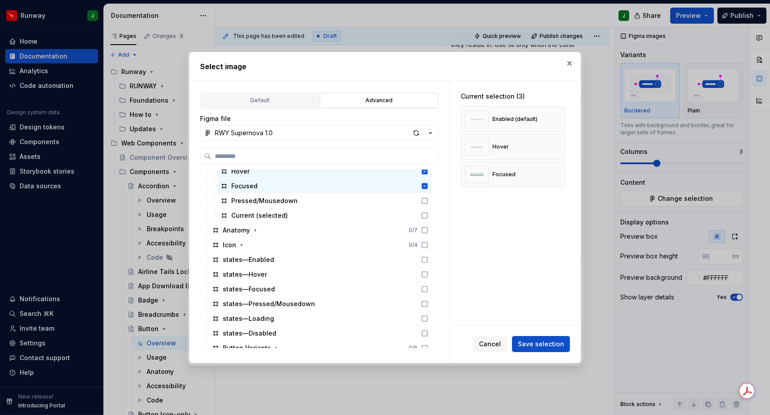
scroll to position [444, 0]
click at [419, 132] on div "button" at bounding box center [416, 133] width 12 height 12
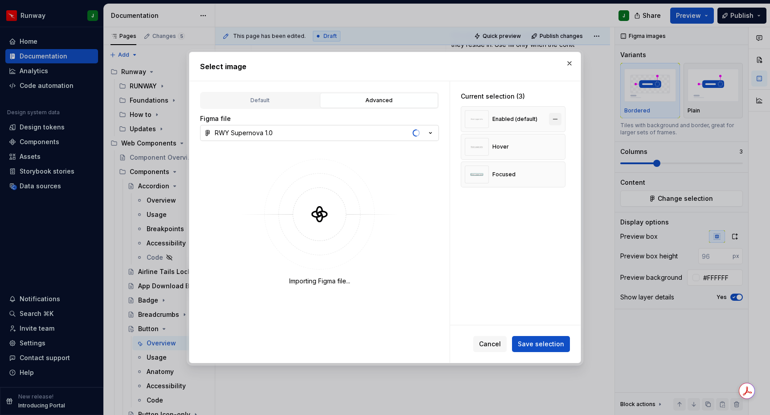
click at [562, 119] on button "button" at bounding box center [555, 119] width 12 height 12
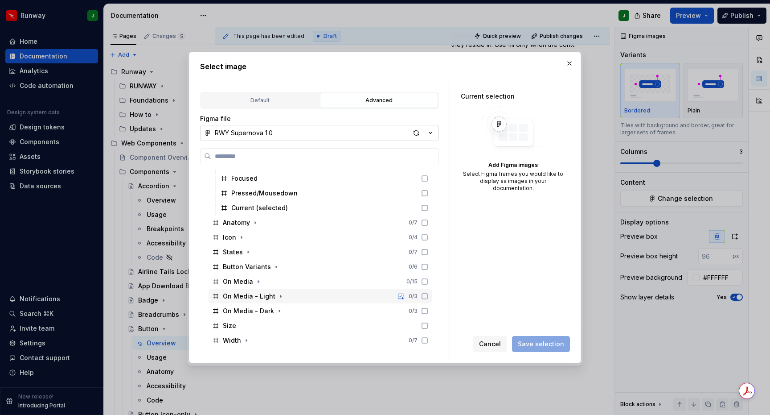
scroll to position [454, 0]
click at [248, 253] on icon "button" at bounding box center [248, 251] width 7 height 7
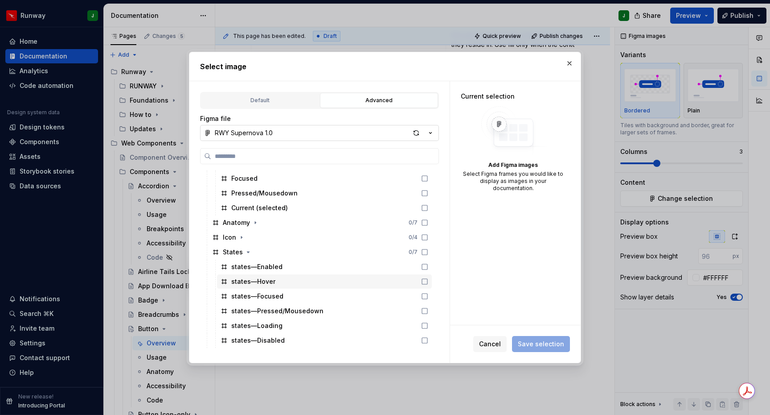
scroll to position [471, 0]
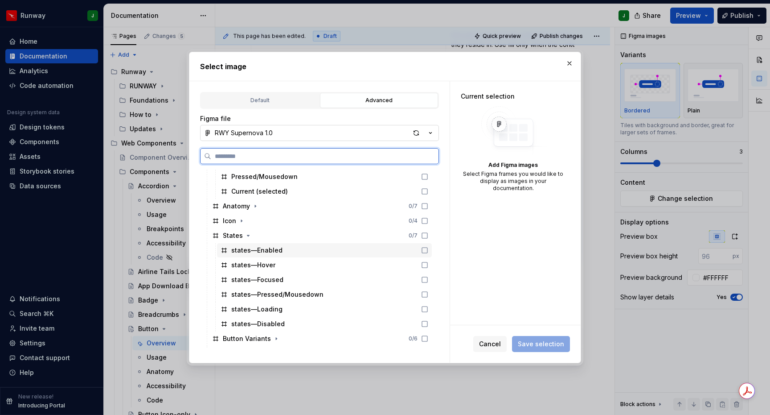
drag, startPoint x: 433, startPoint y: 252, endPoint x: 433, endPoint y: 261, distance: 9.4
click at [428, 252] on icon at bounding box center [424, 250] width 7 height 7
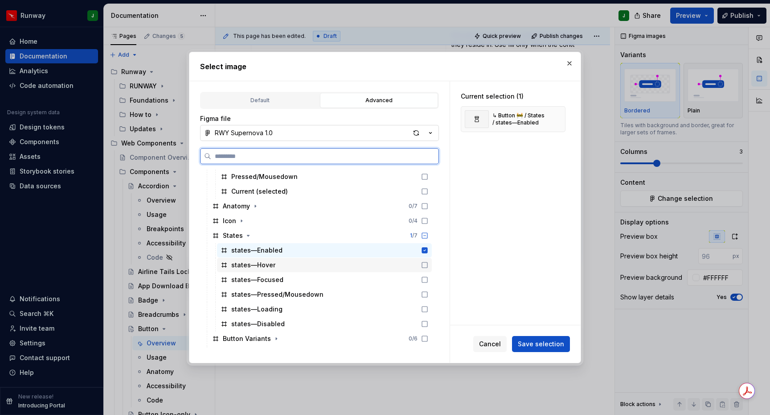
click at [428, 263] on icon at bounding box center [424, 264] width 7 height 7
click at [428, 281] on icon at bounding box center [424, 279] width 7 height 7
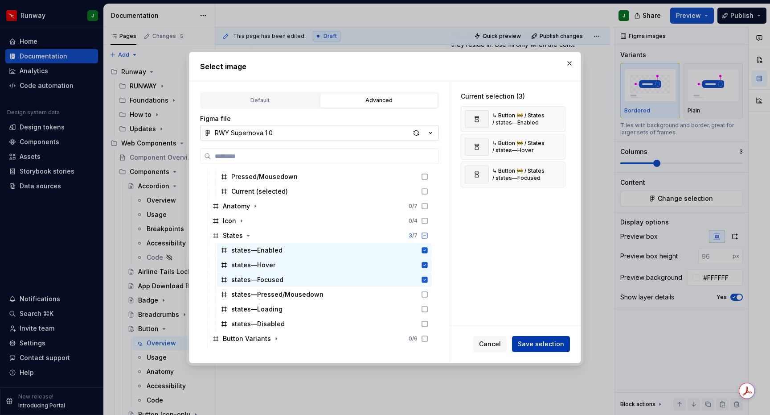
click at [536, 345] on span "Save selection" at bounding box center [541, 343] width 46 height 9
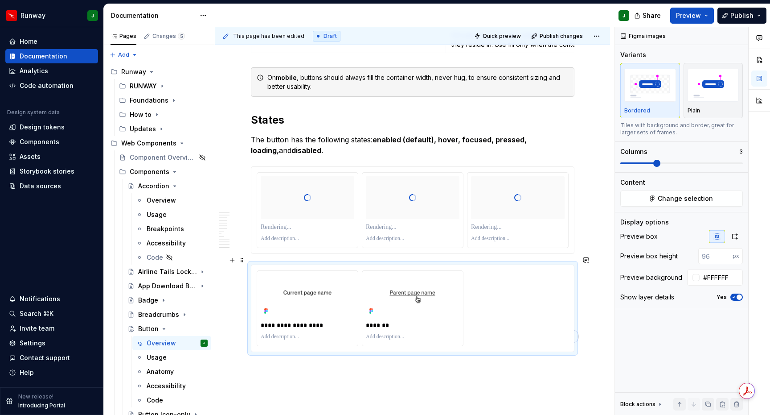
click at [523, 287] on div "**********" at bounding box center [413, 308] width 312 height 76
click at [689, 199] on span "Change selection" at bounding box center [685, 198] width 55 height 9
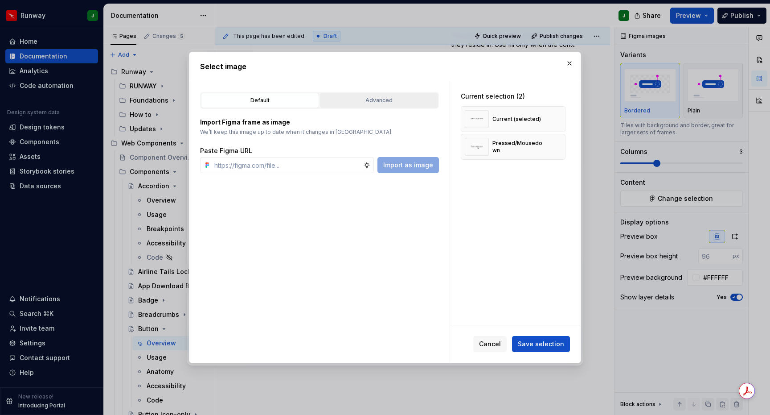
click at [389, 100] on div "Advanced" at bounding box center [379, 100] width 112 height 9
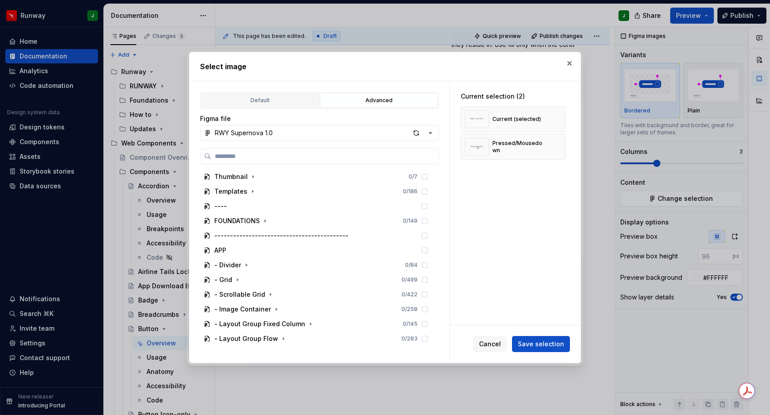
scroll to position [145, 0]
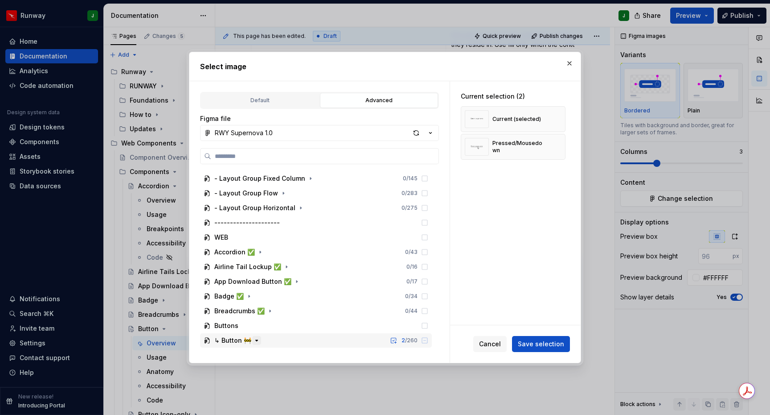
click at [257, 343] on icon "button" at bounding box center [256, 340] width 7 height 7
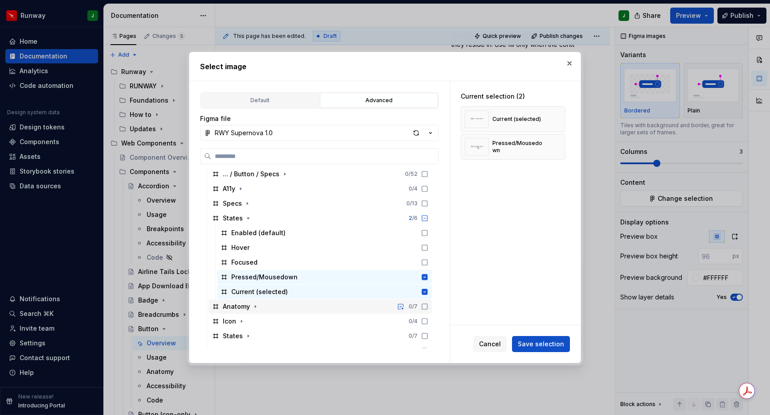
scroll to position [365, 0]
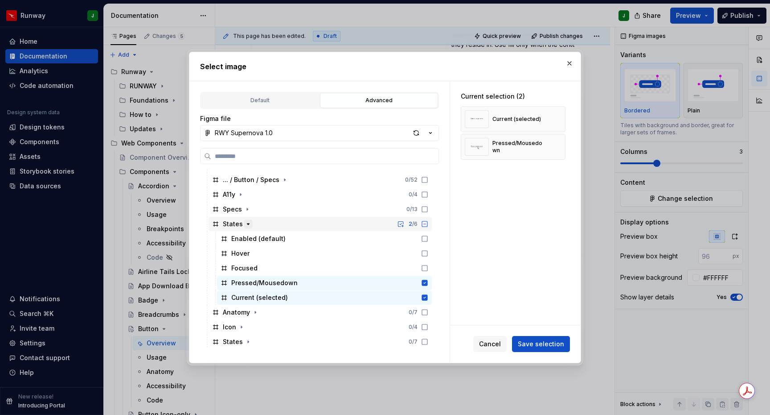
click at [247, 225] on icon "button" at bounding box center [248, 223] width 7 height 7
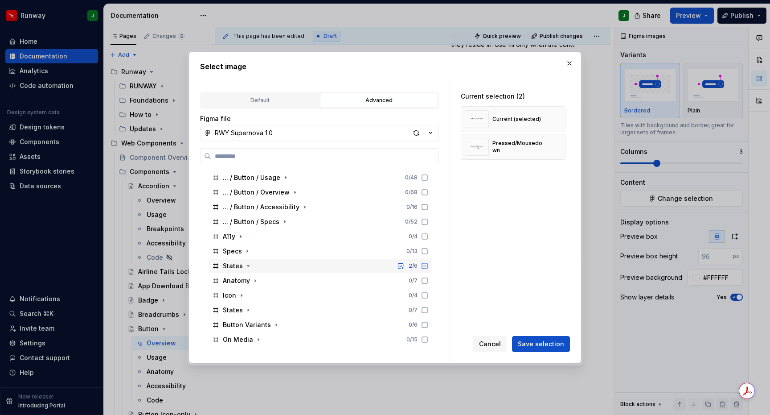
scroll to position [325, 0]
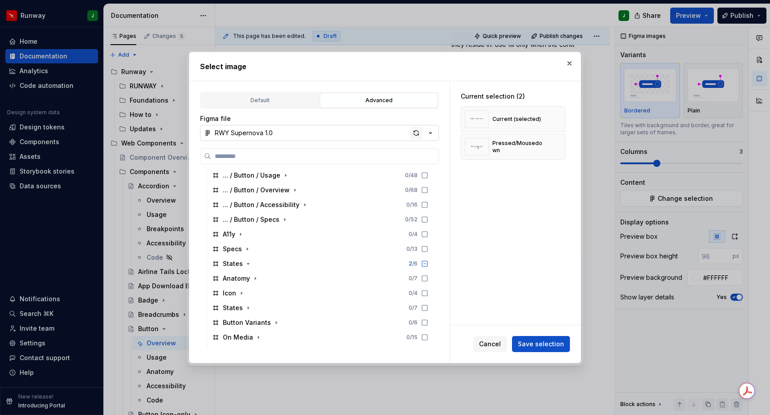
click at [415, 132] on div "button" at bounding box center [416, 133] width 12 height 12
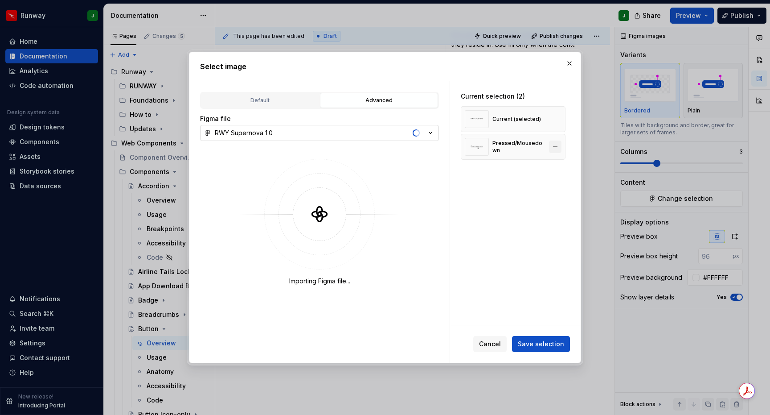
click at [562, 119] on button "button" at bounding box center [555, 119] width 12 height 12
click at [560, 119] on button "button" at bounding box center [555, 119] width 12 height 12
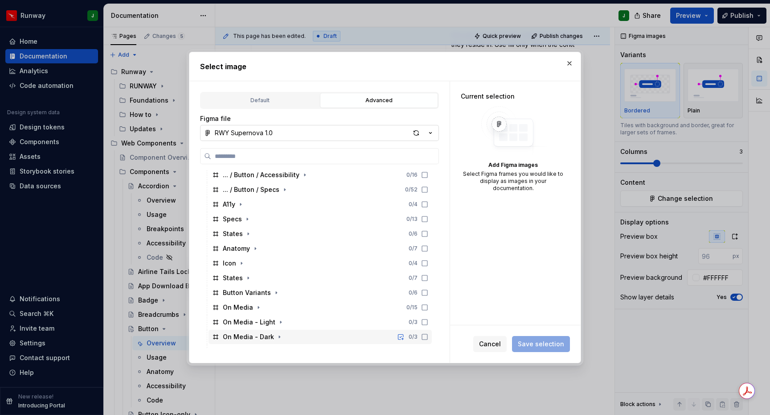
scroll to position [342, 0]
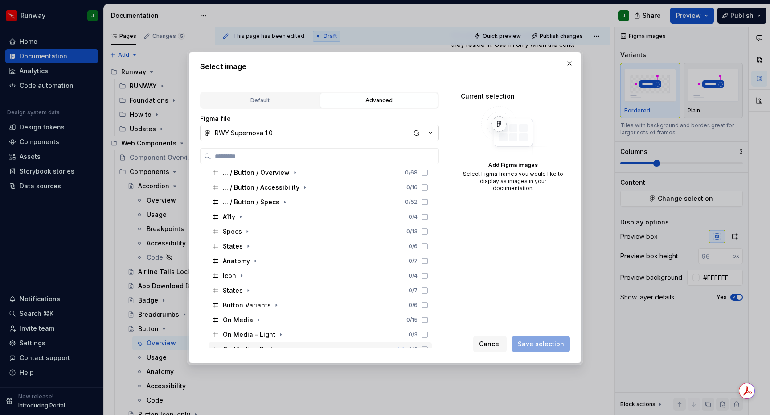
type textarea "*"
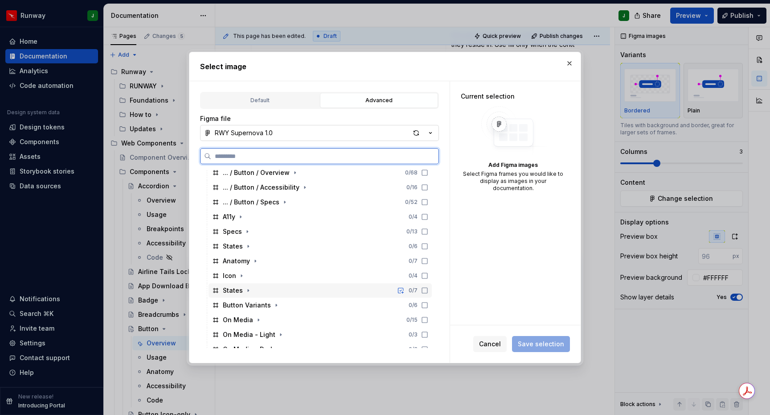
click at [255, 291] on div "States 0 / 7" at bounding box center [320, 290] width 223 height 14
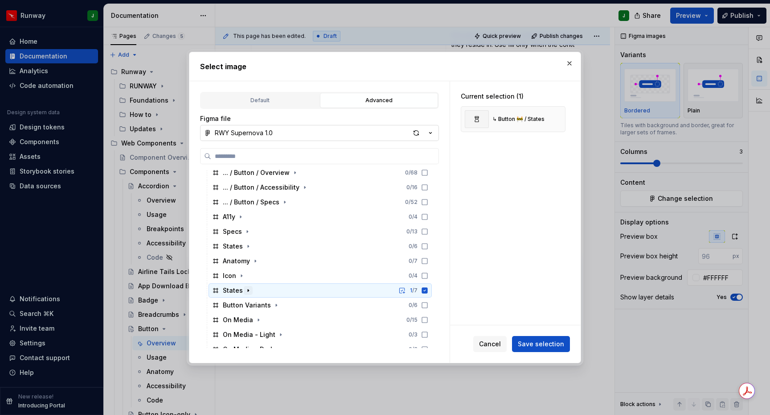
click at [248, 291] on icon "button" at bounding box center [248, 290] width 1 height 2
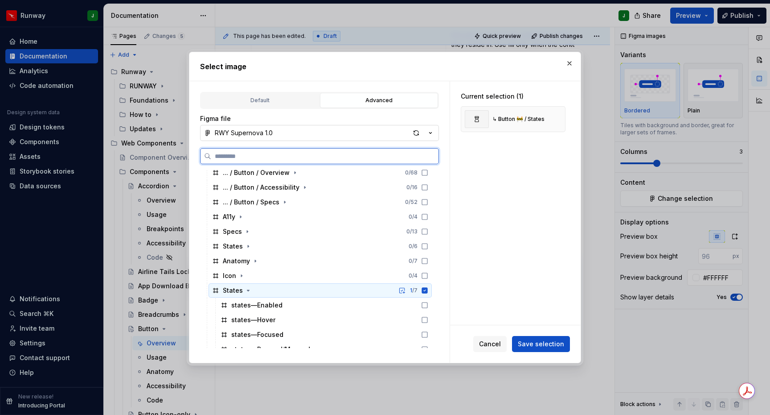
click at [428, 291] on icon at bounding box center [425, 291] width 6 height 6
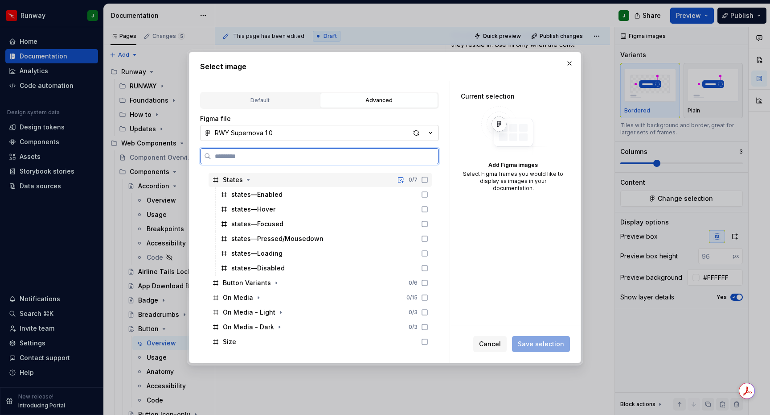
scroll to position [469, 0]
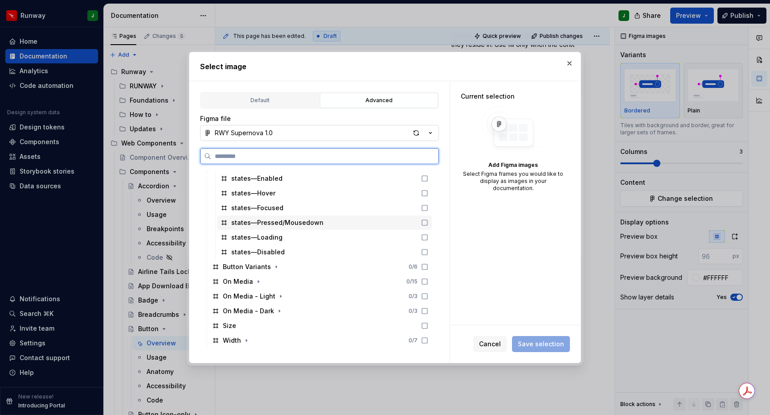
drag, startPoint x: 432, startPoint y: 226, endPoint x: 433, endPoint y: 237, distance: 11.2
click at [432, 226] on div "states—Pressed/Mousedown" at bounding box center [324, 222] width 215 height 14
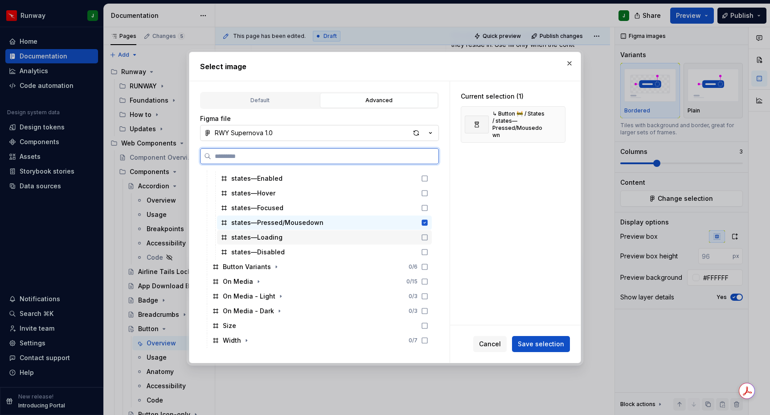
drag, startPoint x: 433, startPoint y: 239, endPoint x: 432, endPoint y: 247, distance: 9.0
click at [428, 239] on icon at bounding box center [424, 237] width 7 height 7
click at [428, 252] on icon at bounding box center [424, 251] width 7 height 7
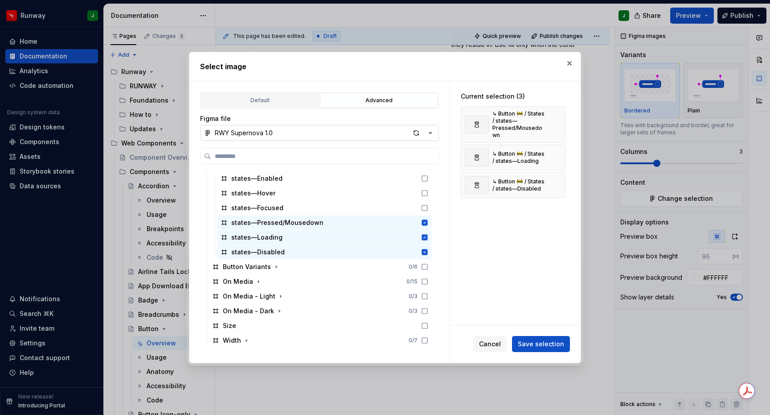
click at [558, 349] on button "Save selection" at bounding box center [541, 344] width 58 height 16
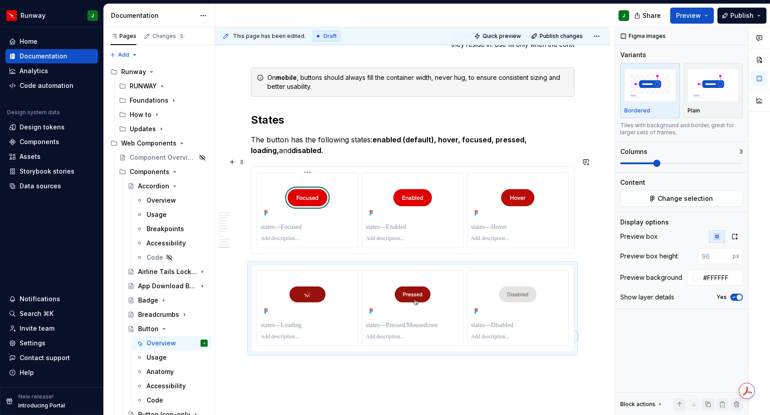
click at [321, 222] on p "To enrich screen reader interactions, please activate Accessibility in Grammarl…" at bounding box center [308, 226] width 94 height 9
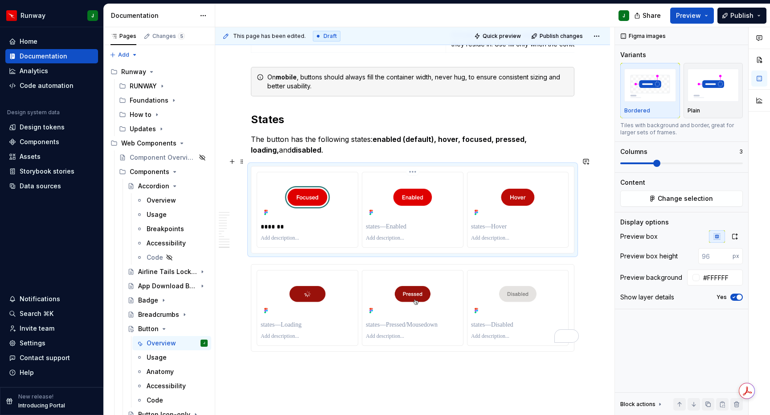
click at [398, 222] on p "To enrich screen reader interactions, please activate Accessibility in Grammarl…" at bounding box center [413, 226] width 94 height 9
click at [490, 222] on p "To enrich screen reader interactions, please activate Accessibility in Grammarl…" at bounding box center [518, 226] width 94 height 9
click at [295, 320] on p "To enrich screen reader interactions, please activate Accessibility in Grammarl…" at bounding box center [308, 324] width 94 height 9
click at [400, 320] on p "To enrich screen reader interactions, please activate Accessibility in Grammarl…" at bounding box center [413, 324] width 94 height 9
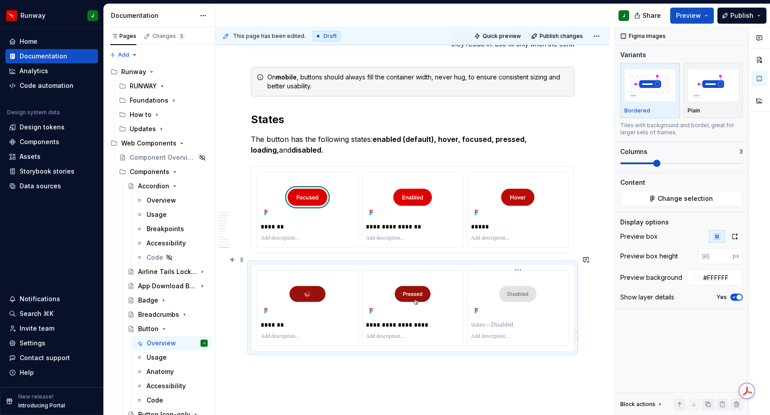
click at [505, 320] on p "To enrich screen reader interactions, please activate Accessibility in Grammarl…" at bounding box center [518, 324] width 94 height 9
click at [402, 320] on p "**********" at bounding box center [413, 324] width 95 height 9
drag, startPoint x: 595, startPoint y: 200, endPoint x: 397, endPoint y: 187, distance: 197.9
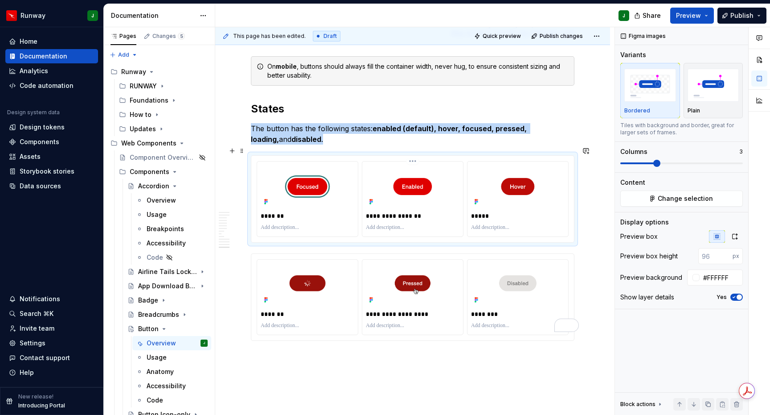
scroll to position [2515, 0]
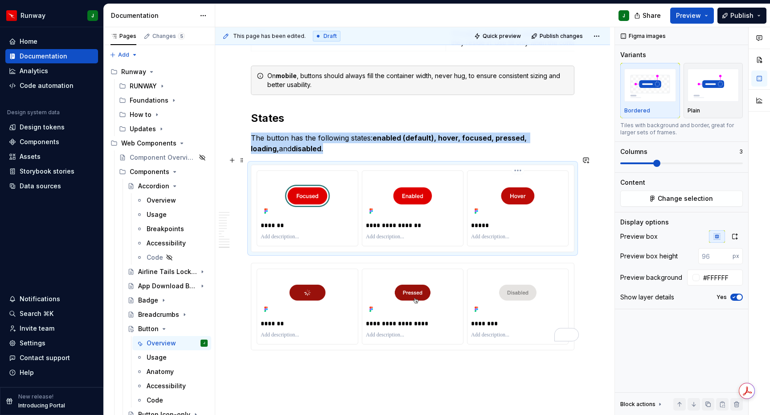
click at [548, 171] on div "*****" at bounding box center [518, 208] width 101 height 75
click at [735, 239] on icon "button" at bounding box center [735, 236] width 5 height 5
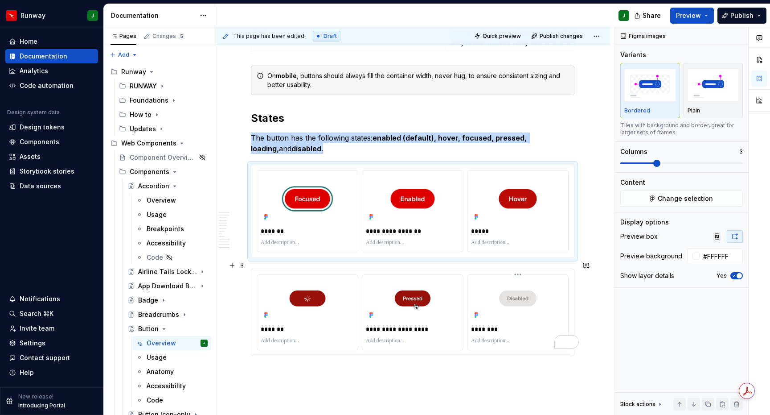
click at [558, 269] on div "**********" at bounding box center [412, 312] width 323 height 86
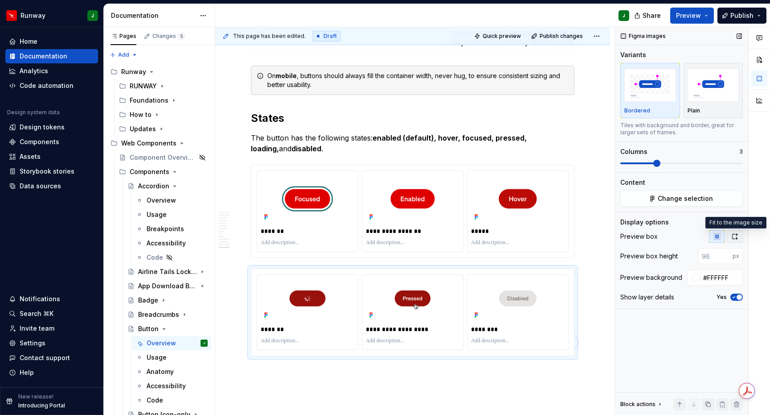
click at [735, 240] on button "button" at bounding box center [735, 236] width 16 height 12
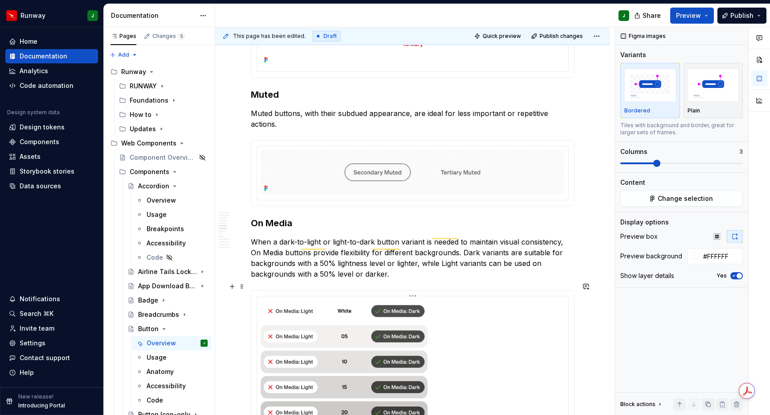
scroll to position [657, 0]
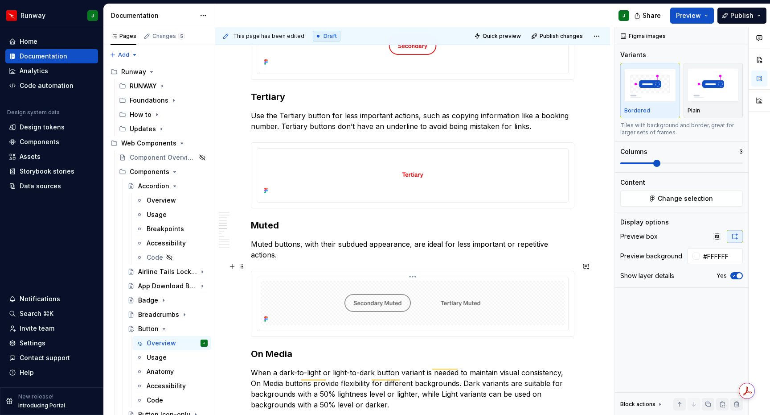
click at [528, 280] on img "To enrich screen reader interactions, please activate Accessibility in Grammarl…" at bounding box center [413, 302] width 304 height 45
click at [719, 256] on input "text" at bounding box center [720, 256] width 45 height 16
type input "#FFFFFF"
click at [547, 179] on img "To enrich screen reader interactions, please activate Accessibility in Grammarl…" at bounding box center [413, 174] width 304 height 45
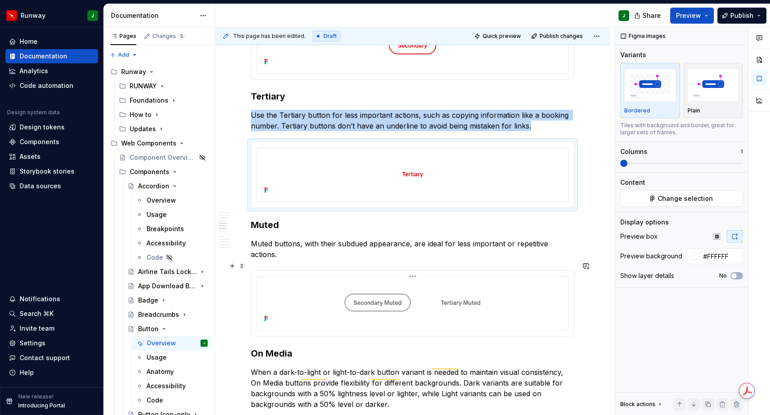
scroll to position [658, 0]
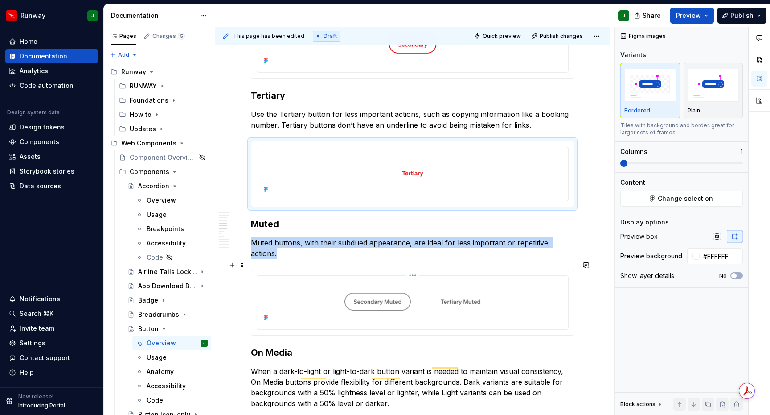
click at [541, 291] on img "To enrich screen reader interactions, please activate Accessibility in Grammarl…" at bounding box center [413, 301] width 304 height 45
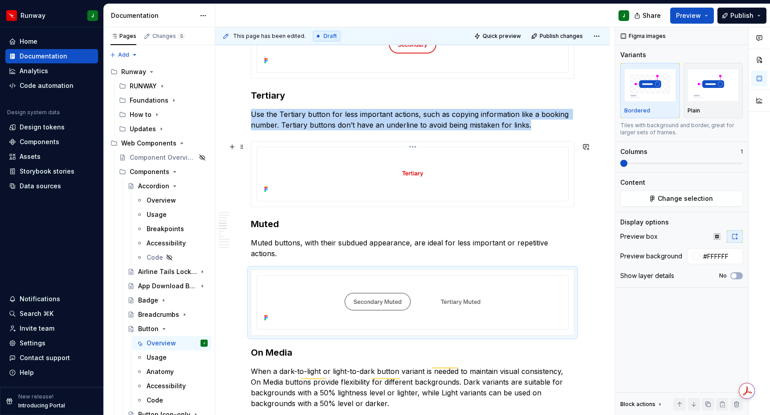
click at [544, 193] on img "To enrich screen reader interactions, please activate Accessibility in Grammarl…" at bounding box center [413, 173] width 304 height 45
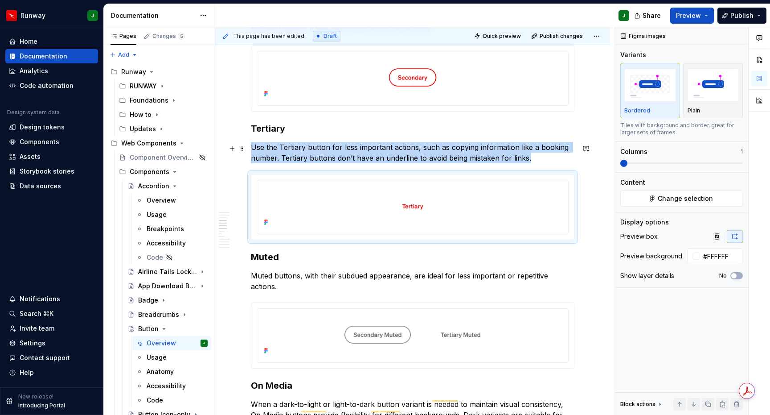
scroll to position [564, 0]
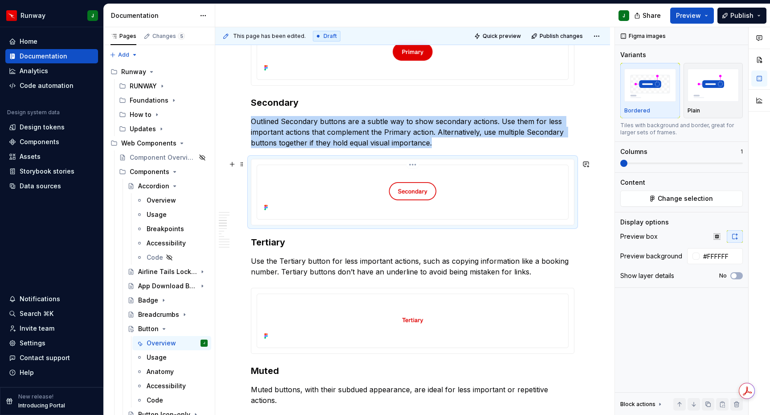
click at [543, 195] on img "To enrich screen reader interactions, please activate Accessibility in Grammarl…" at bounding box center [413, 191] width 304 height 45
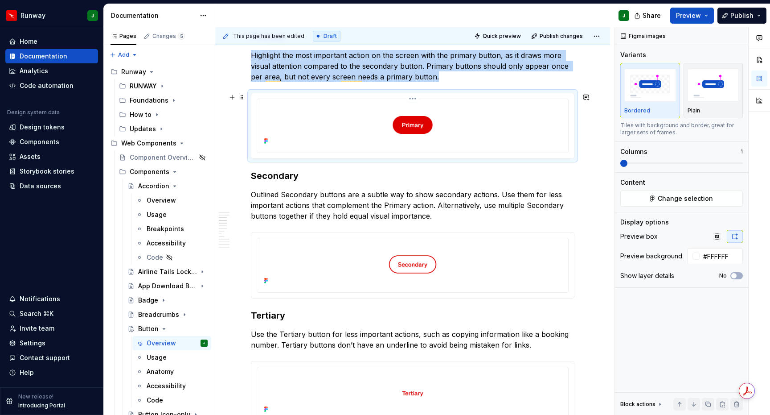
click at [535, 131] on img "To enrich screen reader interactions, please activate Accessibility in Grammarl…" at bounding box center [413, 125] width 304 height 45
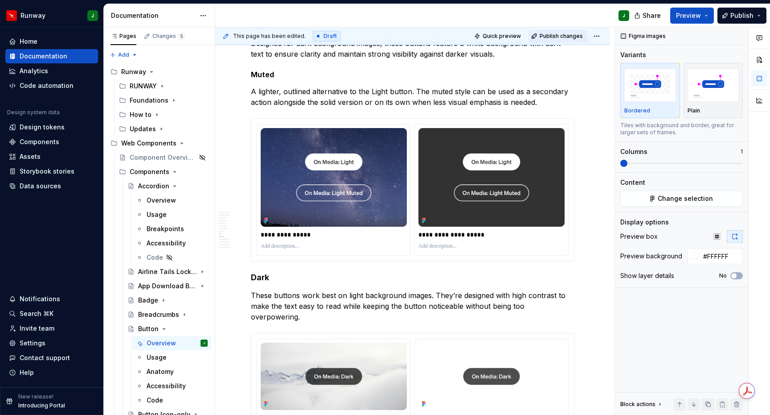
click at [552, 35] on span "Publish changes" at bounding box center [561, 36] width 43 height 7
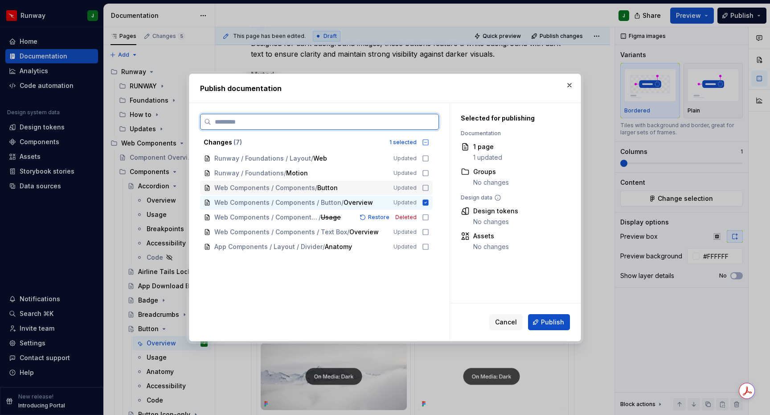
click at [429, 188] on icon at bounding box center [425, 187] width 7 height 7
click at [429, 188] on icon at bounding box center [426, 188] width 6 height 6
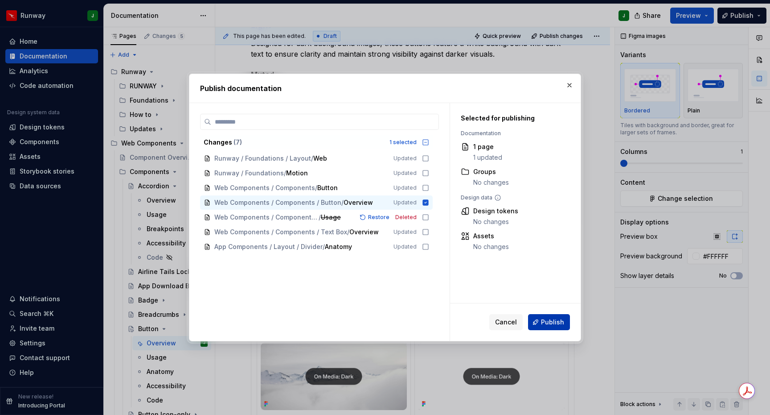
click at [551, 321] on span "Publish" at bounding box center [552, 321] width 23 height 9
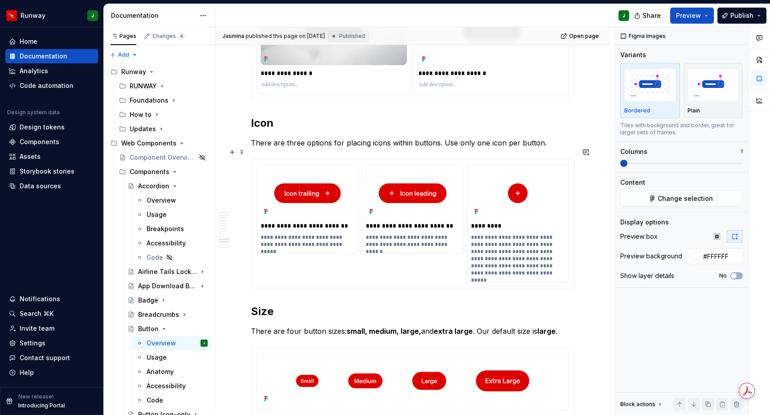
scroll to position [1876, 0]
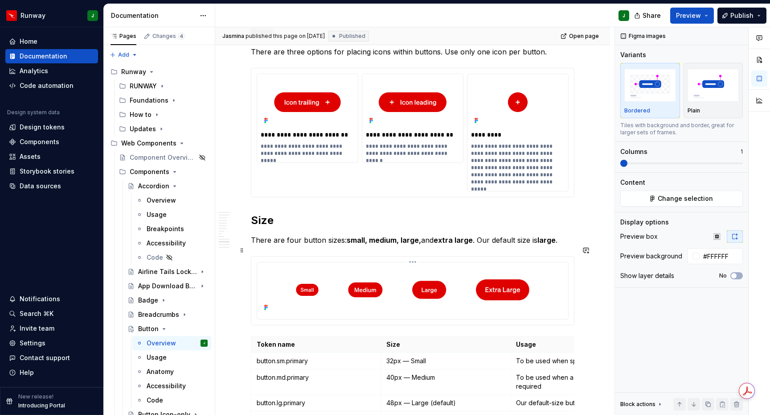
click at [550, 266] on img "To enrich screen reader interactions, please activate Accessibility in Grammarl…" at bounding box center [413, 290] width 304 height 48
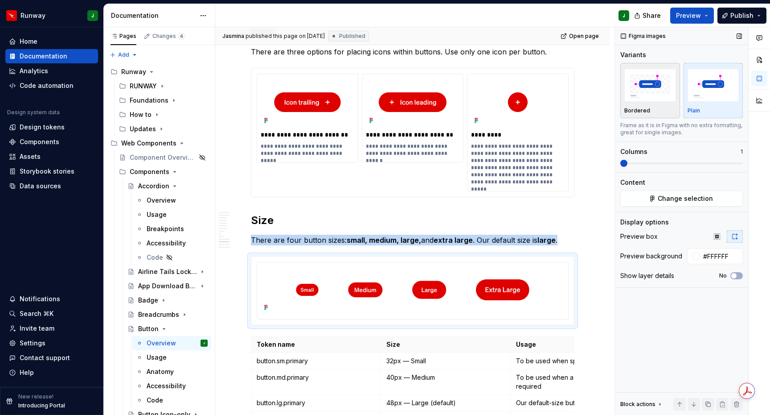
click at [647, 90] on img "button" at bounding box center [651, 85] width 52 height 33
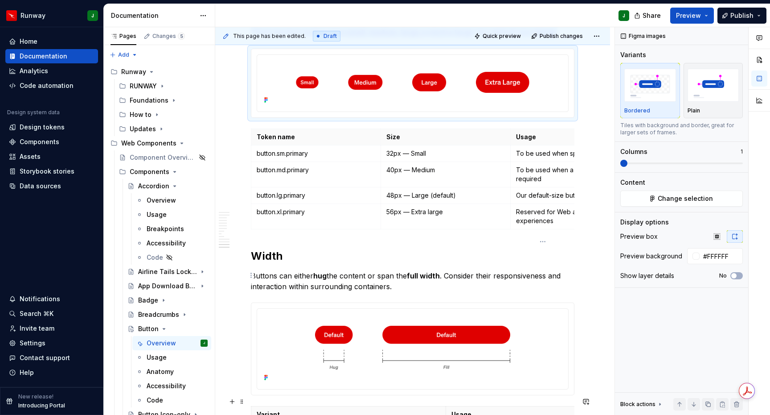
scroll to position [2239, 0]
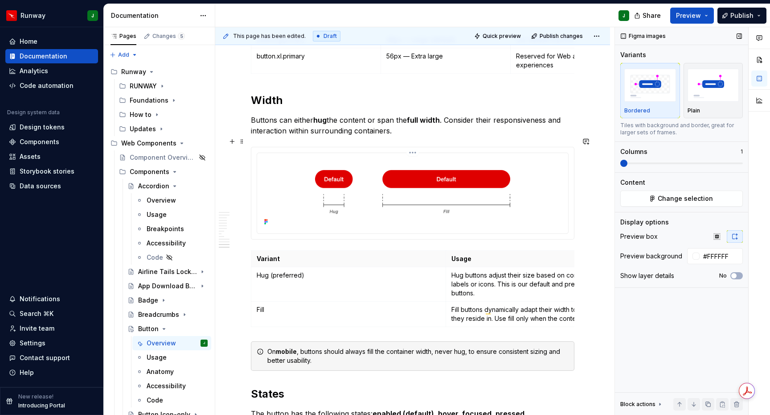
click at [547, 160] on img "To enrich screen reader interactions, please activate Accessibility in Grammarl…" at bounding box center [413, 191] width 304 height 71
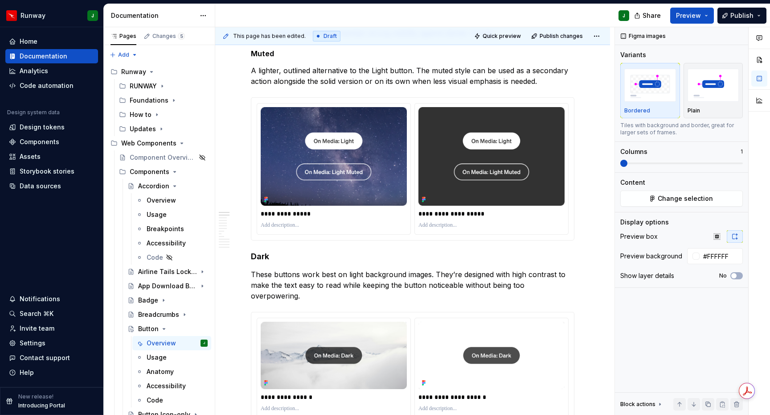
scroll to position [0, 0]
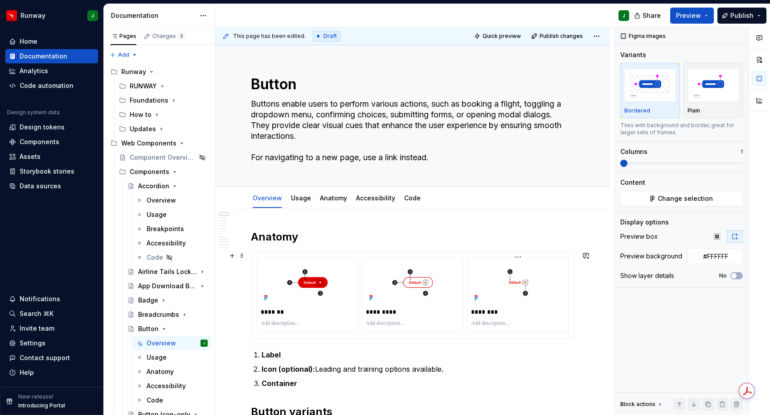
click at [561, 266] on img "To enrich screen reader interactions, please activate Accessibility in Grammarl…" at bounding box center [518, 282] width 94 height 43
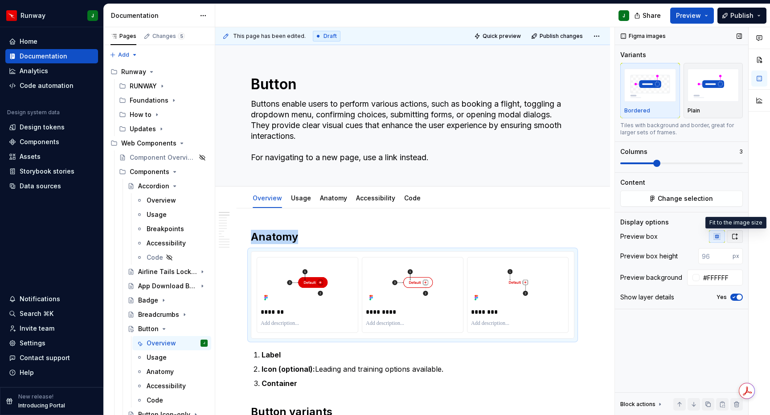
click at [736, 237] on icon "button" at bounding box center [735, 236] width 7 height 7
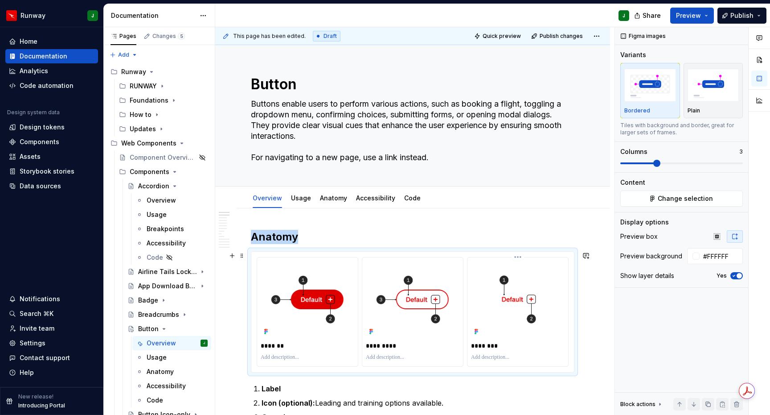
scroll to position [56, 0]
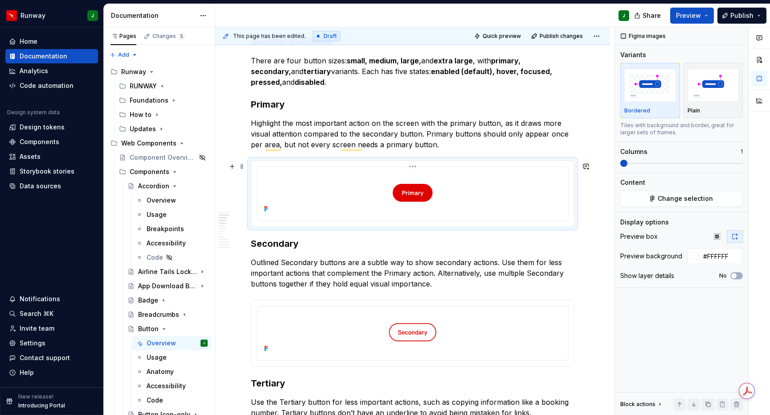
click at [512, 189] on img "To enrich screen reader interactions, please activate Accessibility in Grammarl…" at bounding box center [413, 192] width 304 height 45
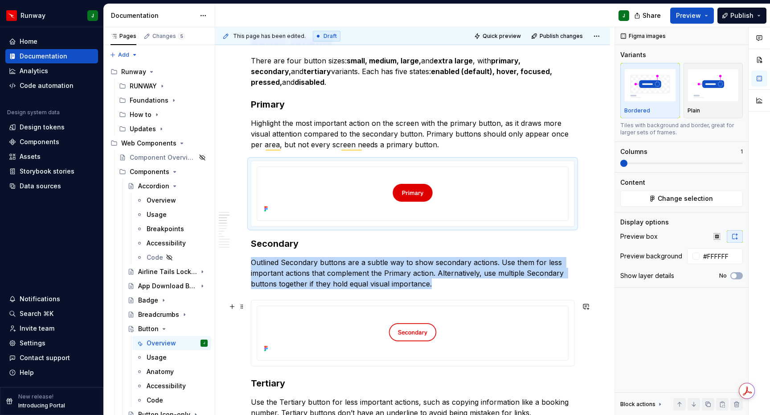
click at [525, 318] on img "To enrich screen reader interactions, please activate Accessibility in Grammarl…" at bounding box center [413, 331] width 304 height 45
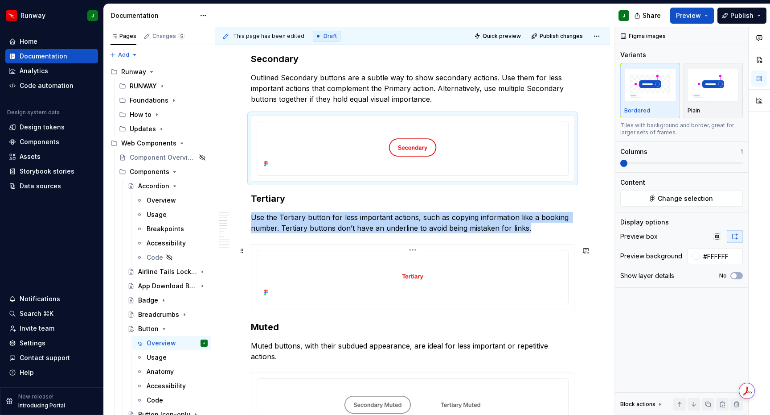
click at [530, 290] on img "To enrich screen reader interactions, please activate Accessibility in Grammarl…" at bounding box center [413, 276] width 304 height 45
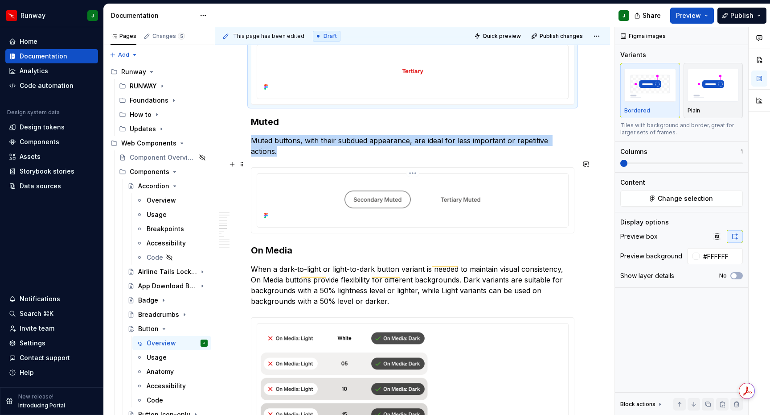
click at [531, 202] on img "To enrich screen reader interactions, please activate Accessibility in Grammarl…" at bounding box center [413, 199] width 304 height 45
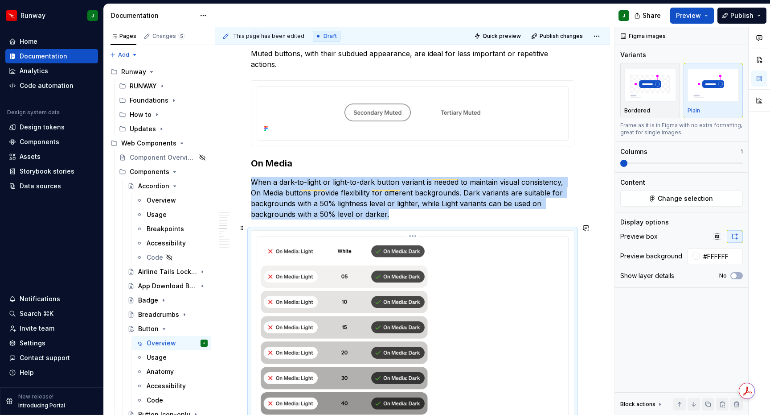
click at [514, 261] on img "To enrich screen reader interactions, please activate Accessibility in Grammarl…" at bounding box center [413, 416] width 304 height 352
click at [657, 110] on div "Bordered" at bounding box center [651, 110] width 52 height 7
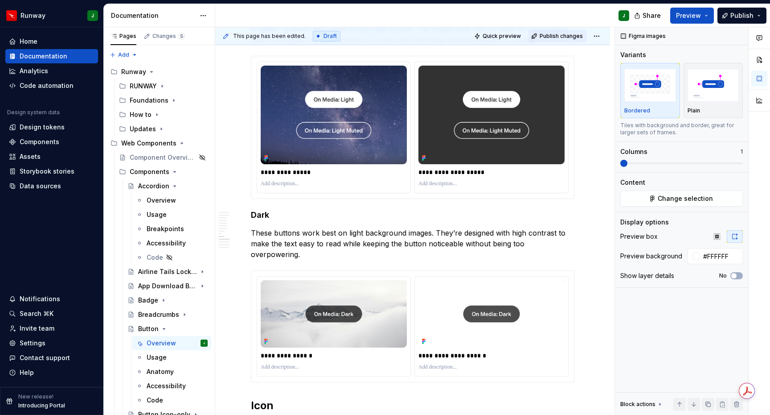
click at [561, 36] on span "Publish changes" at bounding box center [561, 36] width 43 height 7
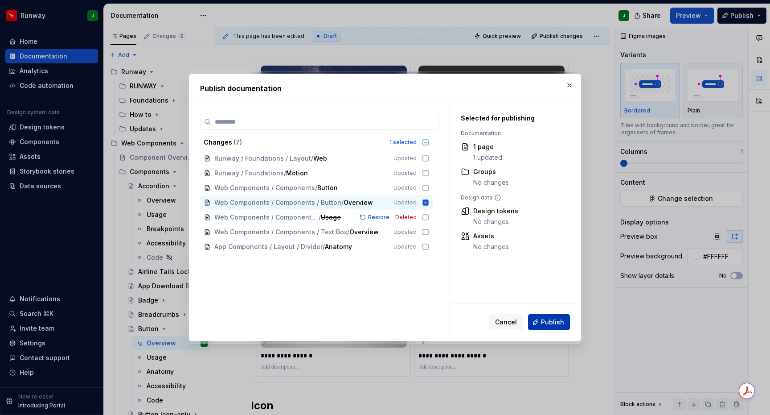
click at [547, 322] on span "Publish" at bounding box center [552, 321] width 23 height 9
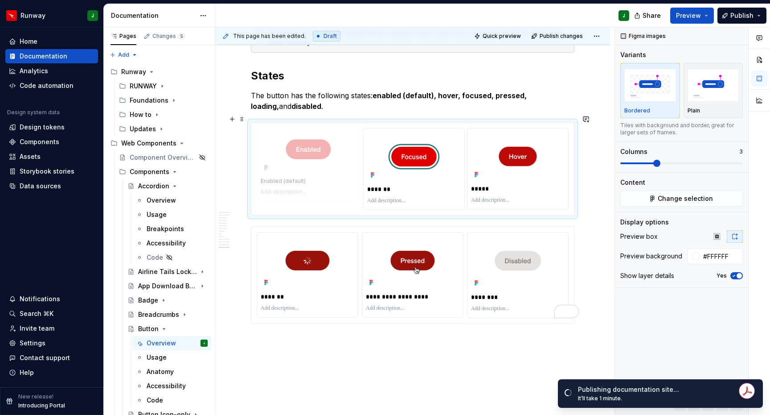
drag, startPoint x: 321, startPoint y: 141, endPoint x: 306, endPoint y: 141, distance: 14.7
click at [306, 141] on body "Runway J Home Documentation Analytics Code automation Design system data Design…" at bounding box center [385, 207] width 770 height 415
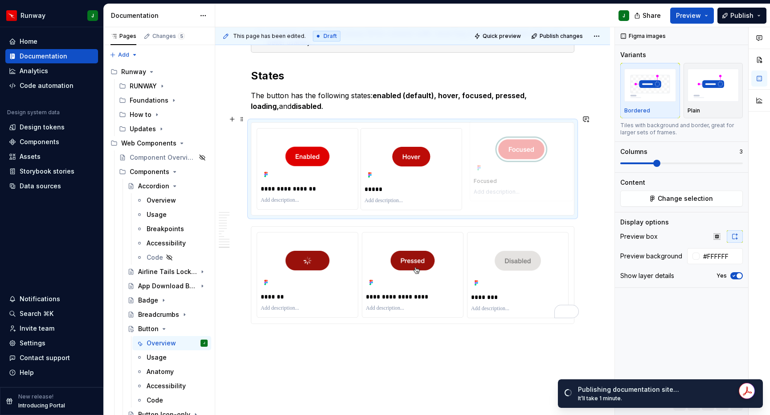
drag, startPoint x: 400, startPoint y: 149, endPoint x: 412, endPoint y: 253, distance: 104.5
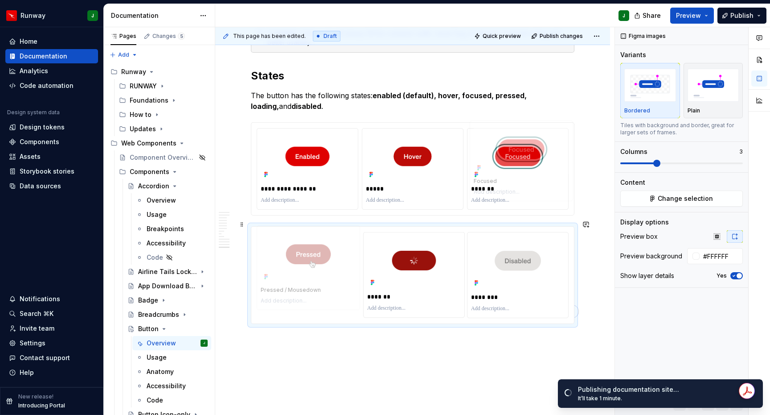
drag, startPoint x: 412, startPoint y: 253, endPoint x: 418, endPoint y: 365, distance: 111.6
click at [299, 254] on body "Runway J Home Documentation Analytics Code automation Design system data Design…" at bounding box center [385, 207] width 770 height 415
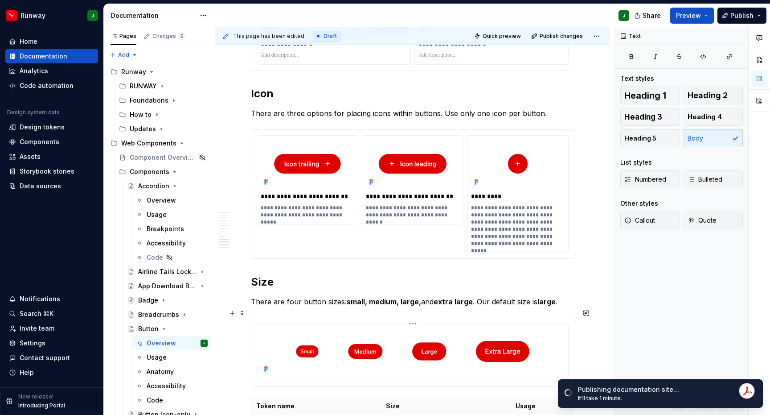
scroll to position [1921, 0]
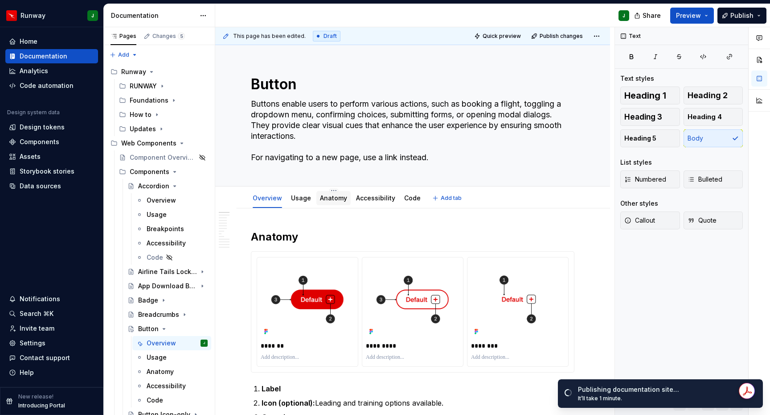
click at [331, 197] on link "Anatomy" at bounding box center [333, 198] width 27 height 8
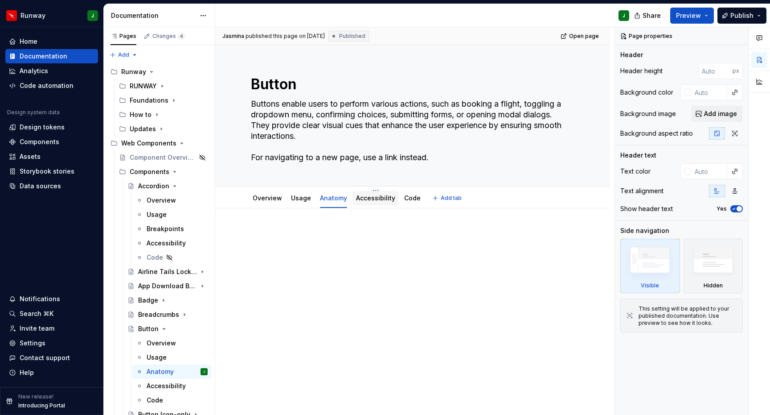
click at [379, 197] on link "Accessibility" at bounding box center [375, 198] width 39 height 8
click at [407, 201] on link "Code" at bounding box center [412, 198] width 16 height 8
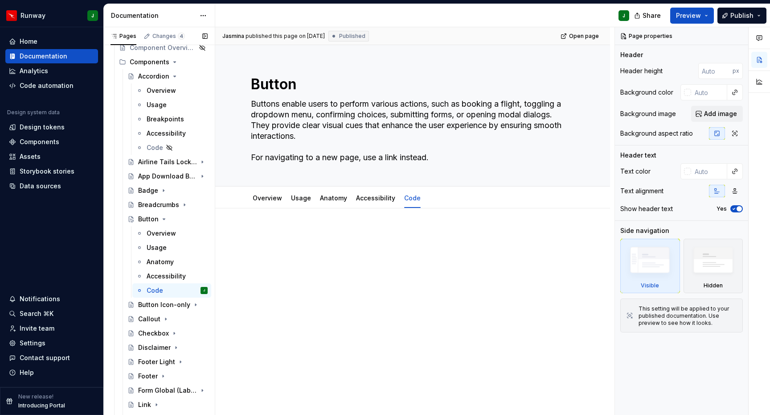
click at [0, 0] on button "Page tree" at bounding box center [0, 0] width 0 height 0
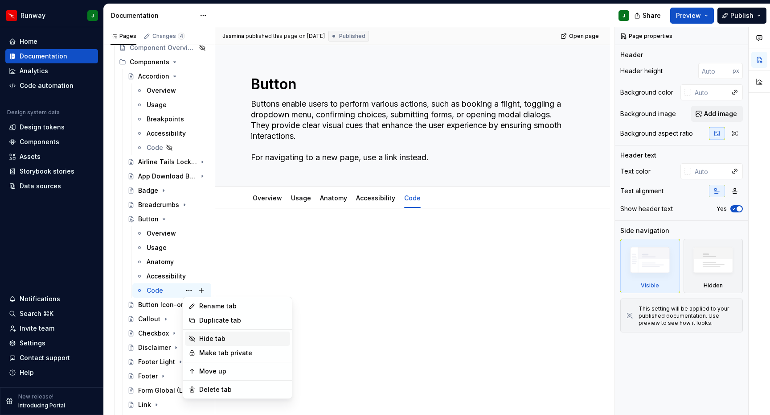
click at [211, 337] on div "Hide tab" at bounding box center [242, 338] width 87 height 9
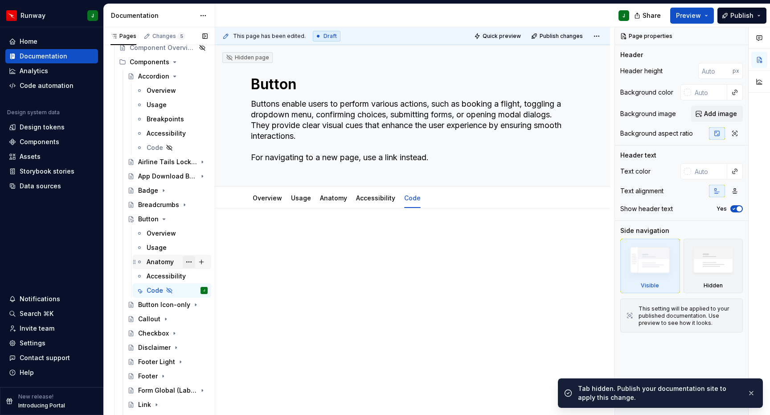
click at [189, 261] on button "Page tree" at bounding box center [189, 261] width 12 height 12
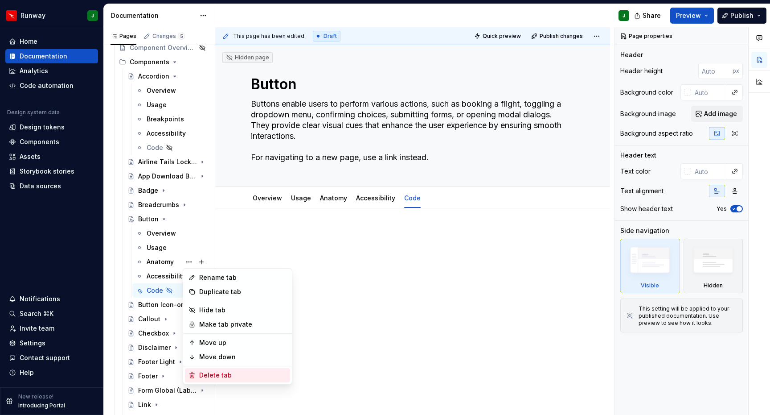
click at [209, 374] on div "Delete tab" at bounding box center [242, 374] width 87 height 9
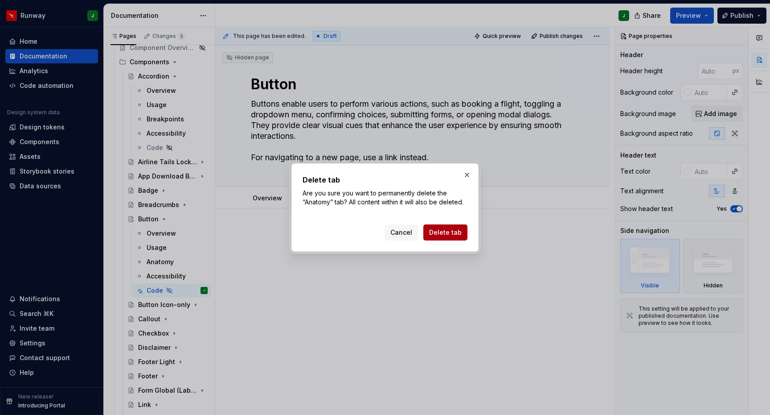
click at [444, 233] on span "Delete tab" at bounding box center [445, 232] width 33 height 9
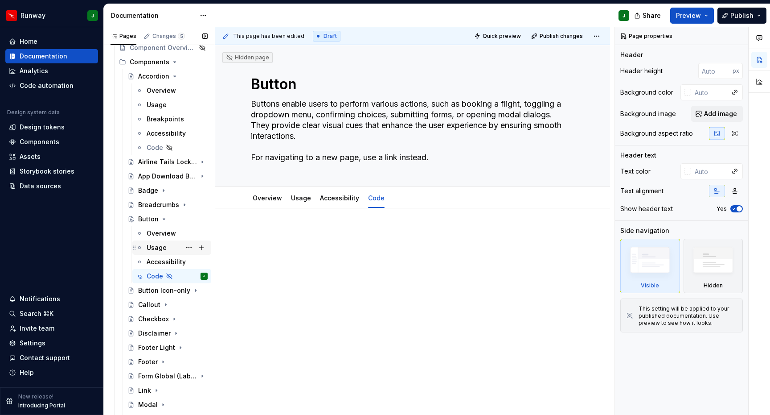
click at [160, 248] on div "Usage" at bounding box center [157, 247] width 20 height 9
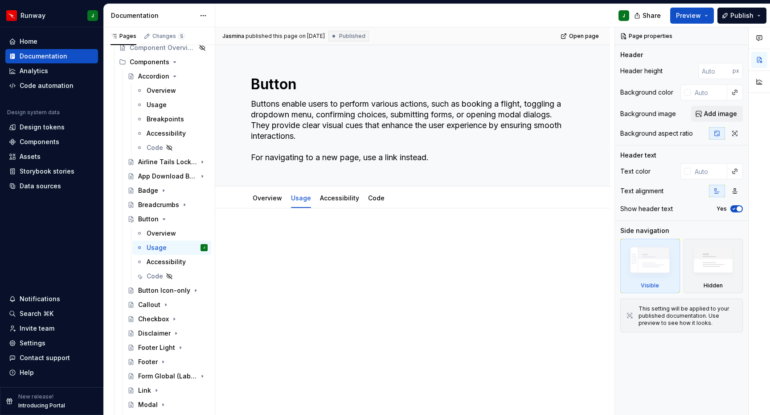
click at [274, 230] on p at bounding box center [413, 235] width 324 height 11
type textarea "*"
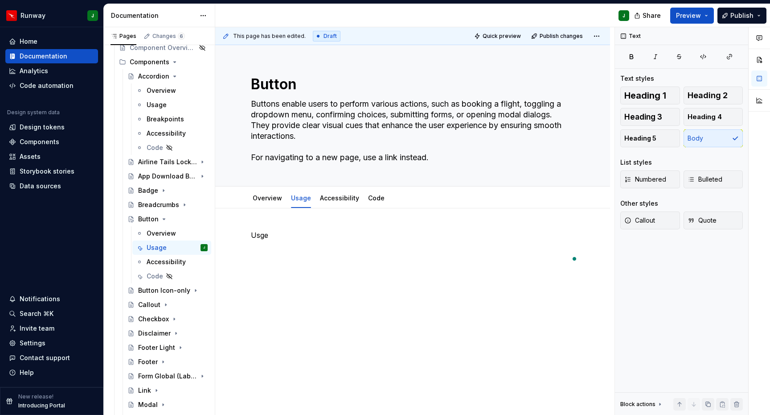
type textarea "*"
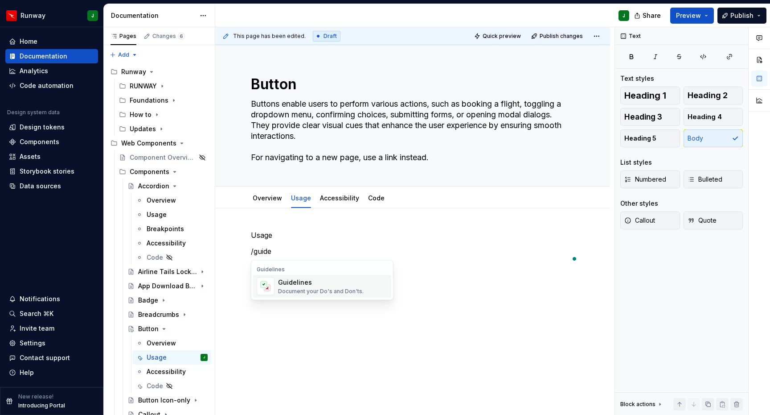
click at [314, 292] on div "Document your Do's and Don'ts." at bounding box center [321, 291] width 86 height 7
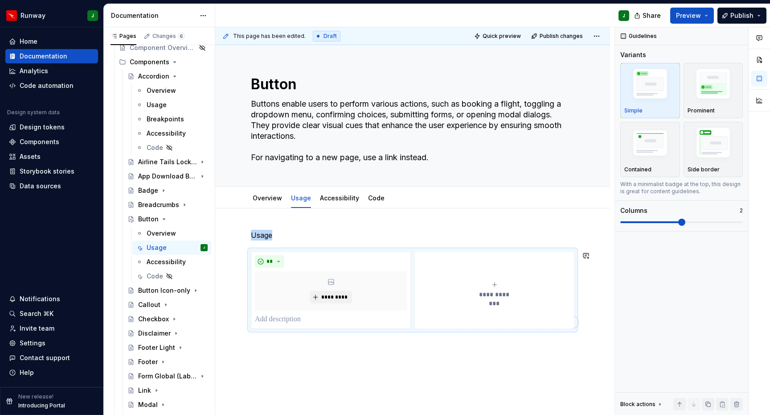
drag, startPoint x: 302, startPoint y: 354, endPoint x: 284, endPoint y: 351, distance: 19.1
click at [302, 354] on div "**********" at bounding box center [412, 335] width 395 height 255
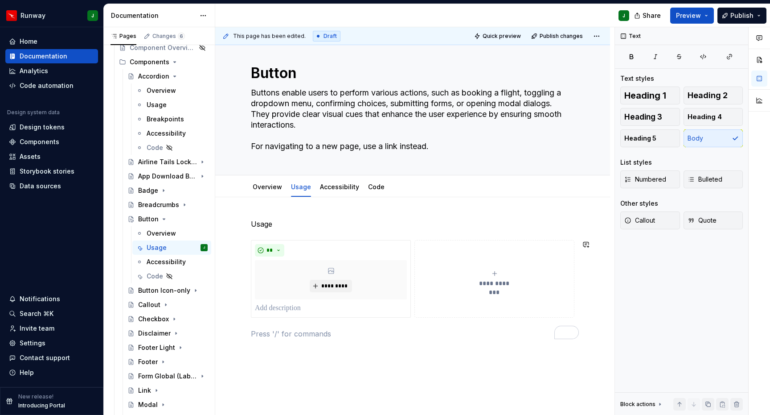
scroll to position [13, 0]
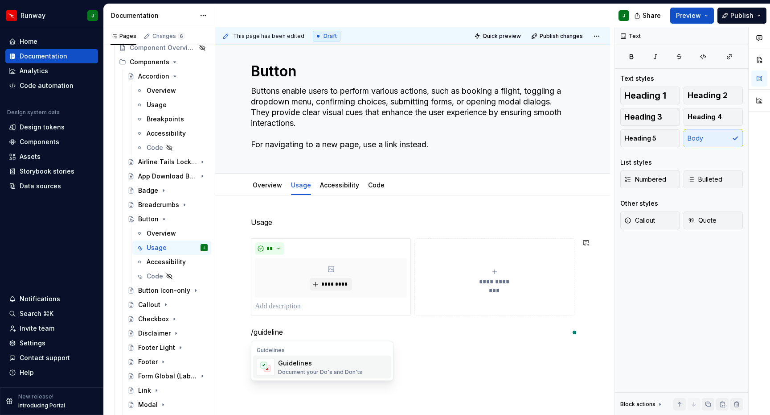
click at [306, 368] on div "Document your Do's and Don'ts." at bounding box center [321, 371] width 86 height 7
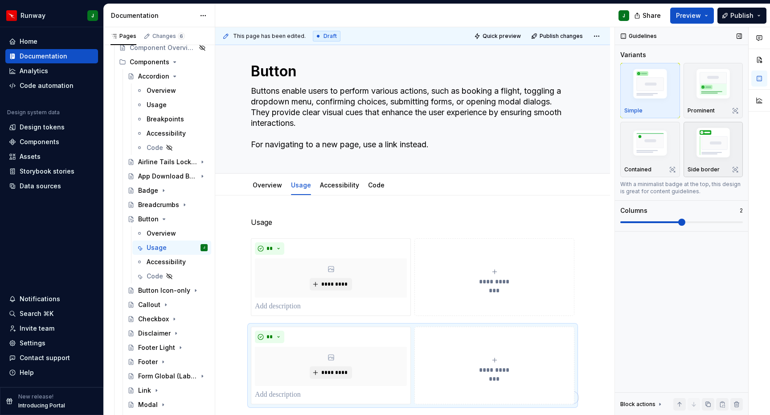
click at [712, 148] on img "button" at bounding box center [714, 144] width 52 height 39
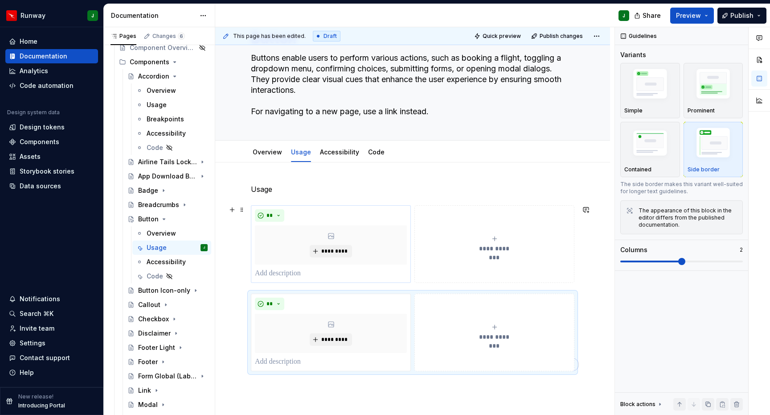
scroll to position [112, 0]
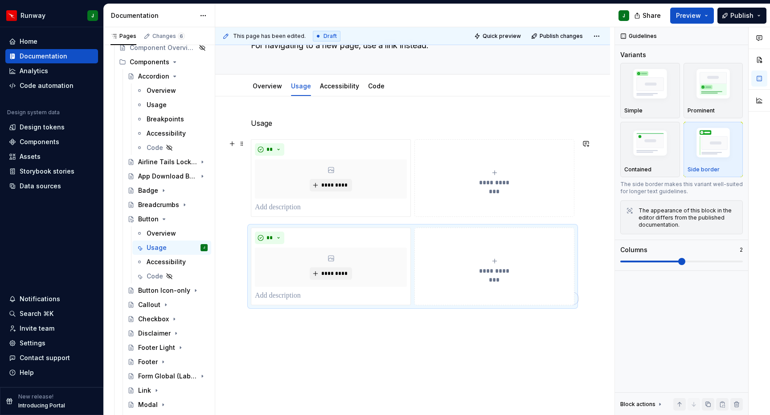
click at [496, 171] on icon "To enrich screen reader interactions, please activate Accessibility in Grammarl…" at bounding box center [494, 172] width 7 height 7
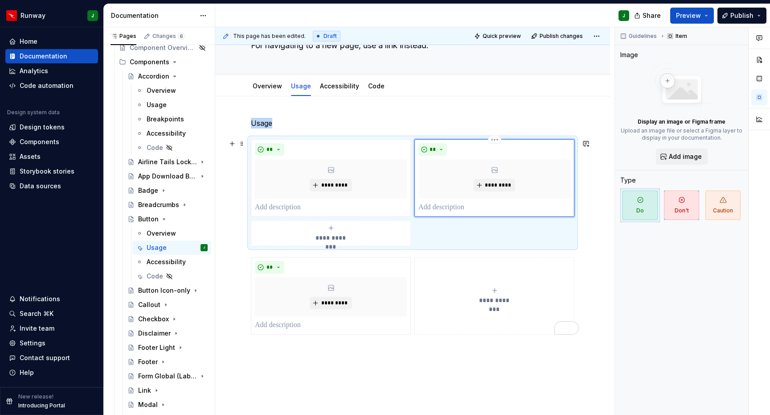
scroll to position [141, 0]
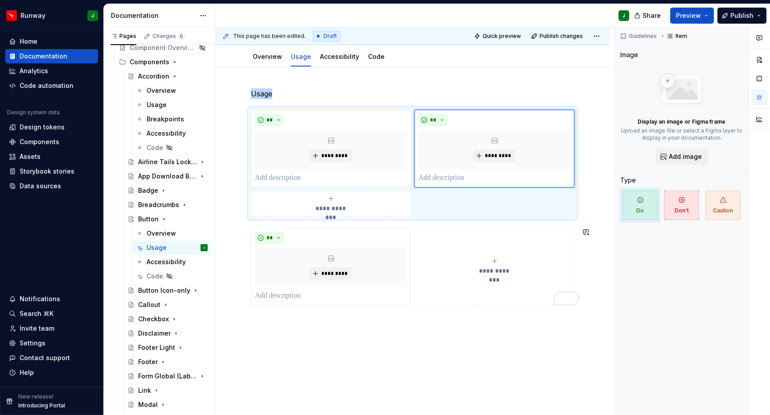
click at [286, 334] on div "**********" at bounding box center [412, 253] width 395 height 373
click at [278, 329] on div "**********" at bounding box center [412, 253] width 395 height 373
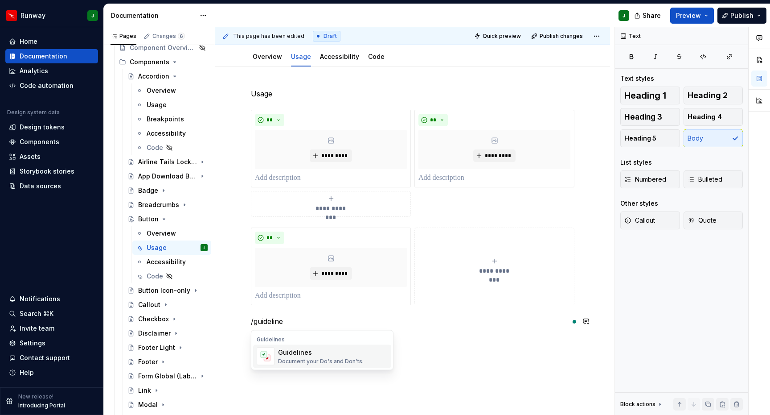
click at [320, 358] on div "Document your Do's and Don'ts." at bounding box center [321, 361] width 86 height 7
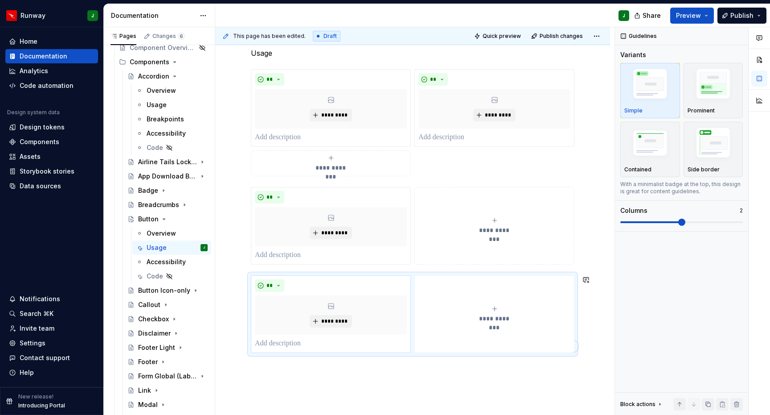
scroll to position [200, 0]
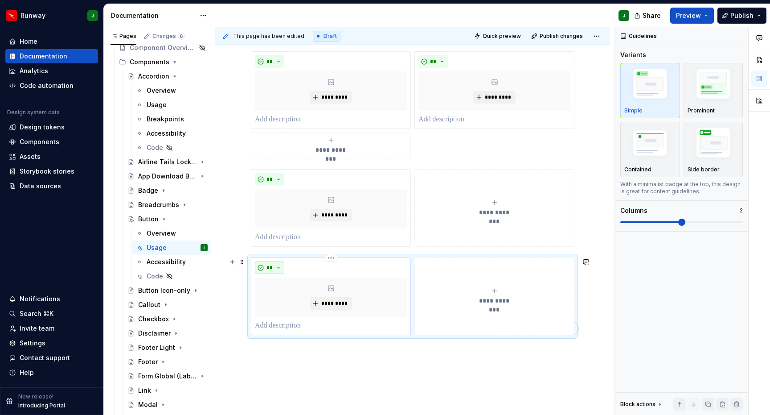
click at [279, 267] on button "**" at bounding box center [269, 267] width 29 height 12
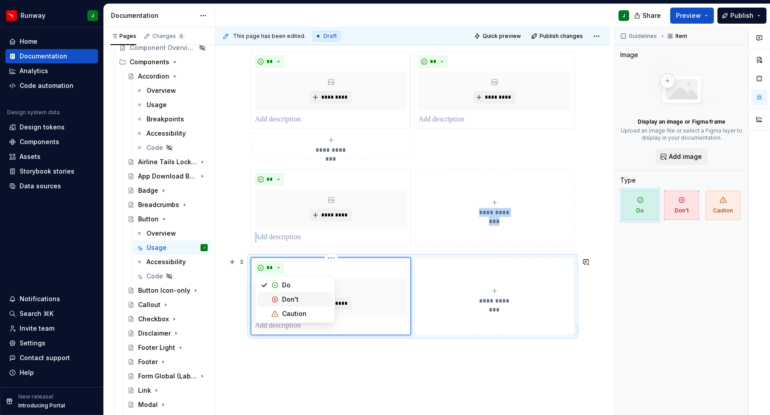
drag, startPoint x: 286, startPoint y: 300, endPoint x: 387, endPoint y: 287, distance: 101.5
click at [286, 300] on div "Don't" at bounding box center [290, 299] width 16 height 9
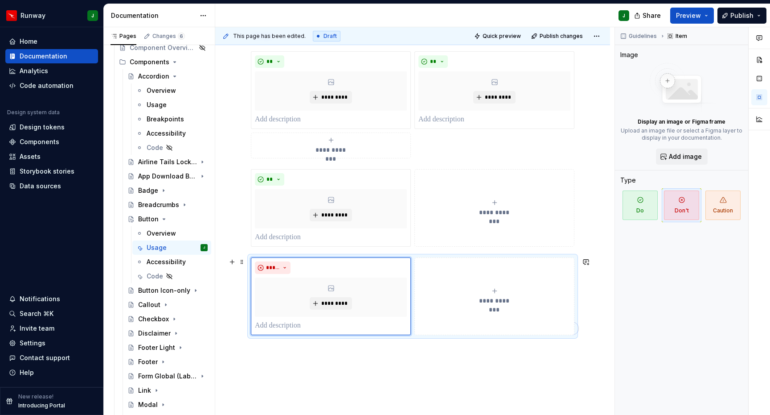
click at [442, 268] on button "**********" at bounding box center [495, 296] width 160 height 78
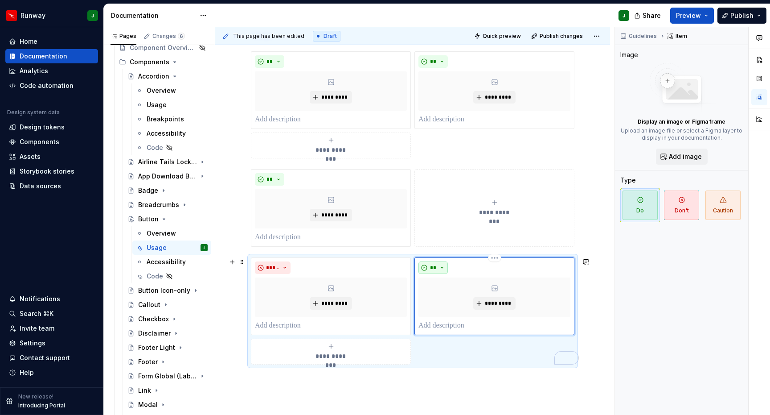
click at [443, 267] on button "**" at bounding box center [433, 267] width 29 height 12
click at [457, 297] on div "Don't" at bounding box center [456, 299] width 16 height 9
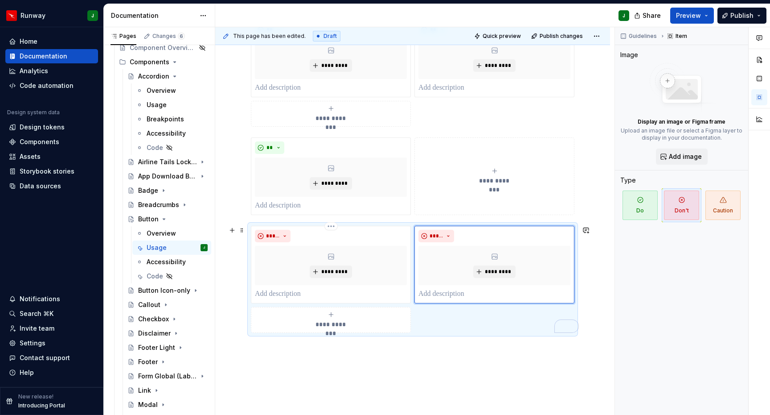
scroll to position [238, 0]
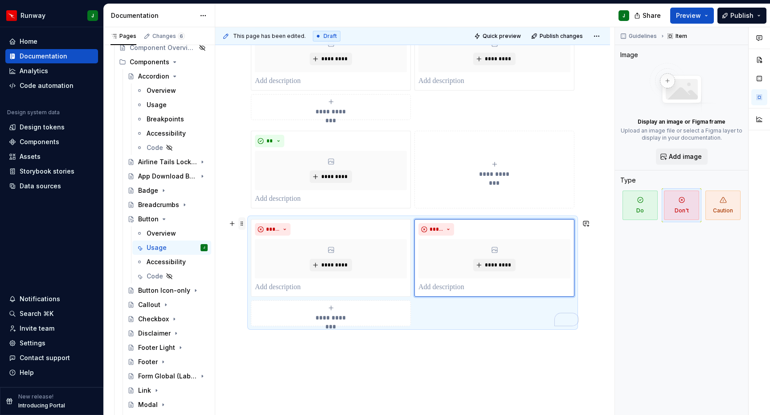
click at [241, 226] on span at bounding box center [242, 223] width 7 height 12
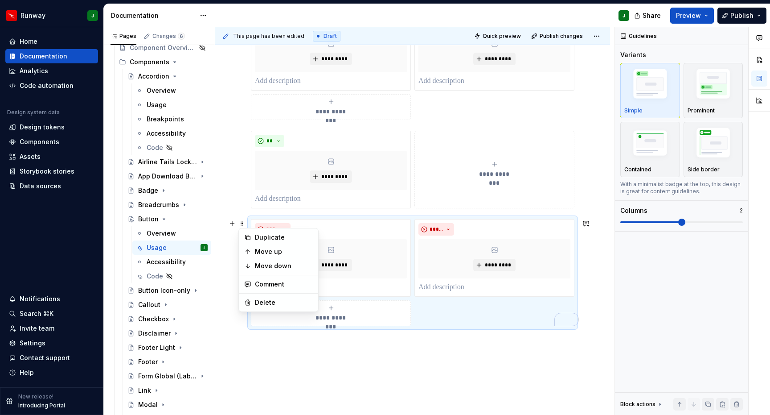
click at [245, 218] on span at bounding box center [242, 221] width 7 height 9
click at [332, 308] on icon "To enrich screen reader interactions, please activate Accessibility in Grammarl…" at bounding box center [331, 308] width 7 height 7
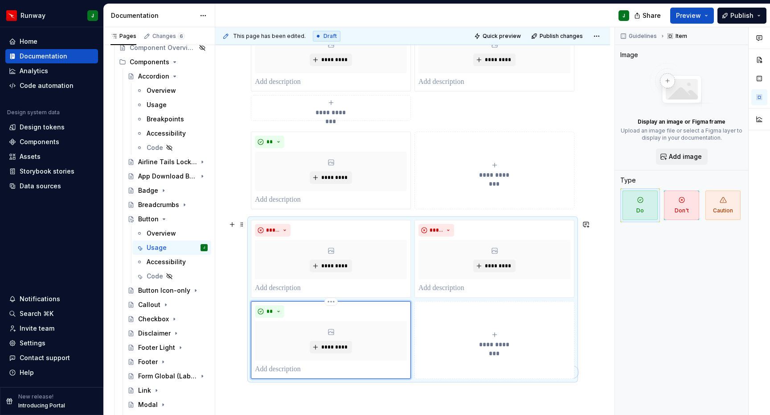
scroll to position [0, 0]
click at [278, 311] on button "**" at bounding box center [269, 312] width 29 height 12
click at [303, 343] on div "Don't" at bounding box center [305, 343] width 47 height 9
click at [473, 321] on button "**********" at bounding box center [495, 341] width 160 height 78
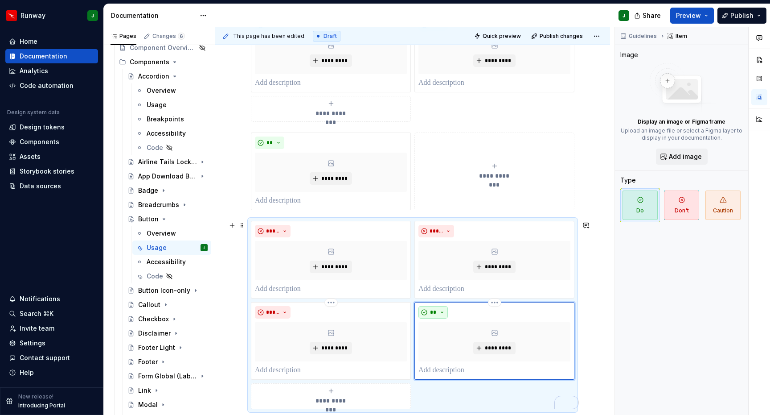
click at [444, 311] on button "**" at bounding box center [433, 312] width 29 height 12
click at [452, 340] on div "Don't" at bounding box center [456, 343] width 16 height 9
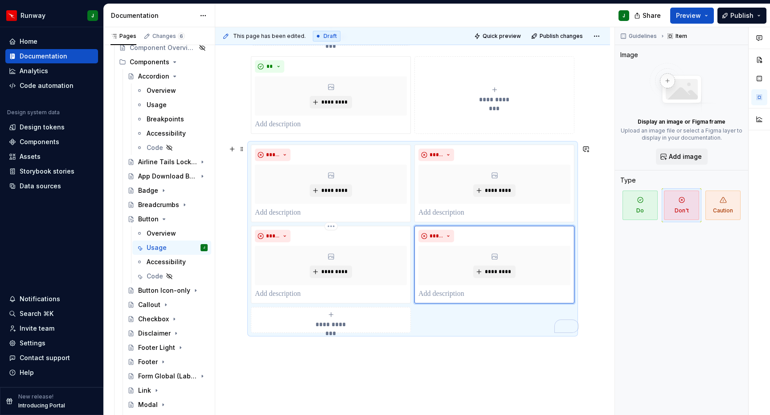
click at [383, 316] on div "**********" at bounding box center [331, 320] width 152 height 18
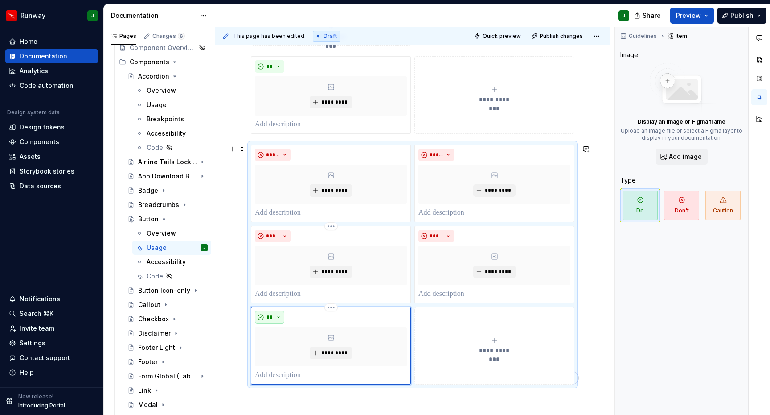
click at [278, 315] on button "**" at bounding box center [269, 317] width 29 height 12
drag, startPoint x: 304, startPoint y: 346, endPoint x: 448, endPoint y: 317, distance: 147.5
click at [304, 346] on div "Don't" at bounding box center [305, 348] width 47 height 9
click at [448, 317] on button "**********" at bounding box center [495, 346] width 160 height 78
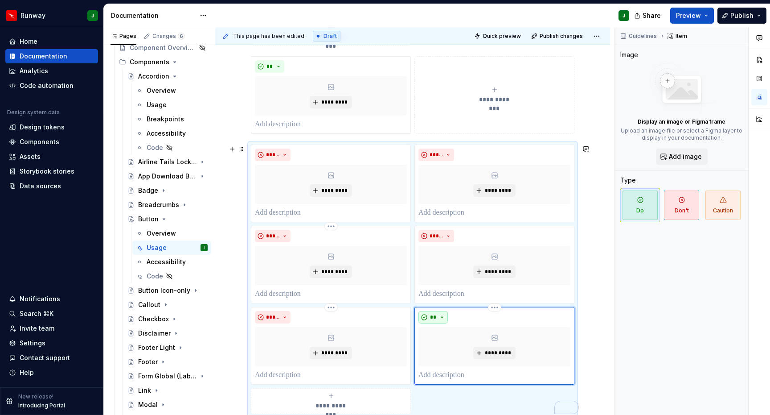
click at [441, 317] on button "**" at bounding box center [433, 317] width 29 height 12
drag, startPoint x: 446, startPoint y: 346, endPoint x: 369, endPoint y: 317, distance: 82.8
click at [446, 346] on span "Don't" at bounding box center [461, 348] width 76 height 14
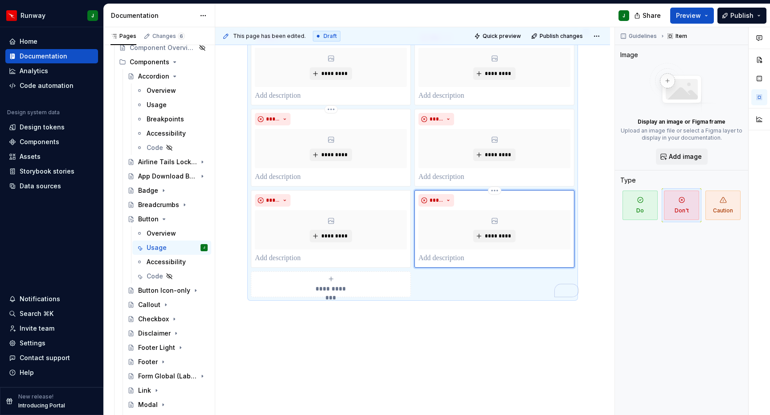
click at [327, 286] on span "**********" at bounding box center [331, 288] width 41 height 9
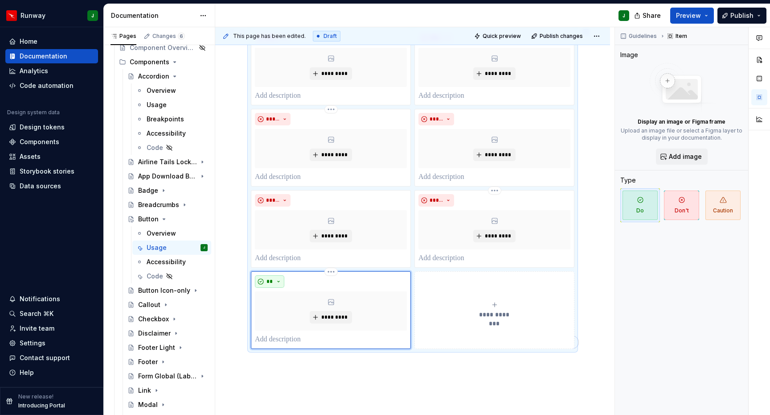
click at [277, 278] on button "**" at bounding box center [269, 281] width 29 height 12
drag, startPoint x: 281, startPoint y: 313, endPoint x: 283, endPoint y: 375, distance: 62.0
click at [281, 313] on span "Don't" at bounding box center [295, 313] width 76 height 14
click at [277, 370] on div "**********" at bounding box center [412, 131] width 395 height 705
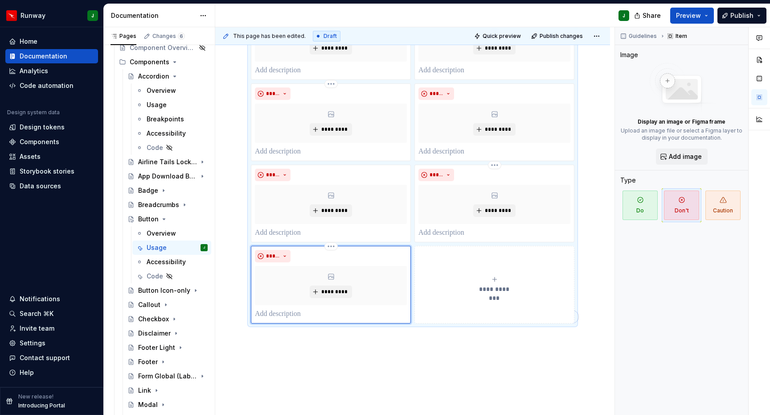
click at [268, 341] on div "**********" at bounding box center [412, 105] width 395 height 705
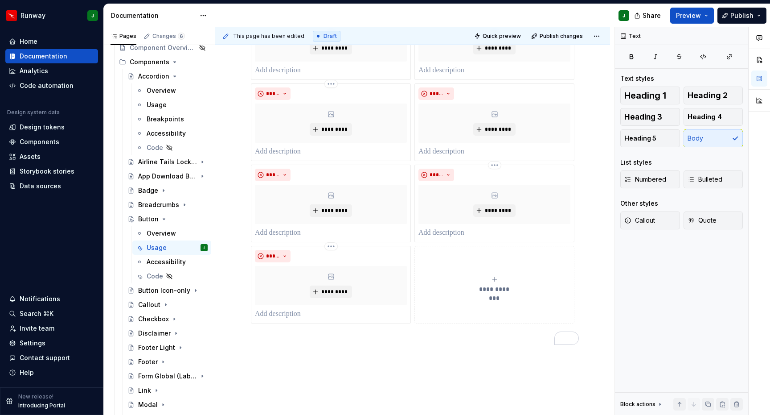
drag, startPoint x: 277, startPoint y: 373, endPoint x: 275, endPoint y: 359, distance: 14.1
click at [278, 373] on div "**********" at bounding box center [414, 221] width 399 height 388
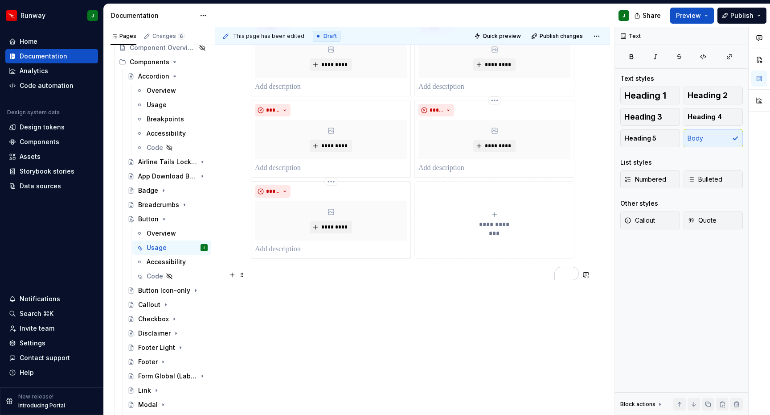
click at [274, 274] on p "To enrich screen reader interactions, please activate Accessibility in Grammarl…" at bounding box center [413, 274] width 324 height 11
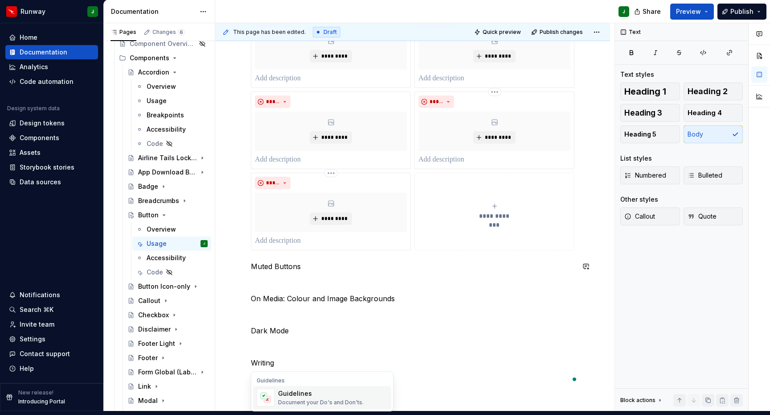
scroll to position [540, 0]
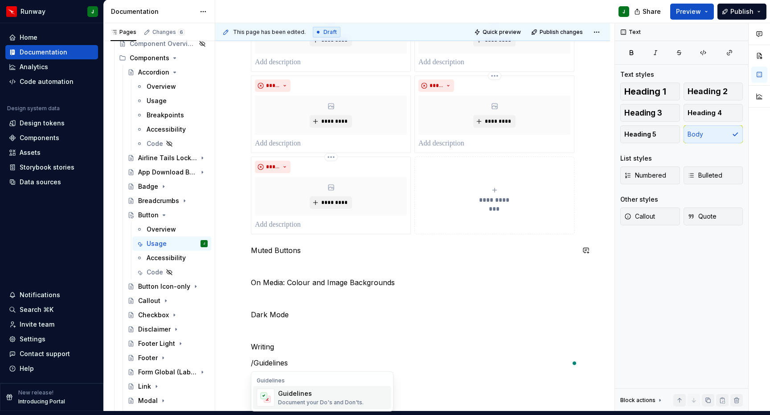
click at [316, 399] on div "Document your Do's and Don'ts." at bounding box center [321, 402] width 86 height 7
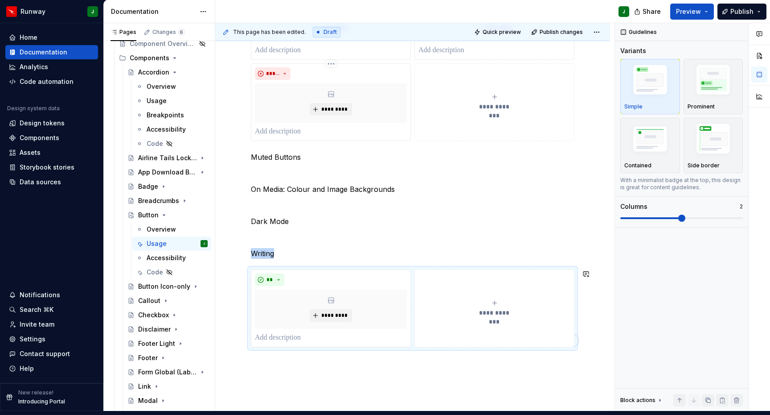
scroll to position [633, 0]
type textarea "*"
click at [465, 277] on button "**********" at bounding box center [495, 308] width 160 height 78
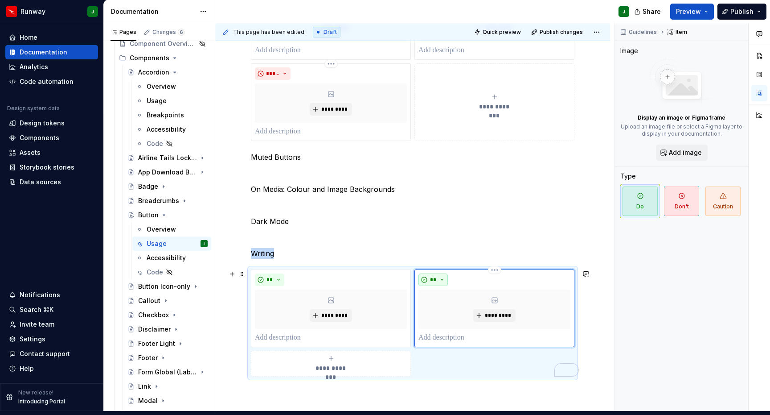
click at [445, 273] on button "**" at bounding box center [433, 279] width 29 height 12
click at [450, 304] on div "Don't" at bounding box center [456, 304] width 16 height 9
click at [391, 269] on div "** *********" at bounding box center [331, 308] width 160 height 78
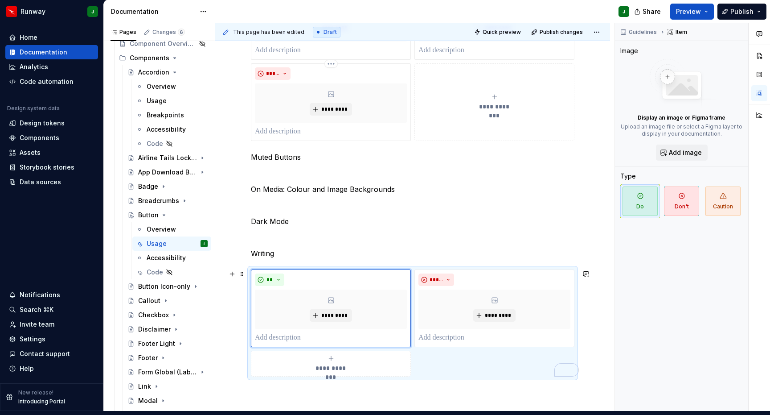
click at [447, 347] on div "**********" at bounding box center [413, 322] width 324 height 107
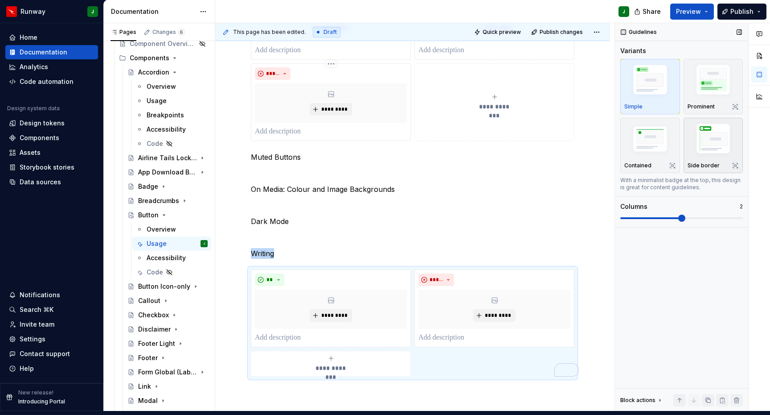
click at [707, 148] on img "button" at bounding box center [714, 140] width 52 height 39
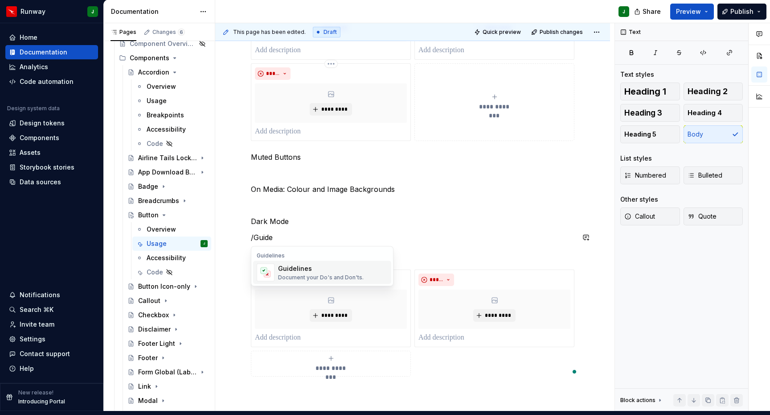
click at [309, 274] on div "Document your Do's and Don'ts." at bounding box center [321, 277] width 86 height 7
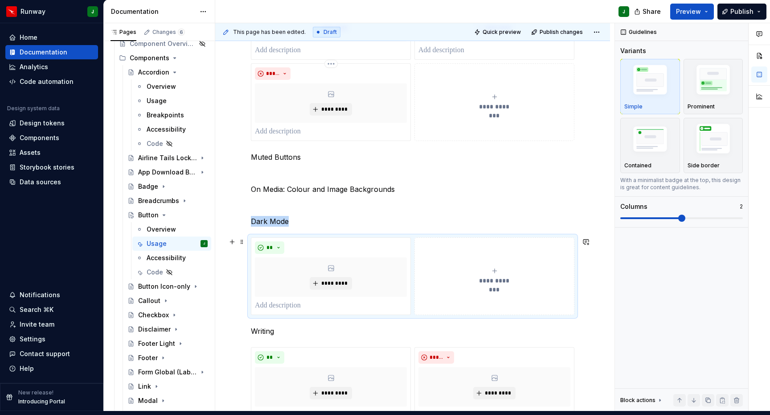
click at [470, 267] on div "**********" at bounding box center [495, 276] width 152 height 18
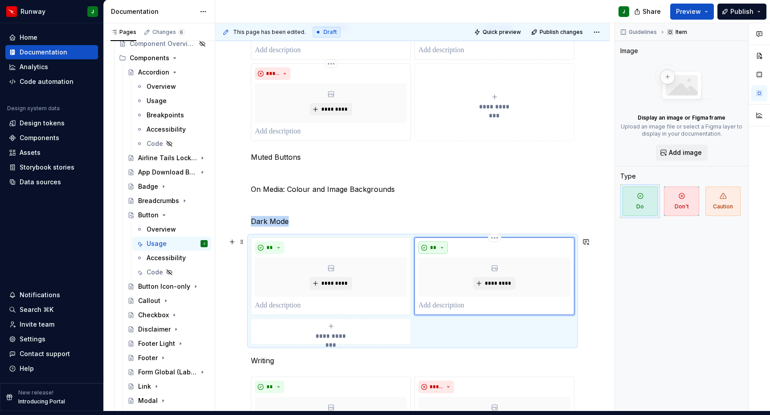
click at [439, 241] on button "**" at bounding box center [433, 247] width 29 height 12
drag, startPoint x: 468, startPoint y: 273, endPoint x: 266, endPoint y: 199, distance: 214.5
click at [468, 273] on div "Don't" at bounding box center [471, 272] width 47 height 9
click at [276, 200] on p "To enrich screen reader interactions, please activate Accessibility in Grammarl…" at bounding box center [413, 205] width 324 height 11
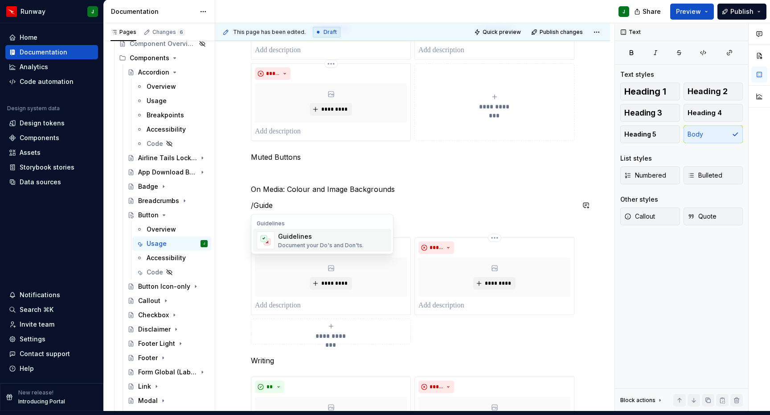
click at [306, 233] on div "Guidelines" at bounding box center [321, 236] width 86 height 9
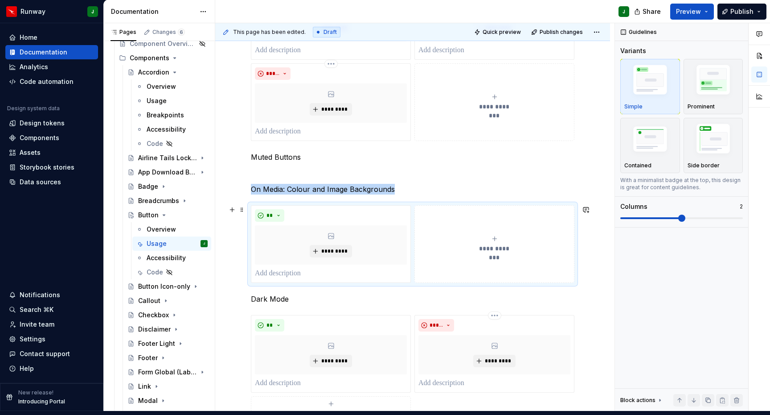
click at [468, 220] on button "**********" at bounding box center [495, 244] width 160 height 78
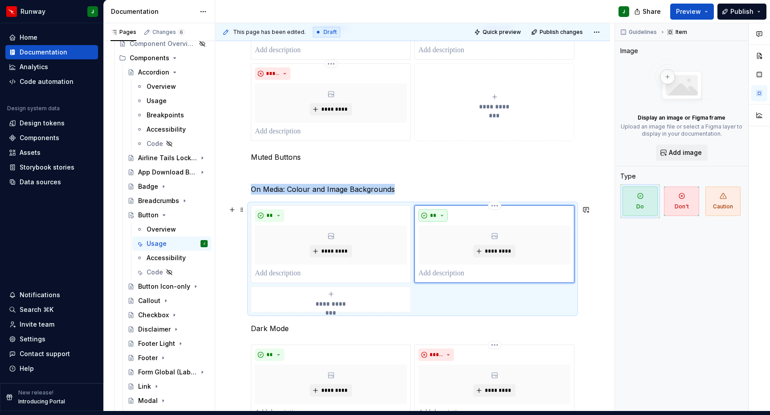
click at [445, 209] on button "**" at bounding box center [433, 215] width 29 height 12
click at [452, 240] on div "Don't" at bounding box center [456, 240] width 16 height 9
click at [274, 169] on p "To enrich screen reader interactions, please activate Accessibility in Grammarl…" at bounding box center [413, 173] width 324 height 11
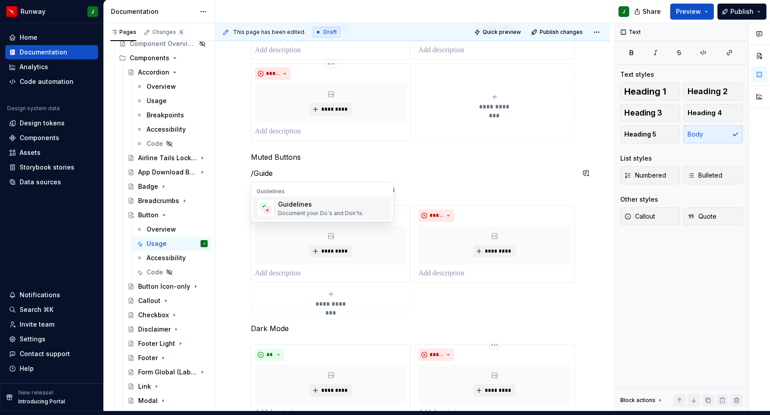
click at [293, 210] on div "Document your Do's and Don'ts." at bounding box center [321, 213] width 86 height 7
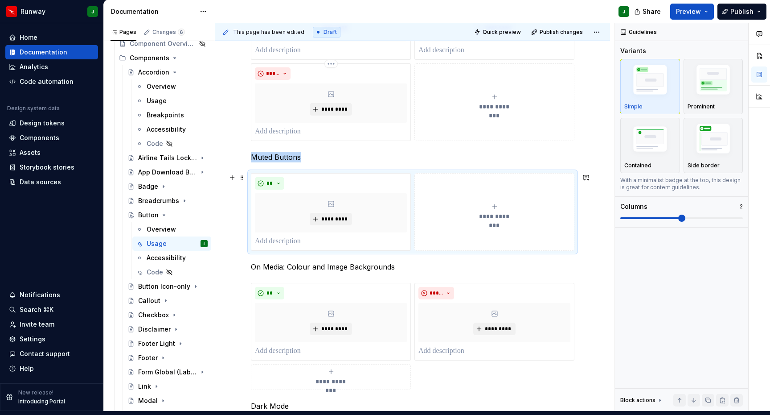
click at [456, 189] on button "**********" at bounding box center [495, 212] width 160 height 78
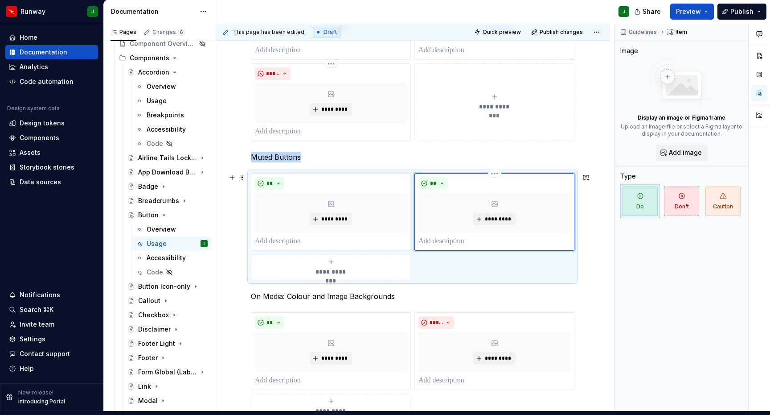
drag, startPoint x: 446, startPoint y: 177, endPoint x: 456, endPoint y: 239, distance: 61.9
click at [446, 177] on button "**" at bounding box center [433, 183] width 29 height 12
click at [455, 206] on div "Don't" at bounding box center [456, 208] width 16 height 9
click at [259, 152] on p "Muted Buttons" at bounding box center [413, 157] width 324 height 11
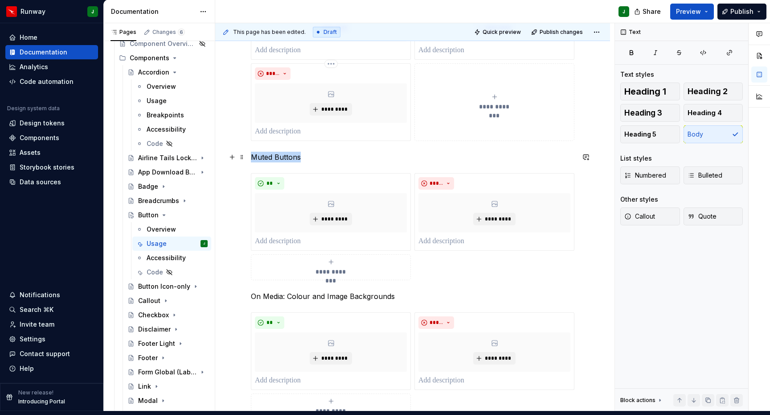
click at [259, 152] on p "Muted Buttons" at bounding box center [413, 157] width 324 height 11
click at [308, 134] on button "button" at bounding box center [307, 134] width 12 height 12
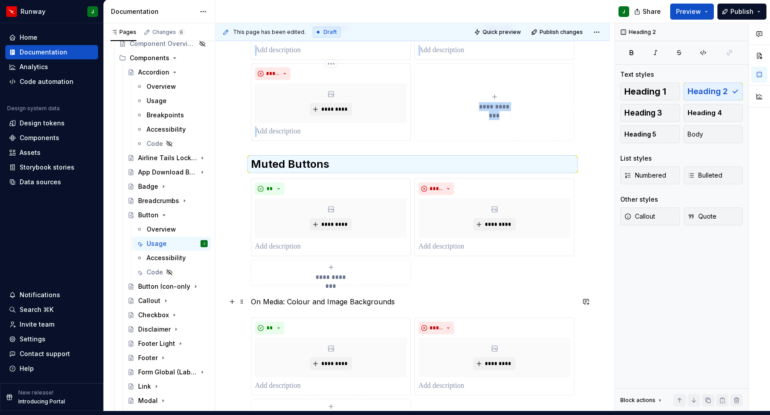
click at [271, 296] on p "On Media: Colour and Image Backgrounds" at bounding box center [413, 301] width 324 height 11
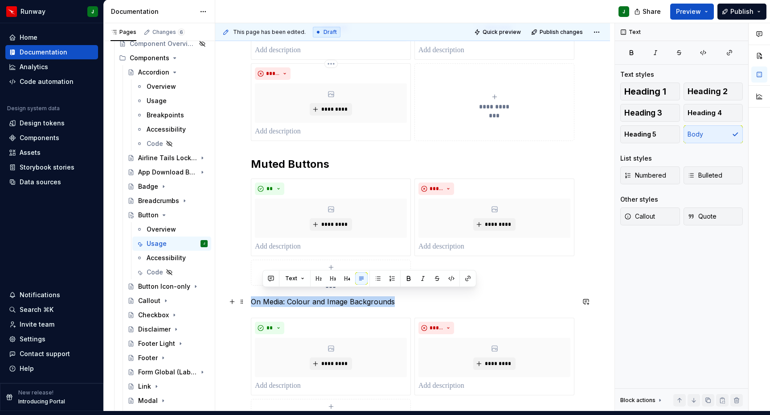
click at [271, 296] on p "On Media: Colour and Image Backgrounds" at bounding box center [413, 301] width 324 height 11
click at [304, 278] on button "button" at bounding box center [307, 278] width 12 height 12
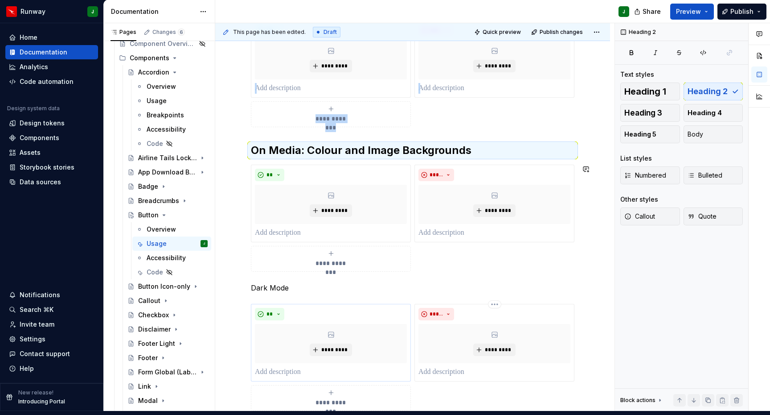
scroll to position [884, 0]
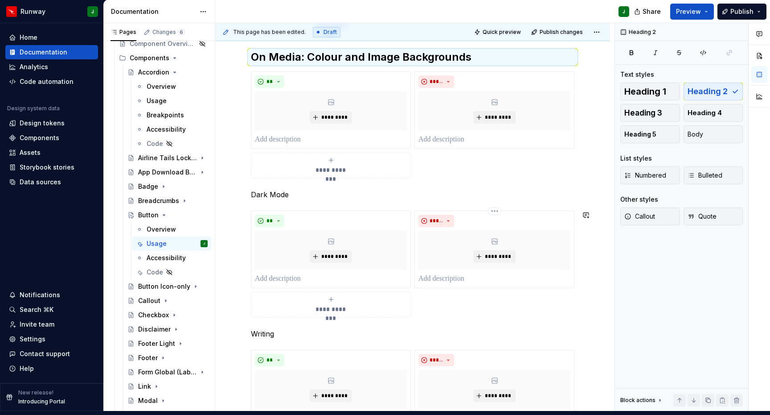
click at [264, 189] on p "Dark Mode" at bounding box center [413, 194] width 324 height 11
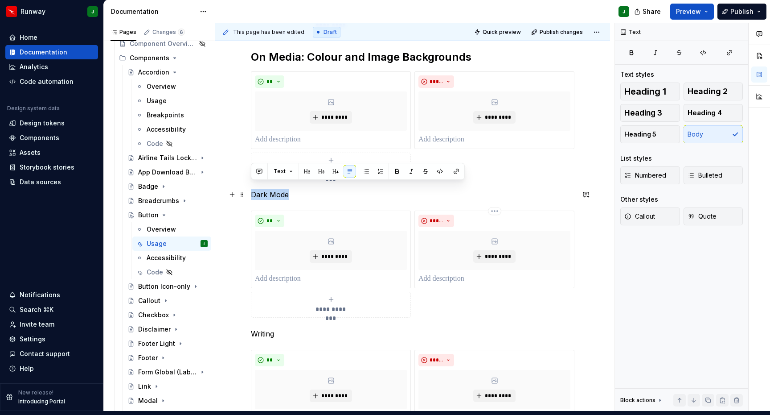
click at [264, 189] on p "Dark Mode" at bounding box center [413, 194] width 324 height 11
drag, startPoint x: 307, startPoint y: 170, endPoint x: 277, endPoint y: 309, distance: 141.3
click at [307, 170] on button "button" at bounding box center [307, 171] width 12 height 12
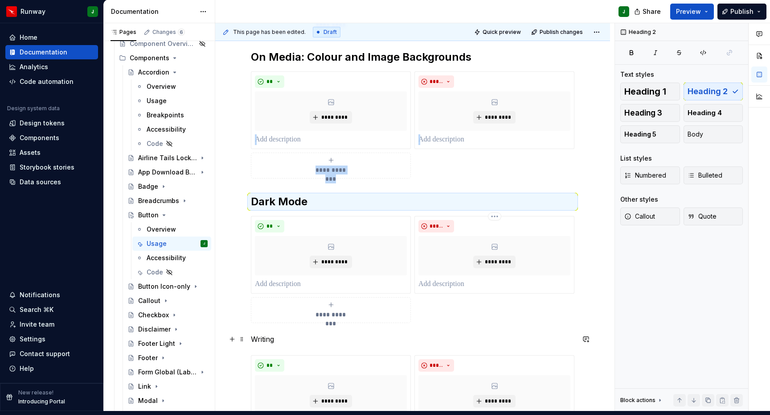
click at [267, 333] on p "Writing" at bounding box center [413, 338] width 324 height 11
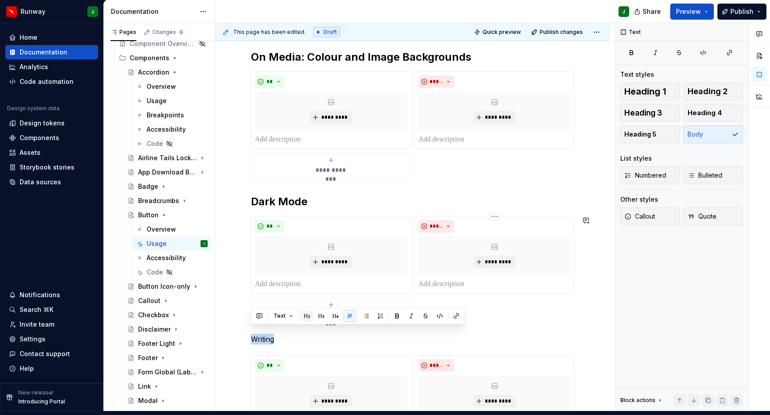
click at [306, 318] on button "button" at bounding box center [307, 315] width 12 height 12
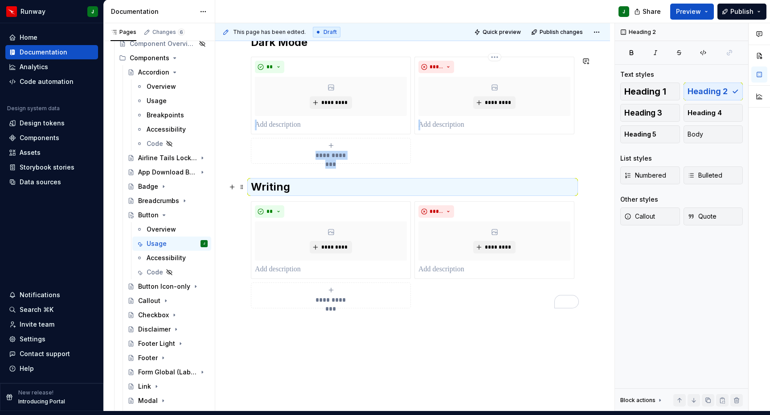
scroll to position [1072, 0]
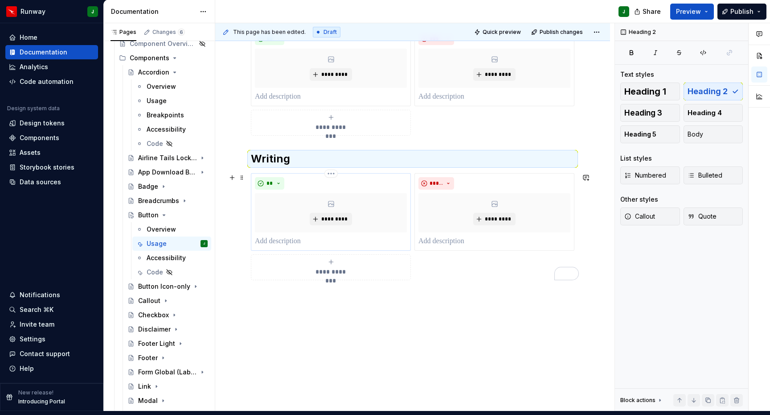
click at [278, 236] on p "To enrich screen reader interactions, please activate Accessibility in Grammarl…" at bounding box center [331, 241] width 152 height 11
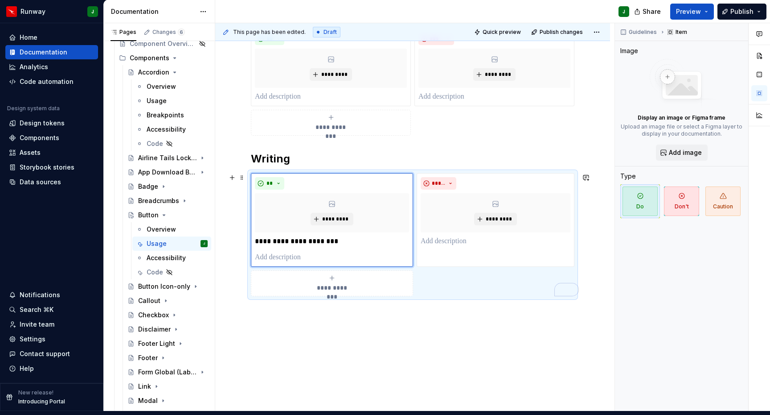
click at [461, 277] on div "**********" at bounding box center [413, 234] width 324 height 123
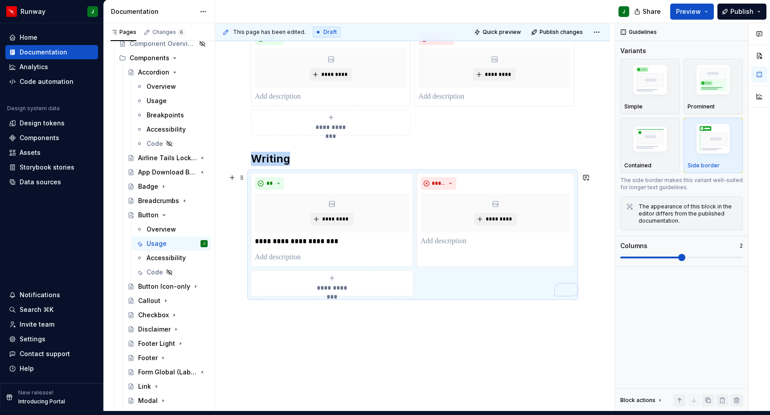
click at [333, 274] on icon "To enrich screen reader interactions, please activate Accessibility in Grammarl…" at bounding box center [332, 277] width 7 height 7
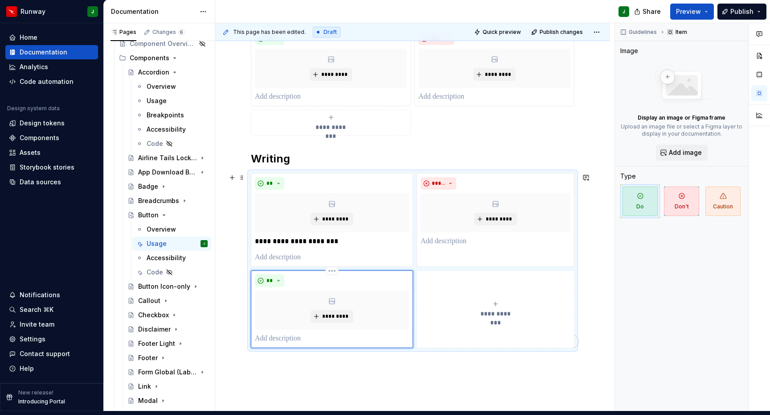
click at [280, 333] on p "To enrich screen reader interactions, please activate Accessibility in Grammarl…" at bounding box center [332, 338] width 154 height 11
click at [494, 300] on div "**********" at bounding box center [496, 309] width 150 height 18
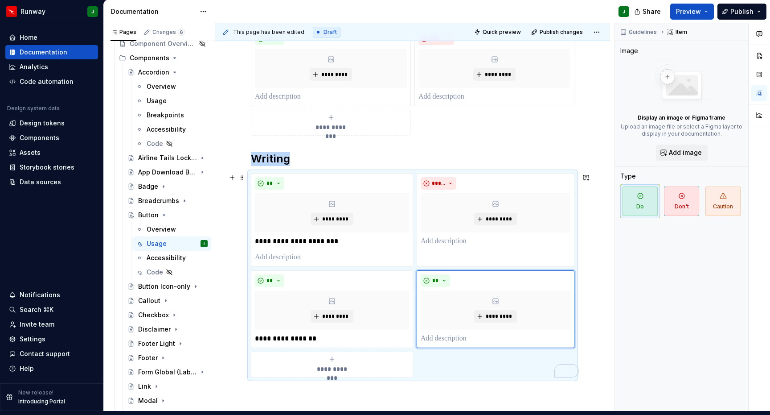
click at [348, 355] on div "**********" at bounding box center [332, 364] width 154 height 18
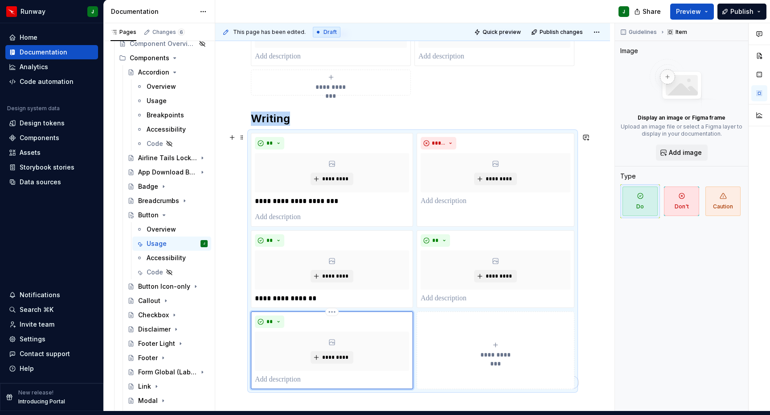
scroll to position [1137, 0]
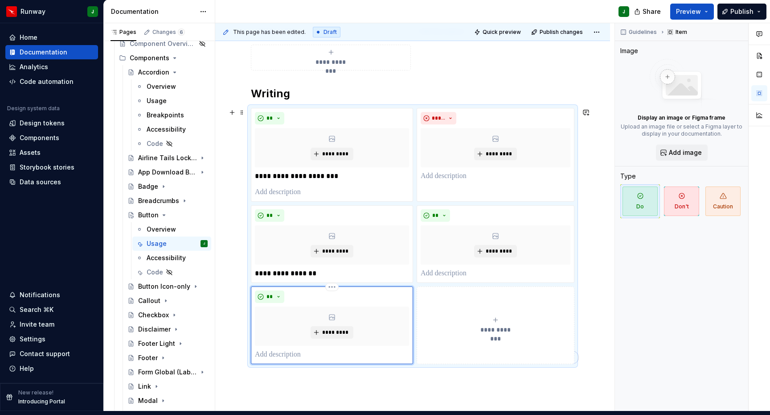
click at [295, 349] on p "To enrich screen reader interactions, please activate Accessibility in Grammarl…" at bounding box center [332, 354] width 154 height 11
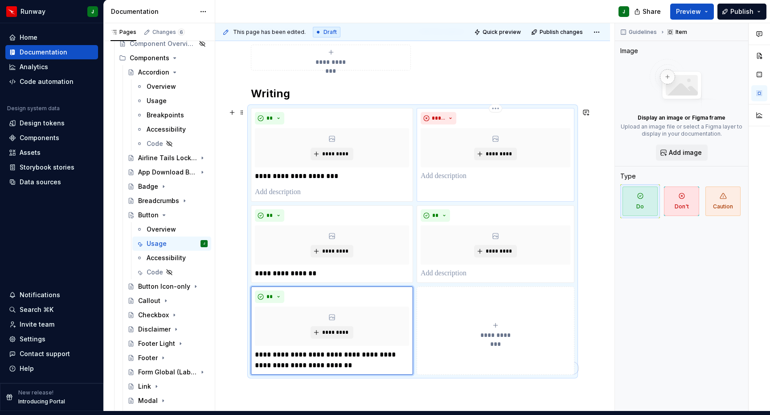
click at [451, 171] on p "To enrich screen reader interactions, please activate Accessibility in Grammarl…" at bounding box center [496, 176] width 150 height 11
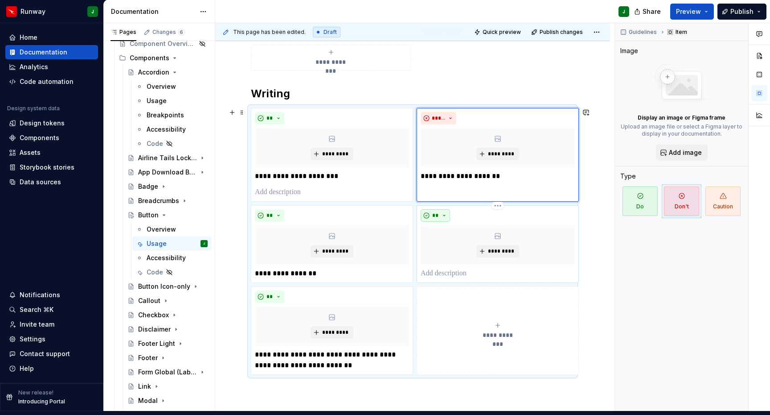
click at [444, 209] on button "**" at bounding box center [435, 215] width 29 height 12
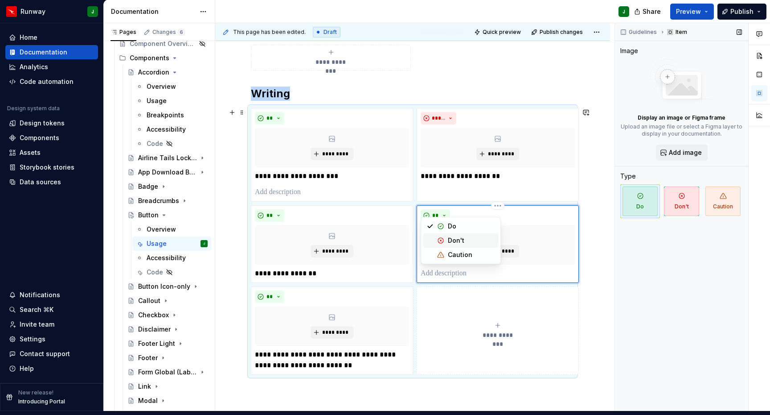
drag, startPoint x: 444, startPoint y: 238, endPoint x: 722, endPoint y: 252, distance: 278.5
click at [444, 238] on div "Suggestions" at bounding box center [440, 240] width 7 height 7
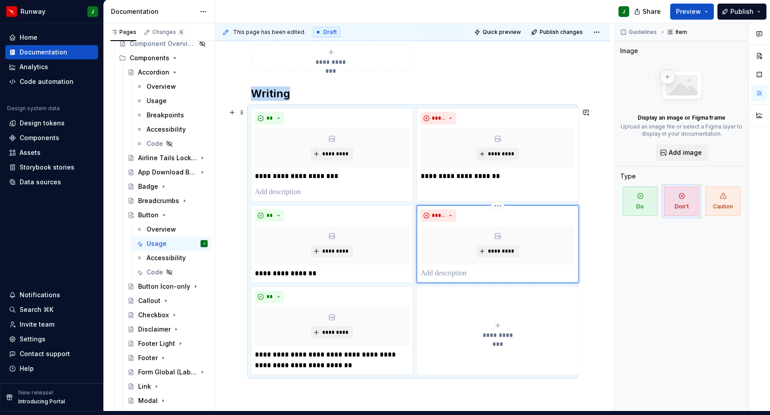
click at [469, 321] on div "**********" at bounding box center [498, 330] width 154 height 18
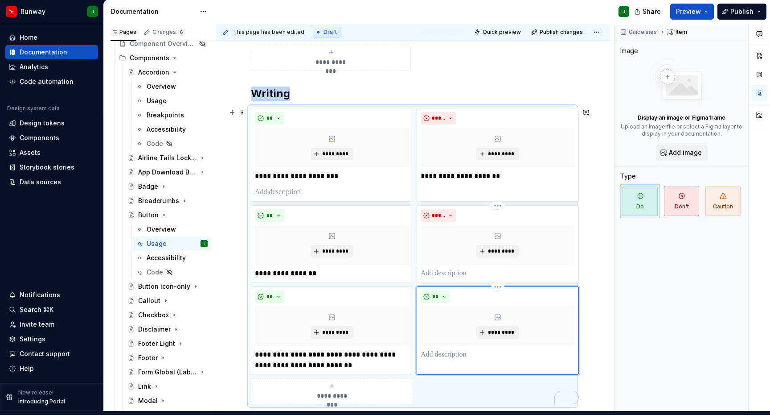
scroll to position [1187, 0]
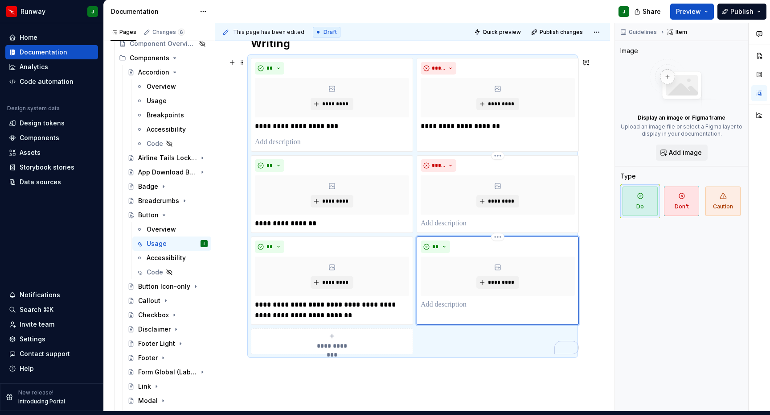
click at [444, 299] on p "To enrich screen reader interactions, please activate Accessibility in Grammarl…" at bounding box center [498, 304] width 154 height 11
click at [446, 240] on button "**" at bounding box center [435, 246] width 29 height 12
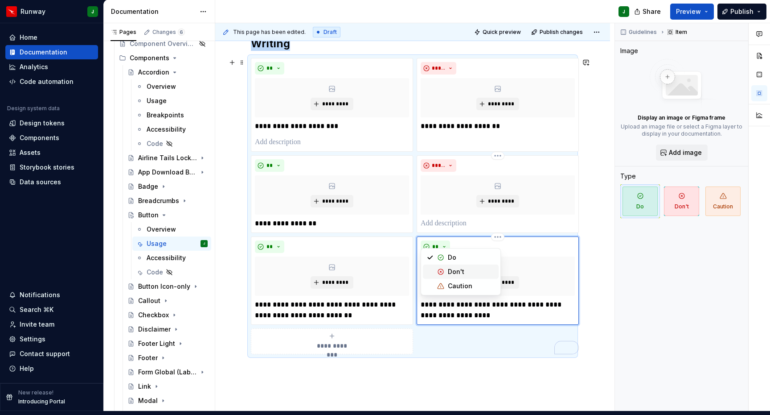
drag, startPoint x: 459, startPoint y: 270, endPoint x: 457, endPoint y: 336, distance: 66.0
click at [459, 270] on div "Don't" at bounding box center [456, 271] width 16 height 9
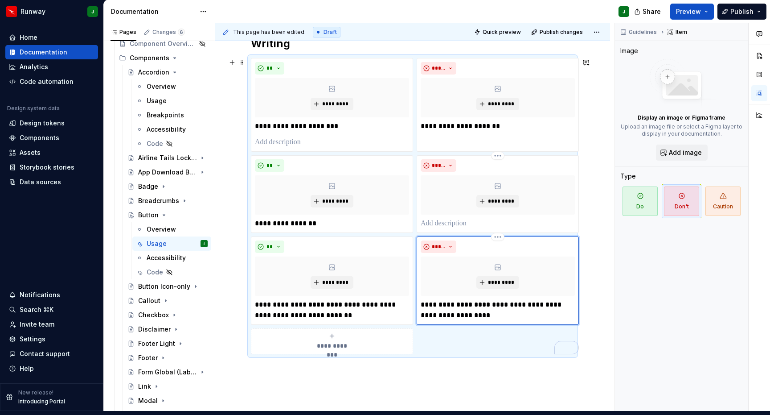
click at [455, 329] on div "**********" at bounding box center [413, 206] width 324 height 296
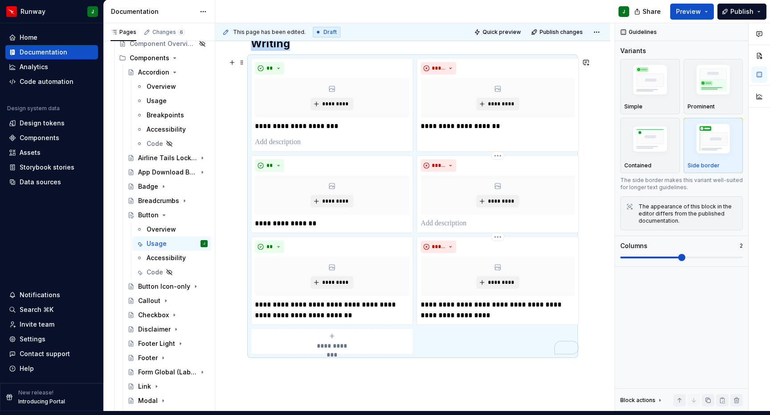
click at [378, 333] on div "**********" at bounding box center [332, 341] width 154 height 18
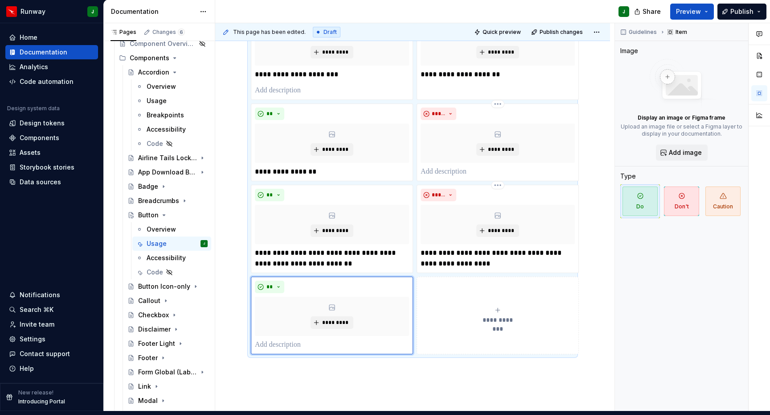
scroll to position [1271, 0]
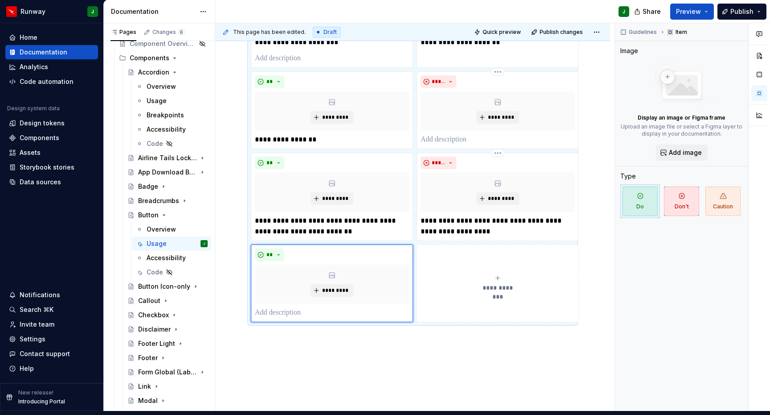
click at [464, 248] on button "**********" at bounding box center [498, 283] width 162 height 78
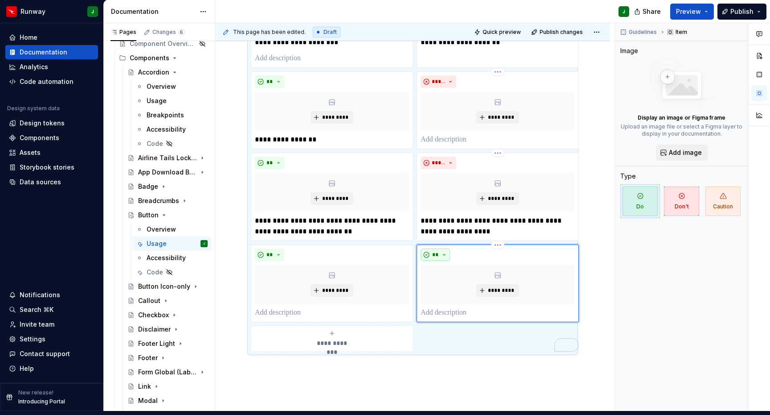
click at [436, 251] on span "**" at bounding box center [435, 254] width 7 height 7
click at [453, 278] on div "Don't" at bounding box center [456, 279] width 16 height 9
click at [465, 307] on p "To enrich screen reader interactions, please activate Accessibility in Grammarl…" at bounding box center [498, 312] width 154 height 11
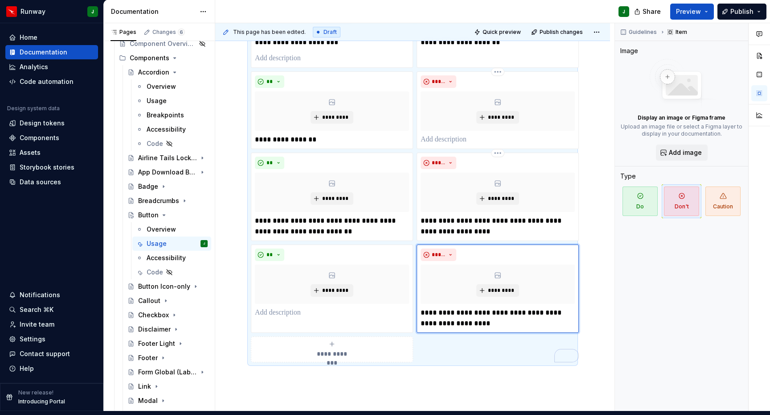
click at [359, 346] on div "**********" at bounding box center [332, 349] width 154 height 18
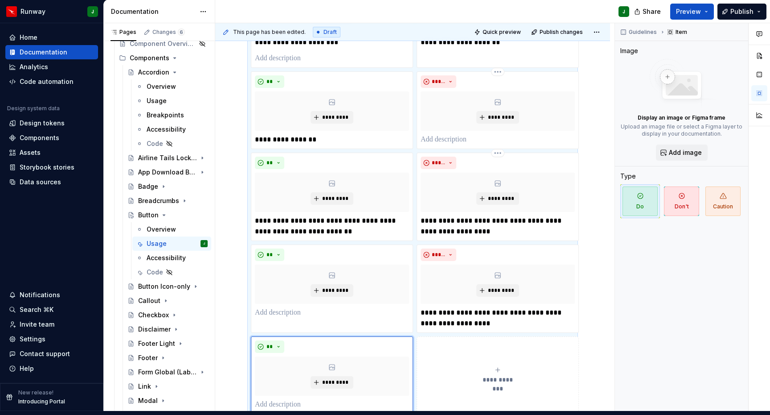
click at [473, 341] on button "**********" at bounding box center [498, 375] width 162 height 78
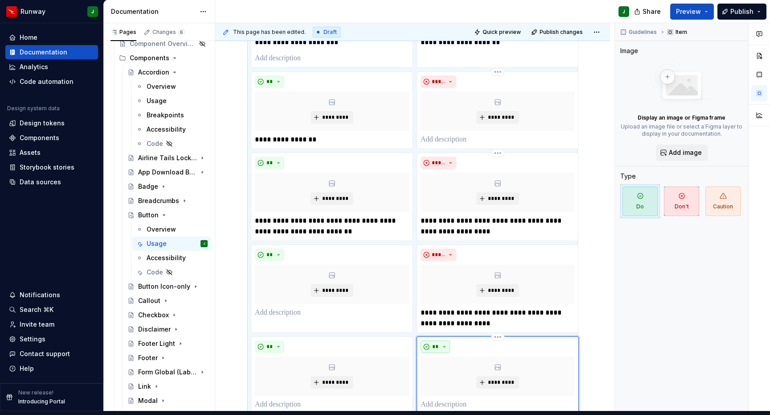
click at [436, 343] on span "**" at bounding box center [435, 346] width 7 height 7
drag, startPoint x: 450, startPoint y: 368, endPoint x: 472, endPoint y: 304, distance: 68.1
click at [450, 368] on div "Don't" at bounding box center [456, 371] width 16 height 9
click at [0, 0] on span "********" at bounding box center [0, 0] width 0 height 0
click at [473, 307] on p "**********" at bounding box center [498, 317] width 154 height 21
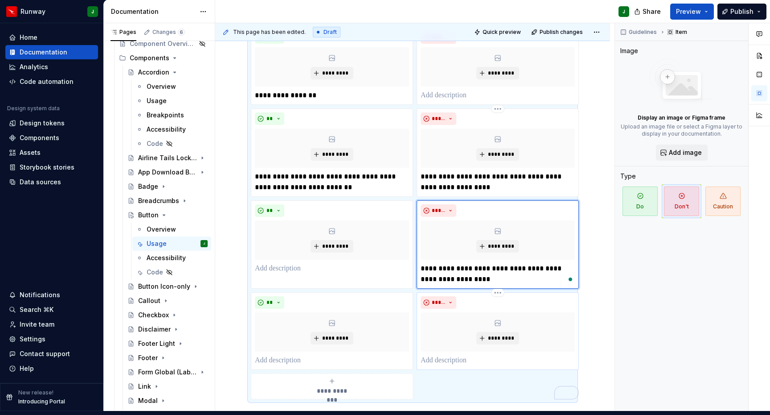
scroll to position [1315, 0]
click at [450, 355] on p "To enrich screen reader interactions, please activate Accessibility in Grammarl…" at bounding box center [498, 360] width 154 height 11
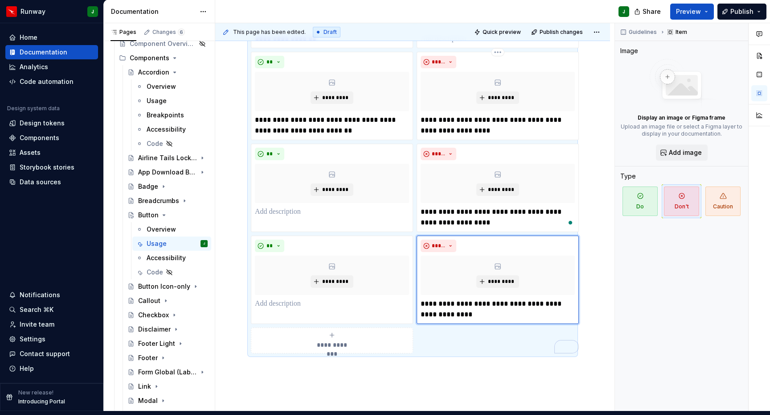
scroll to position [1371, 0]
click at [0, 0] on span "*" at bounding box center [0, 0] width 0 height 0
click at [0, 0] on qb-div "**********" at bounding box center [0, 0] width 0 height 0
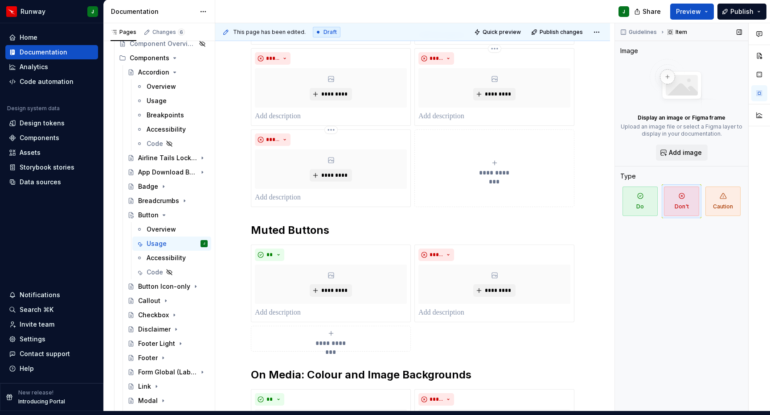
scroll to position [431, 0]
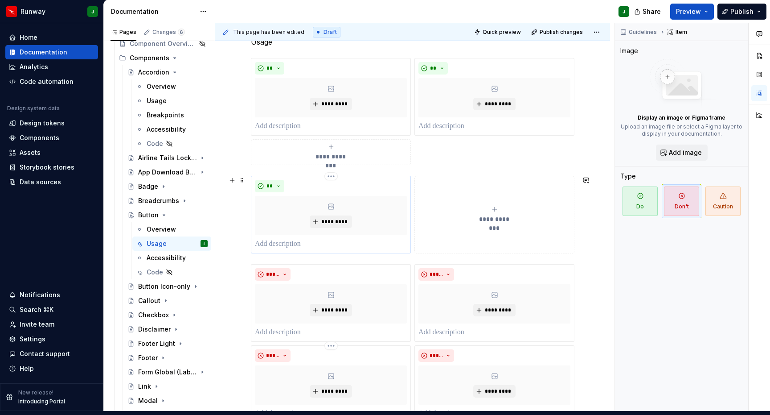
click at [296, 239] on p "To enrich screen reader interactions, please activate Accessibility in Grammarl…" at bounding box center [331, 244] width 152 height 11
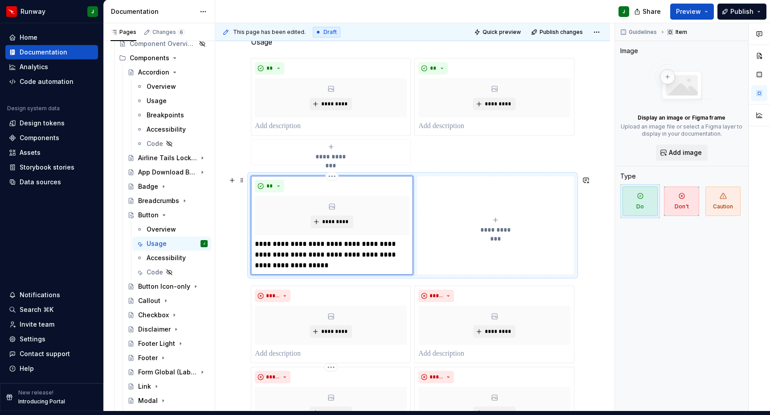
click at [338, 261] on p "**********" at bounding box center [332, 255] width 154 height 32
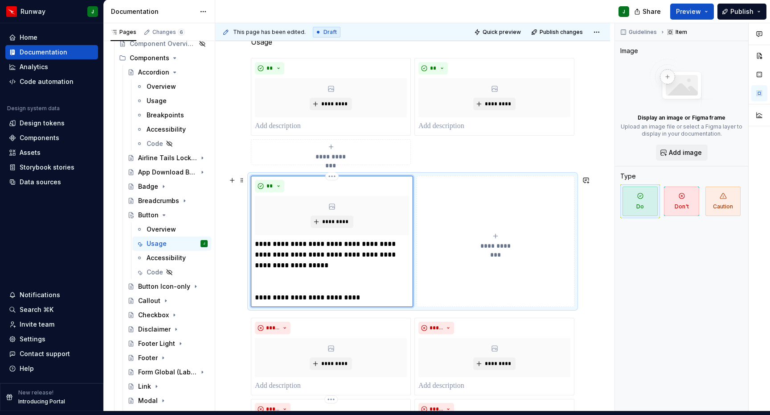
drag, startPoint x: 267, startPoint y: 286, endPoint x: 266, endPoint y: 279, distance: 7.2
click at [267, 292] on p "**********" at bounding box center [332, 297] width 154 height 11
click at [266, 279] on p "To enrich screen reader interactions, please activate Accessibility in Grammarl…" at bounding box center [332, 281] width 154 height 11
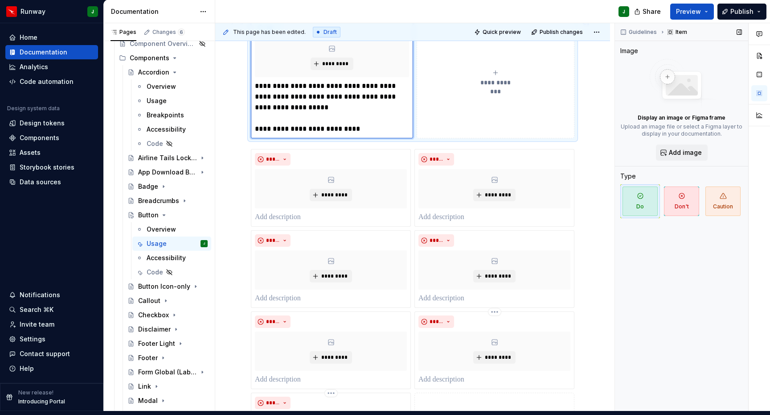
click at [360, 124] on p "**********" at bounding box center [332, 107] width 154 height 53
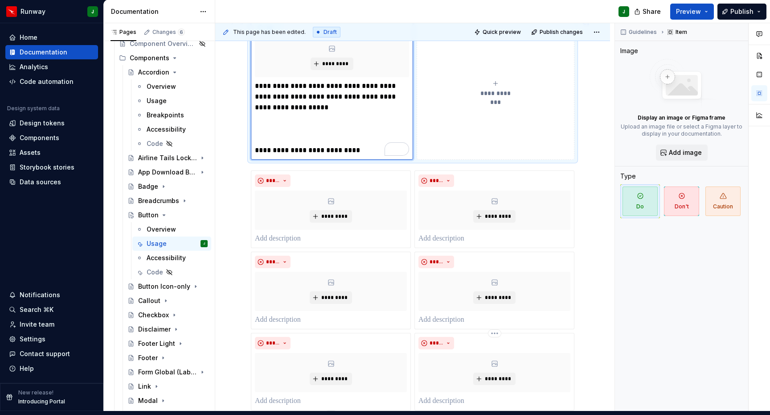
click at [269, 129] on p "**********" at bounding box center [332, 118] width 154 height 75
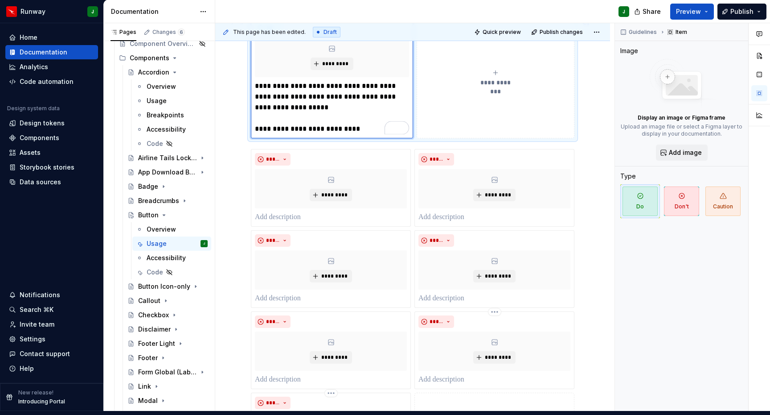
click at [362, 122] on p "**********" at bounding box center [332, 107] width 154 height 53
click at [367, 121] on p "**********" at bounding box center [332, 107] width 154 height 53
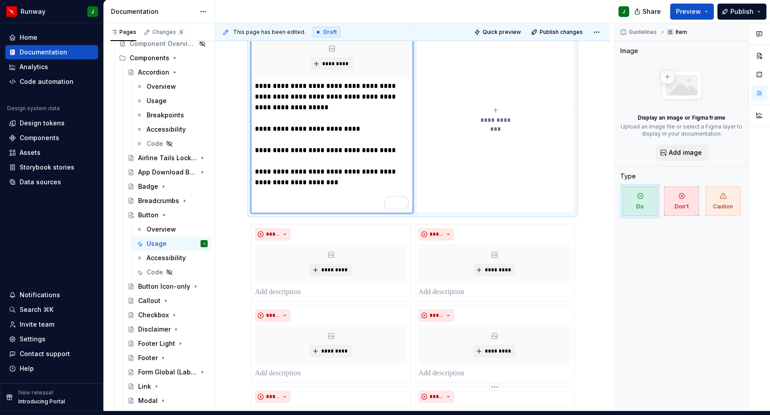
click at [271, 197] on p "**********" at bounding box center [332, 145] width 154 height 128
click at [559, 29] on span "Publish changes" at bounding box center [561, 32] width 43 height 7
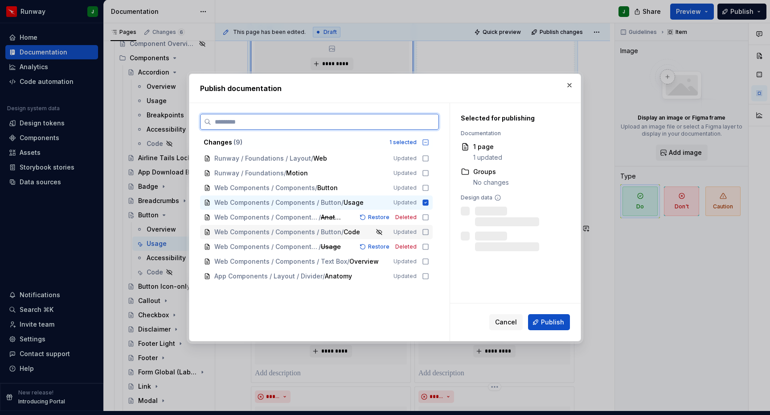
drag, startPoint x: 428, startPoint y: 231, endPoint x: 429, endPoint y: 222, distance: 9.4
click at [428, 231] on icon at bounding box center [425, 231] width 7 height 7
click at [429, 218] on icon at bounding box center [425, 217] width 7 height 7
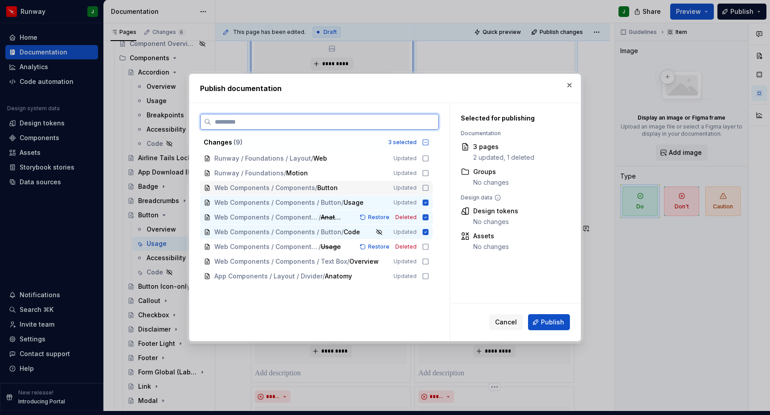
drag, startPoint x: 431, startPoint y: 189, endPoint x: 436, endPoint y: 192, distance: 5.8
click at [429, 189] on icon at bounding box center [425, 187] width 7 height 7
click at [545, 322] on span "Publish" at bounding box center [552, 321] width 23 height 9
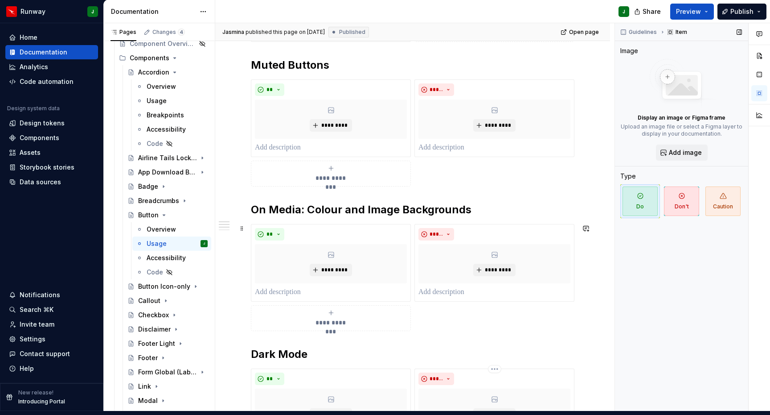
scroll to position [912, 0]
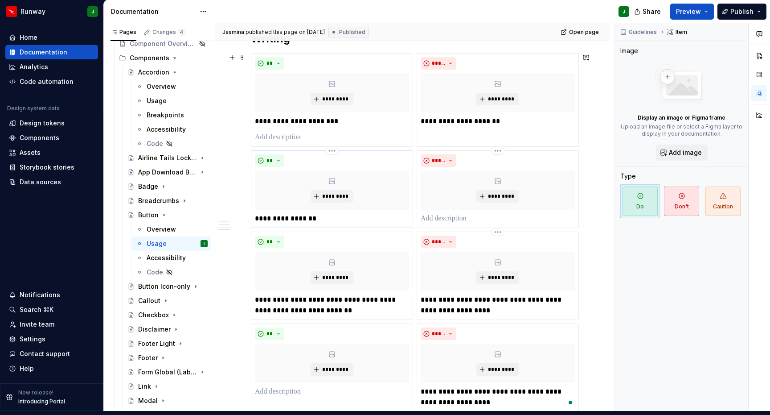
click at [288, 213] on p "**********" at bounding box center [332, 218] width 154 height 11
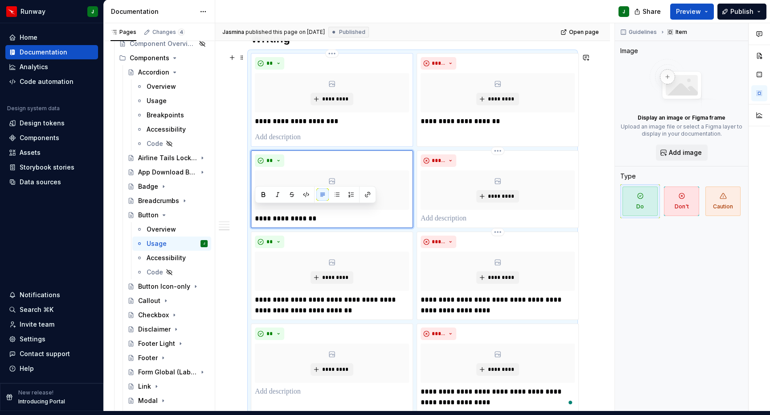
click at [346, 116] on p "**********" at bounding box center [332, 121] width 154 height 11
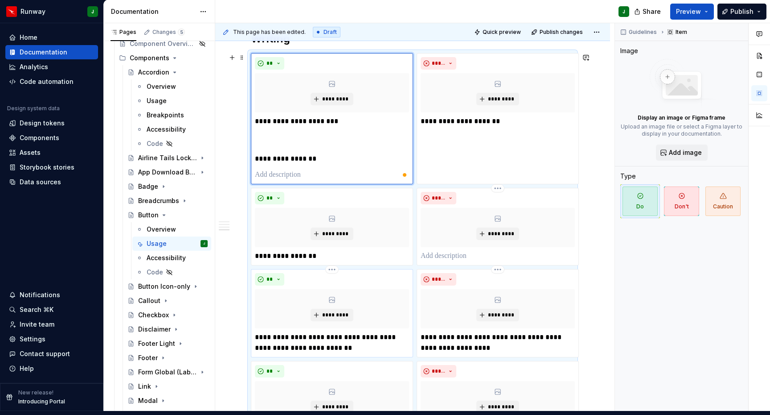
type textarea "*"
click at [306, 332] on p "**********" at bounding box center [332, 342] width 154 height 21
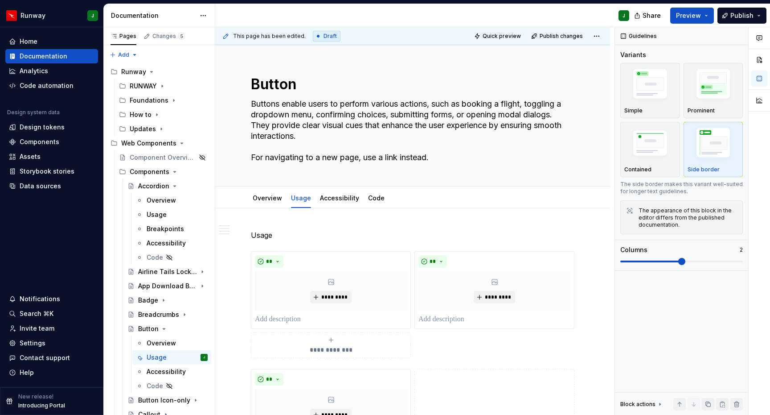
click at [330, 205] on html "Runway J Home Documentation Analytics Code automation Design system data Design…" at bounding box center [385, 207] width 770 height 415
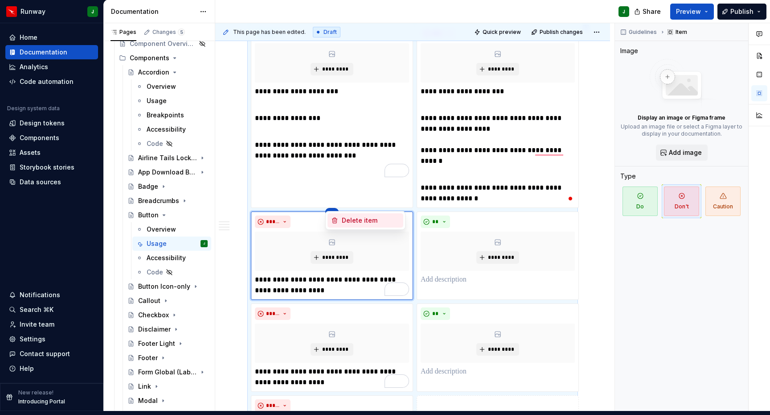
type textarea "*"
click at [361, 222] on div "Delete item" at bounding box center [371, 220] width 58 height 9
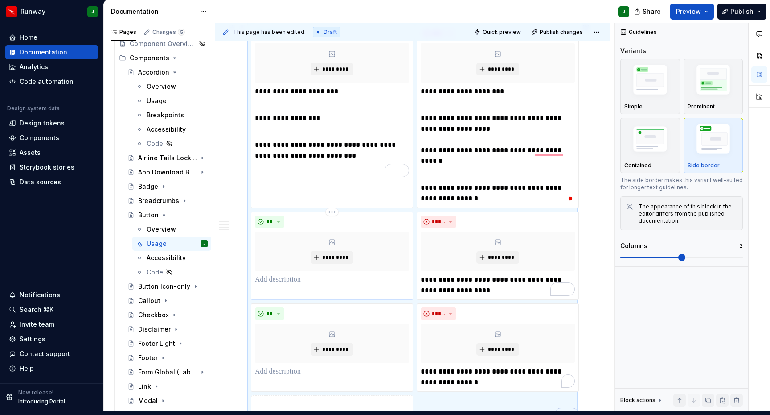
click at [332, 206] on html "Runway J Home Documentation Analytics Code automation Design system data Design…" at bounding box center [385, 203] width 770 height 415
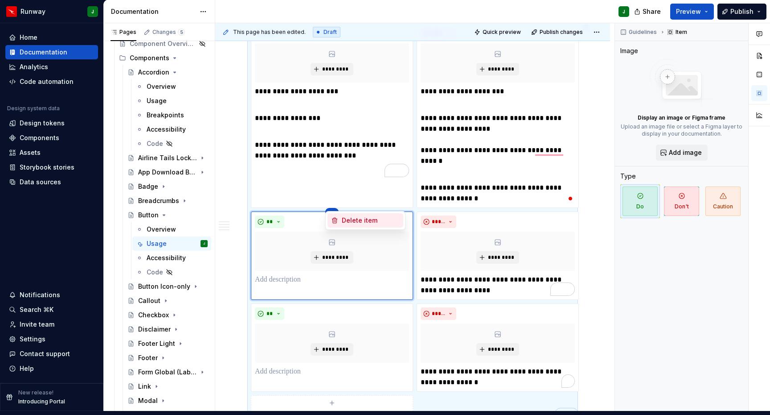
click at [358, 218] on div "Delete item" at bounding box center [371, 220] width 58 height 9
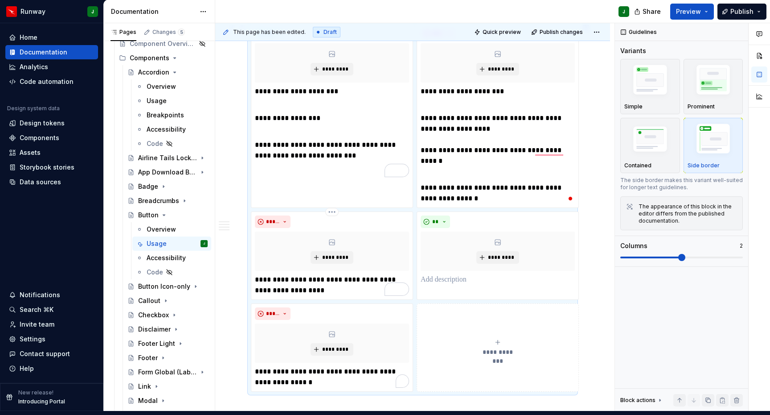
click at [335, 205] on html "Runway J Home Documentation Analytics Code automation Design system data Design…" at bounding box center [385, 203] width 770 height 415
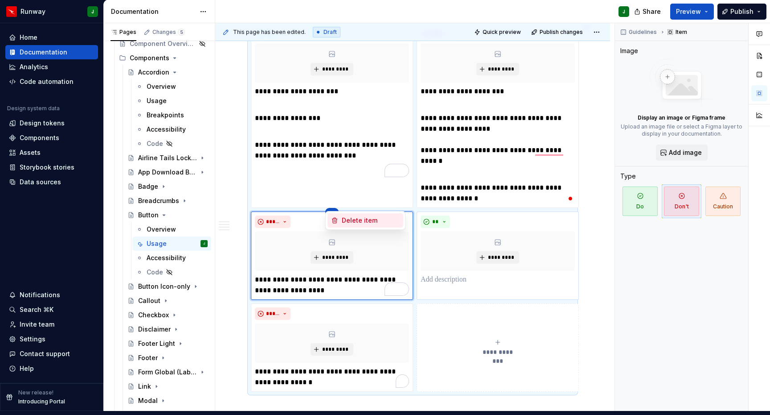
drag, startPoint x: 366, startPoint y: 221, endPoint x: 331, endPoint y: 206, distance: 38.8
click at [366, 221] on div "Delete item" at bounding box center [371, 220] width 58 height 9
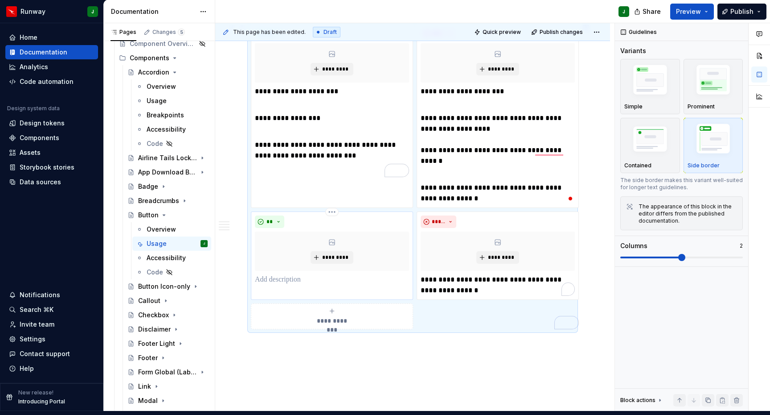
click at [331, 206] on html "Runway J Home Documentation Analytics Code automation Design system data Design…" at bounding box center [385, 203] width 770 height 415
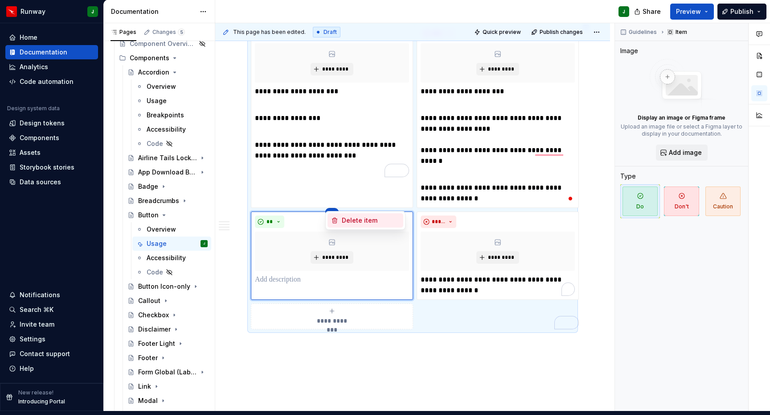
click at [356, 218] on div "Delete item" at bounding box center [371, 220] width 58 height 9
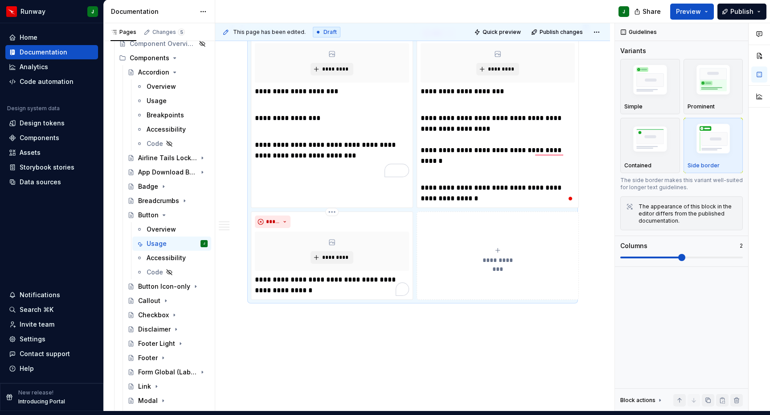
click at [333, 205] on html "Runway J Home Documentation Analytics Code automation Design system data Design…" at bounding box center [385, 203] width 770 height 415
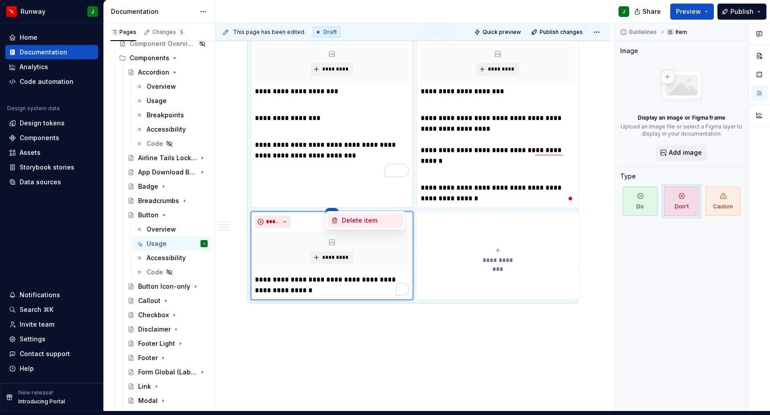
drag, startPoint x: 362, startPoint y: 215, endPoint x: 354, endPoint y: 218, distance: 9.3
click at [362, 215] on div "Delete item" at bounding box center [366, 220] width 76 height 14
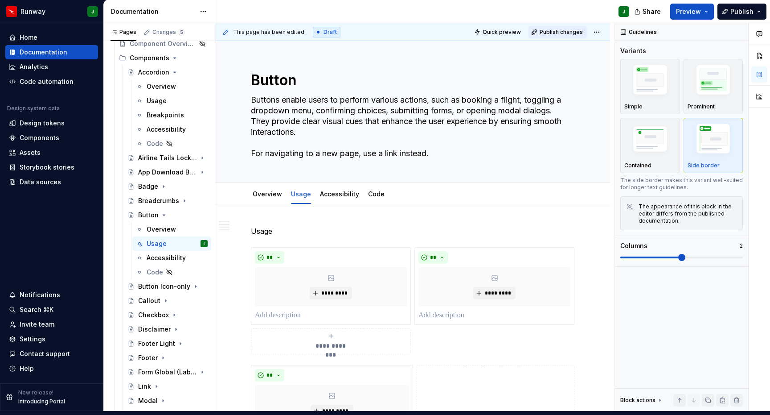
click at [567, 29] on span "Publish changes" at bounding box center [561, 32] width 43 height 7
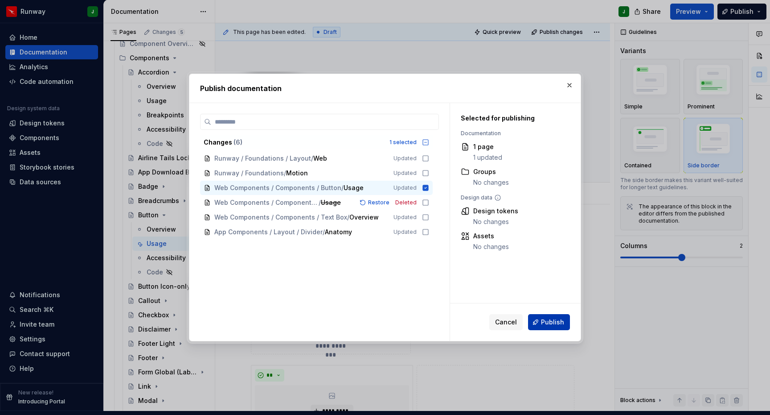
click at [545, 320] on span "Publish" at bounding box center [552, 321] width 23 height 9
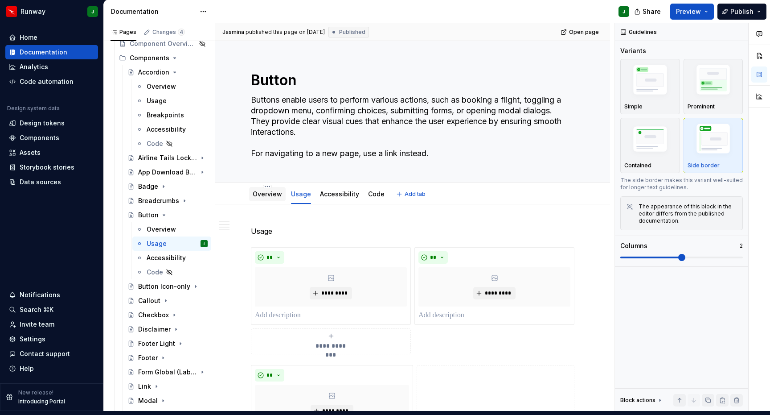
click at [271, 191] on link "Overview" at bounding box center [267, 194] width 29 height 8
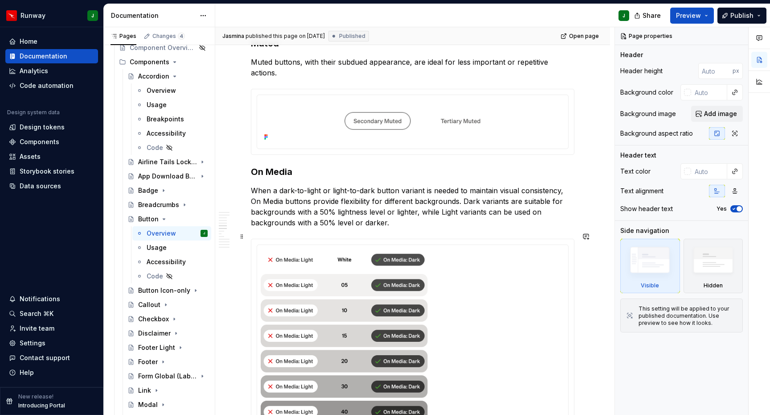
scroll to position [924, 0]
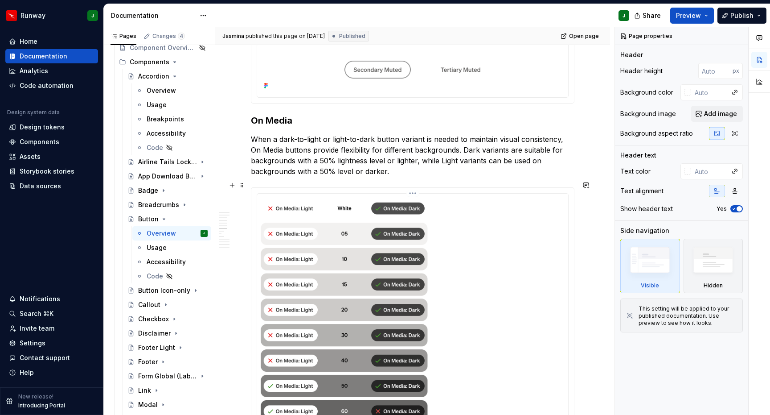
click at [415, 178] on html "Runway J Home Documentation Analytics Code automation Design system data Design…" at bounding box center [385, 207] width 770 height 415
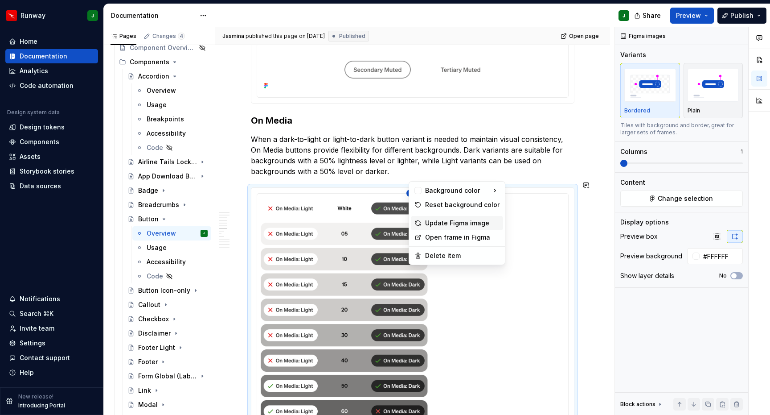
click at [452, 223] on div "Update Figma image" at bounding box center [462, 222] width 74 height 9
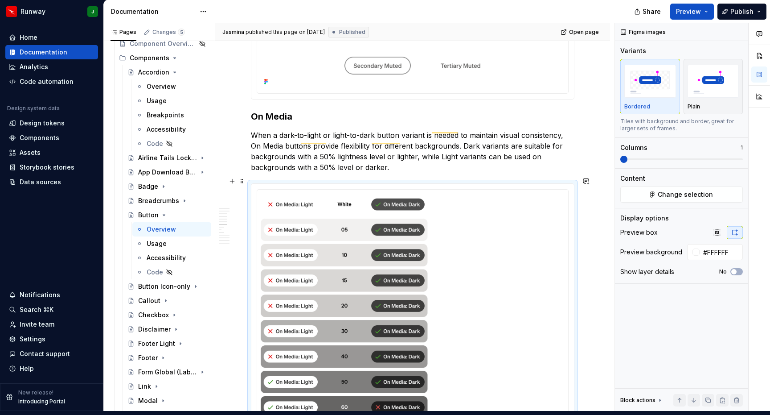
type textarea "*"
